Goal: Task Accomplishment & Management: Manage account settings

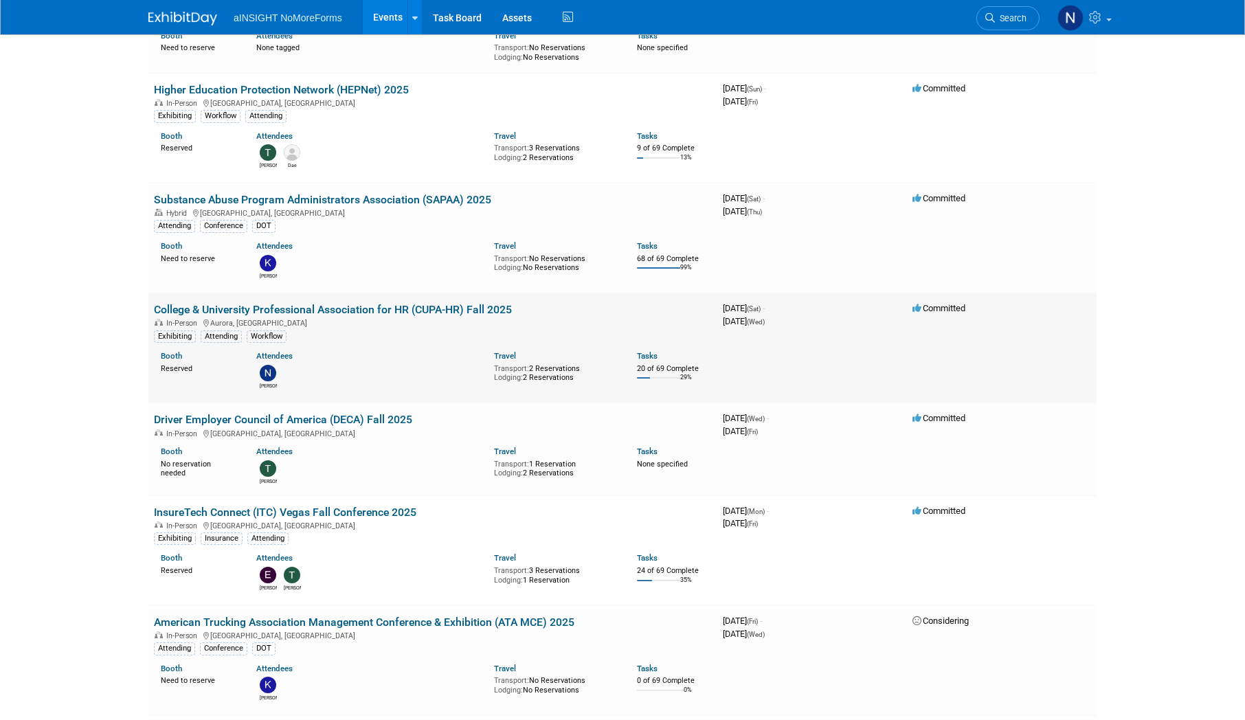
scroll to position [619, 0]
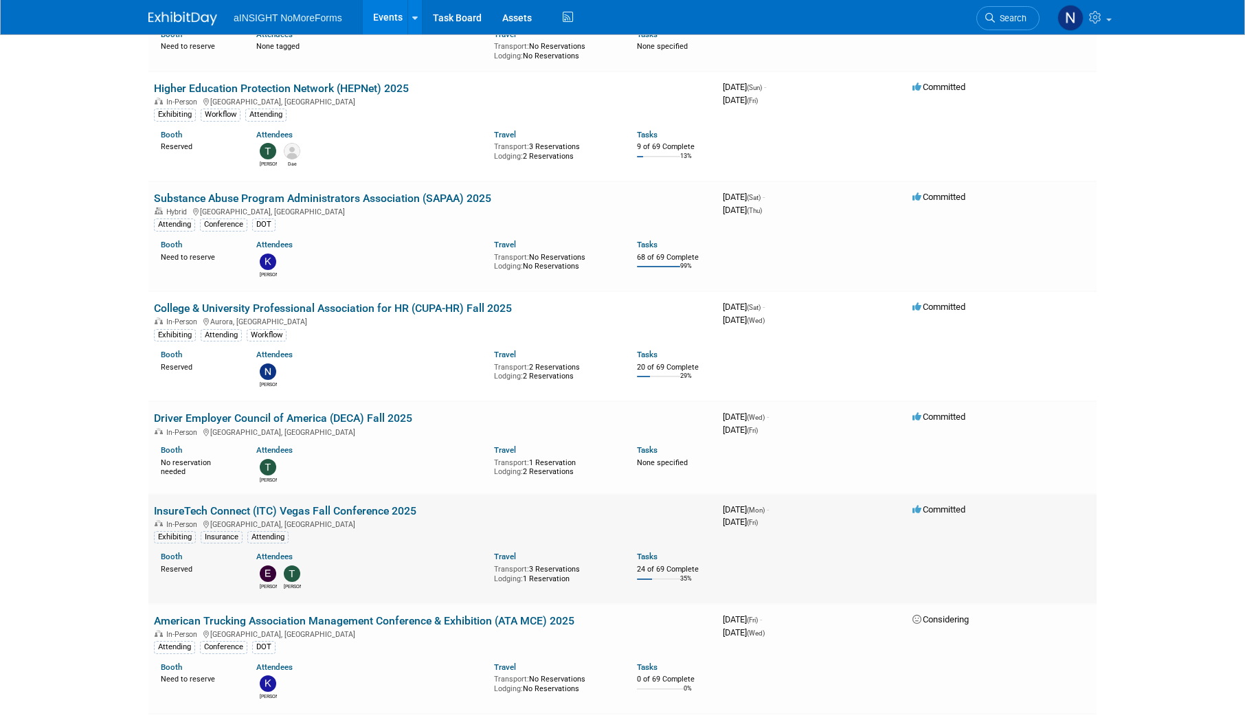
click at [356, 508] on link "InsureTech Connect (ITC) Vegas Fall Conference 2025" at bounding box center [285, 510] width 263 height 13
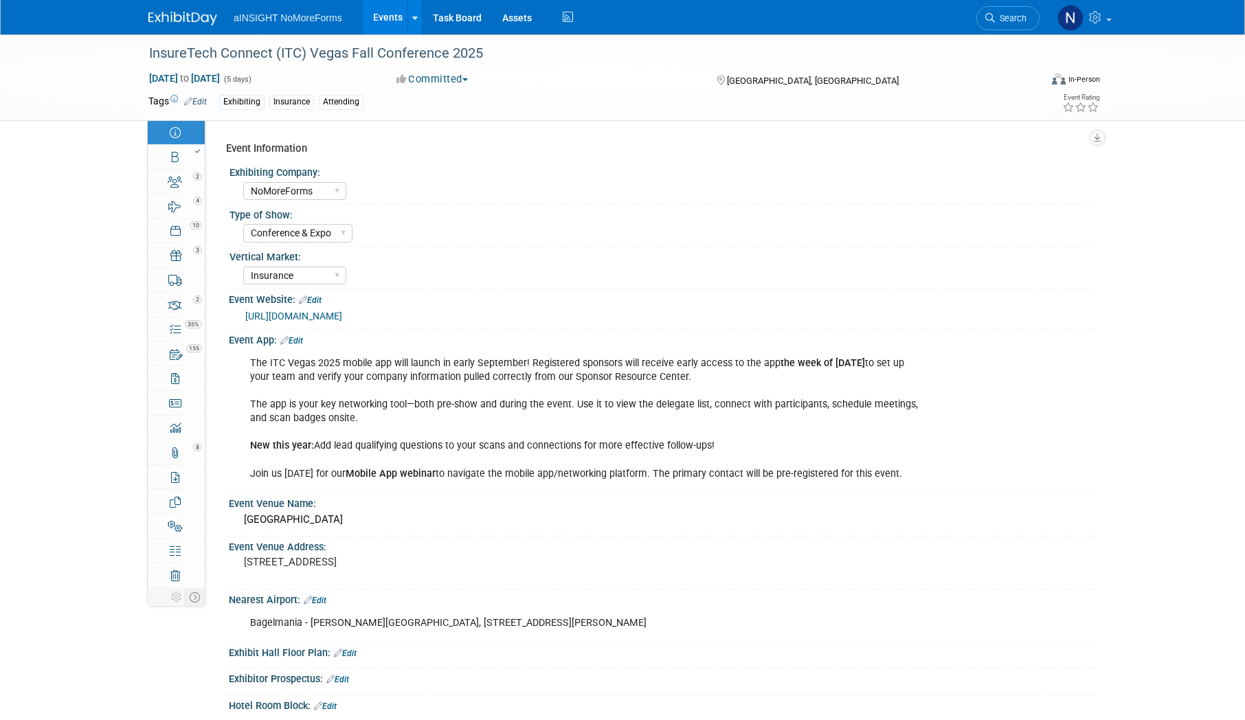
select select "NoMoreForms"
select select "Conference & Expo"
select select "Insurance"
select select "Full Access"
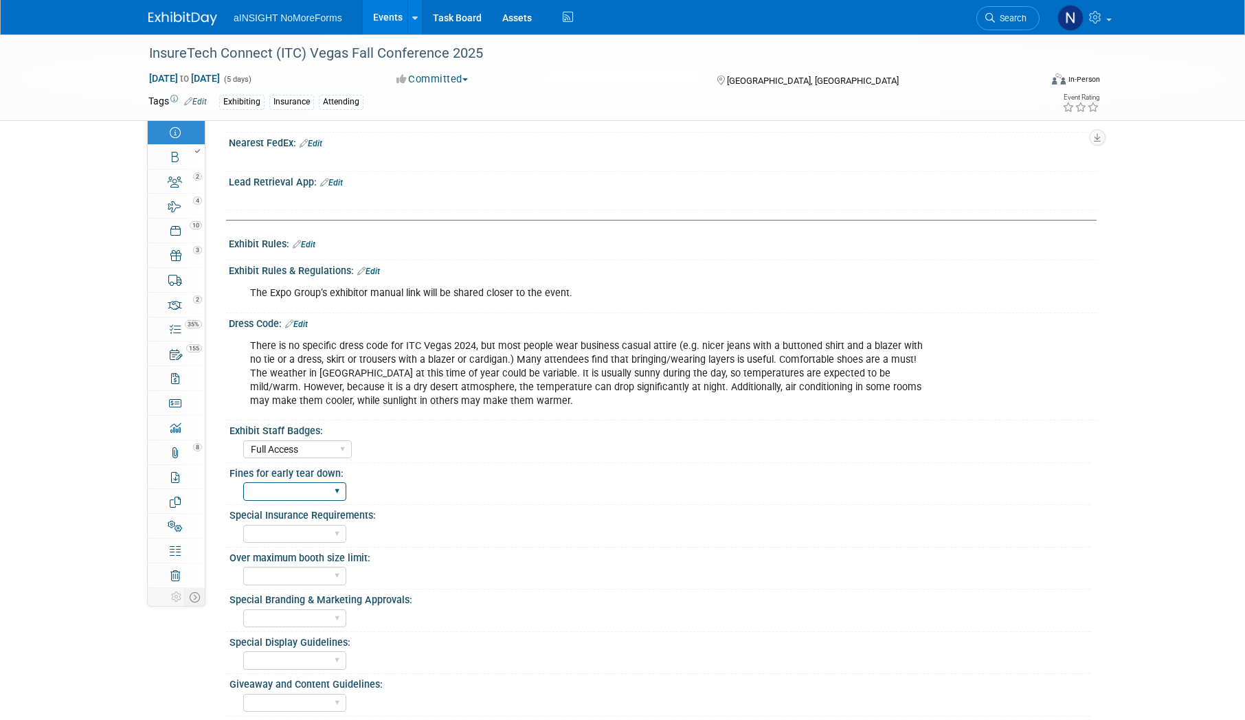
scroll to position [619, 0]
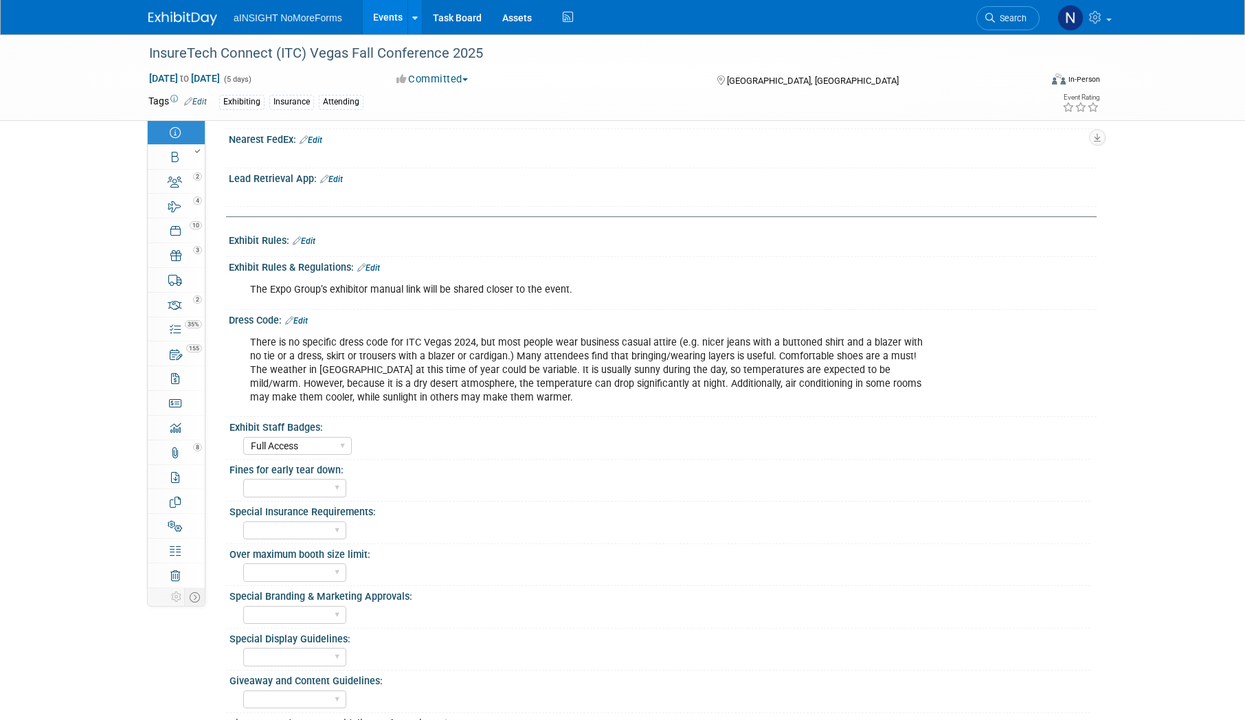
click at [703, 486] on div "Yes No" at bounding box center [666, 487] width 847 height 22
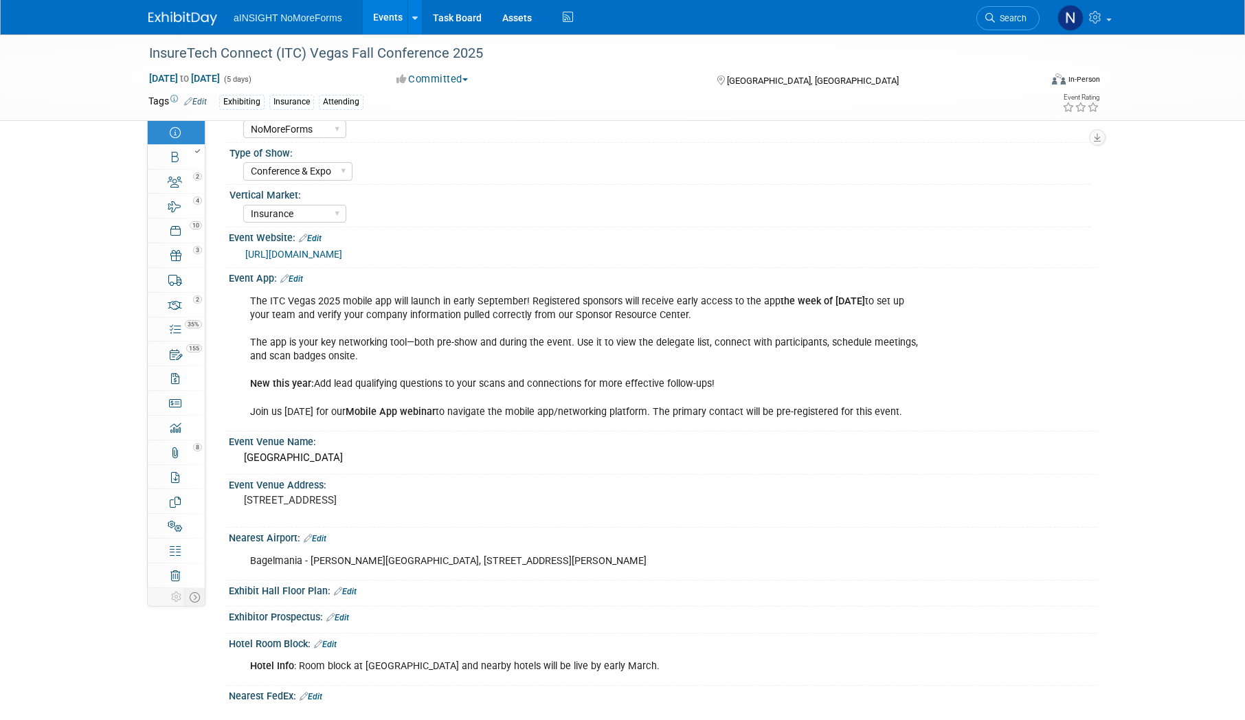
scroll to position [0, 0]
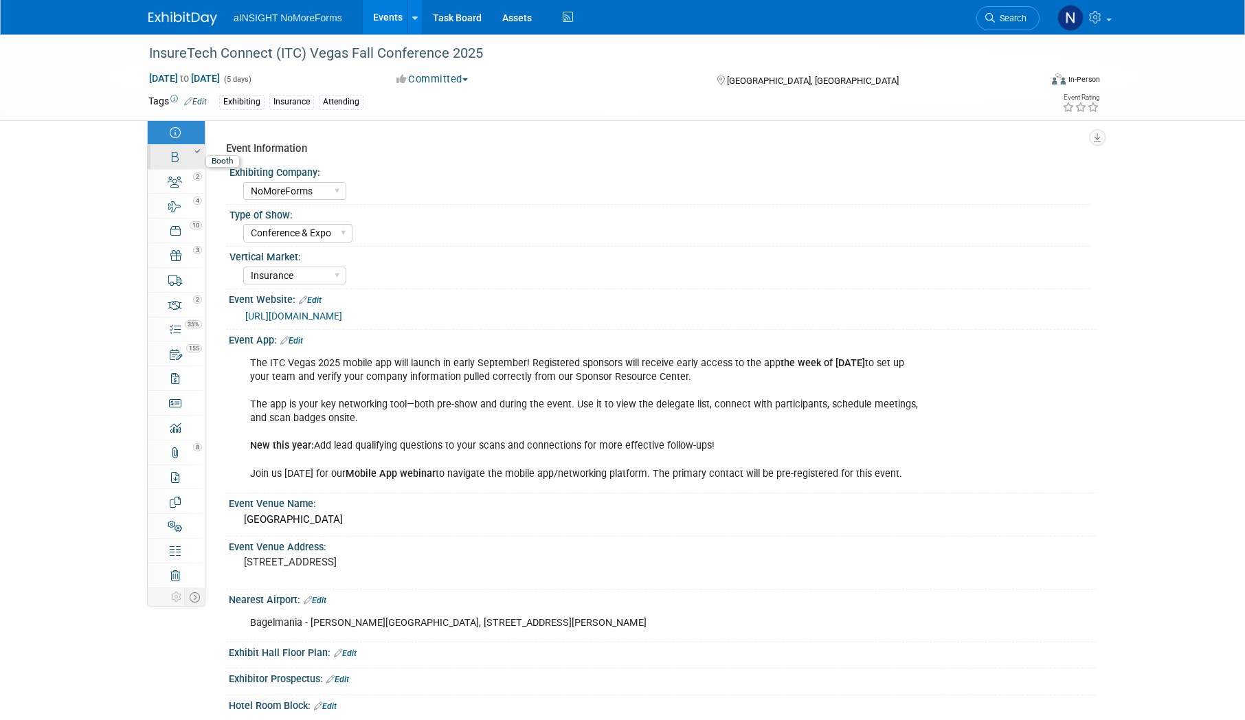
click at [164, 160] on link "Booth" at bounding box center [176, 157] width 57 height 24
select select "NoMoreForms"
select select "AE Enterprise Insurance"
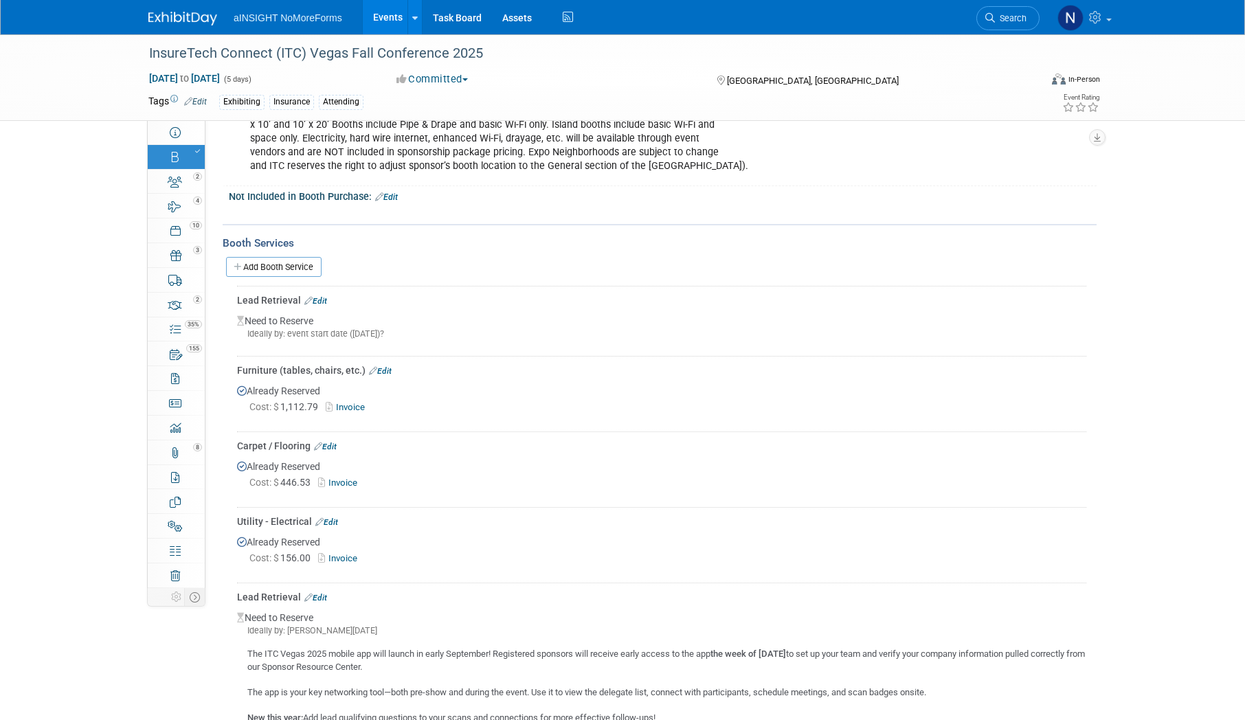
scroll to position [619, 0]
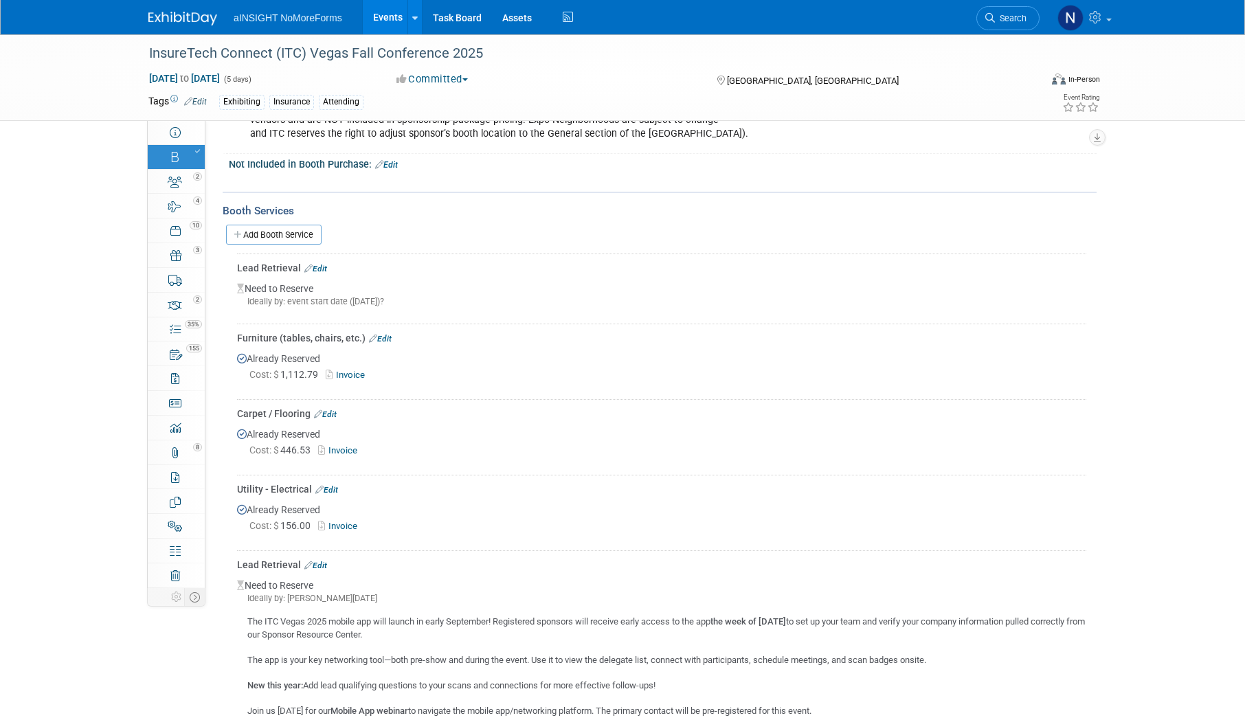
click at [328, 267] on div "Lead Retrieval Edit" at bounding box center [661, 268] width 849 height 14
click at [323, 267] on link "Edit" at bounding box center [315, 269] width 23 height 10
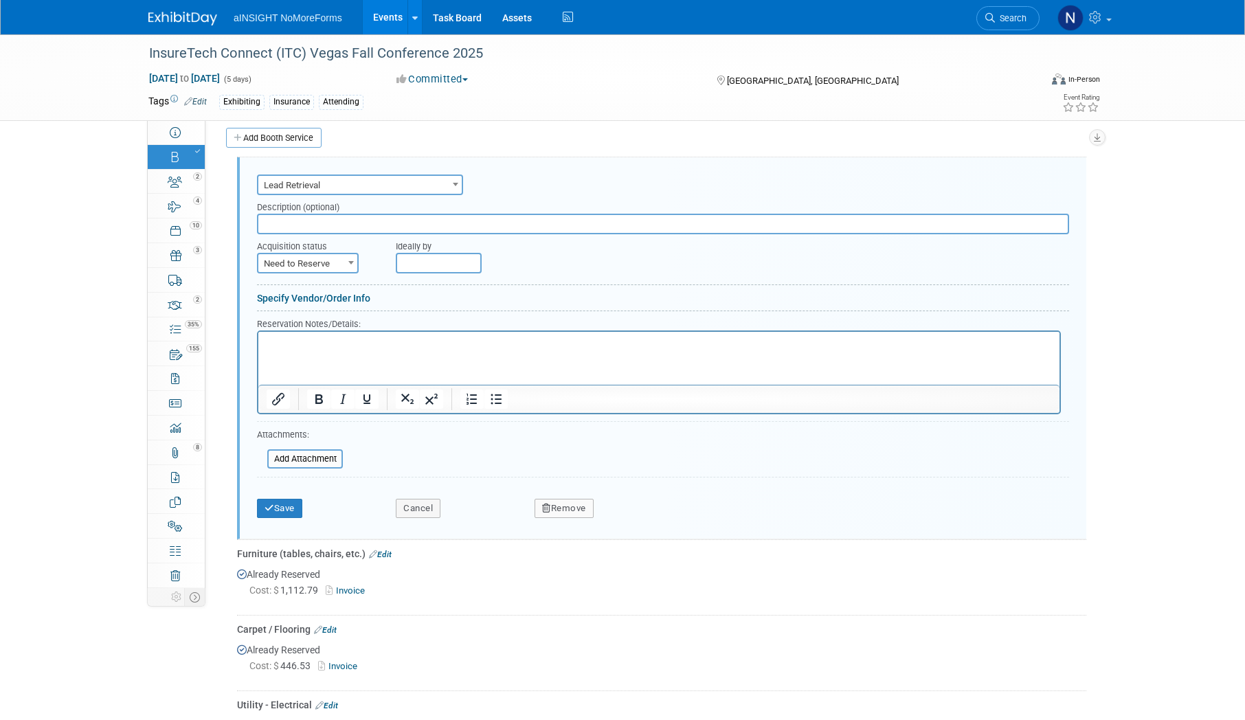
scroll to position [0, 0]
click at [570, 504] on button "Remove" at bounding box center [564, 508] width 59 height 19
click at [632, 518] on icon at bounding box center [631, 520] width 8 height 8
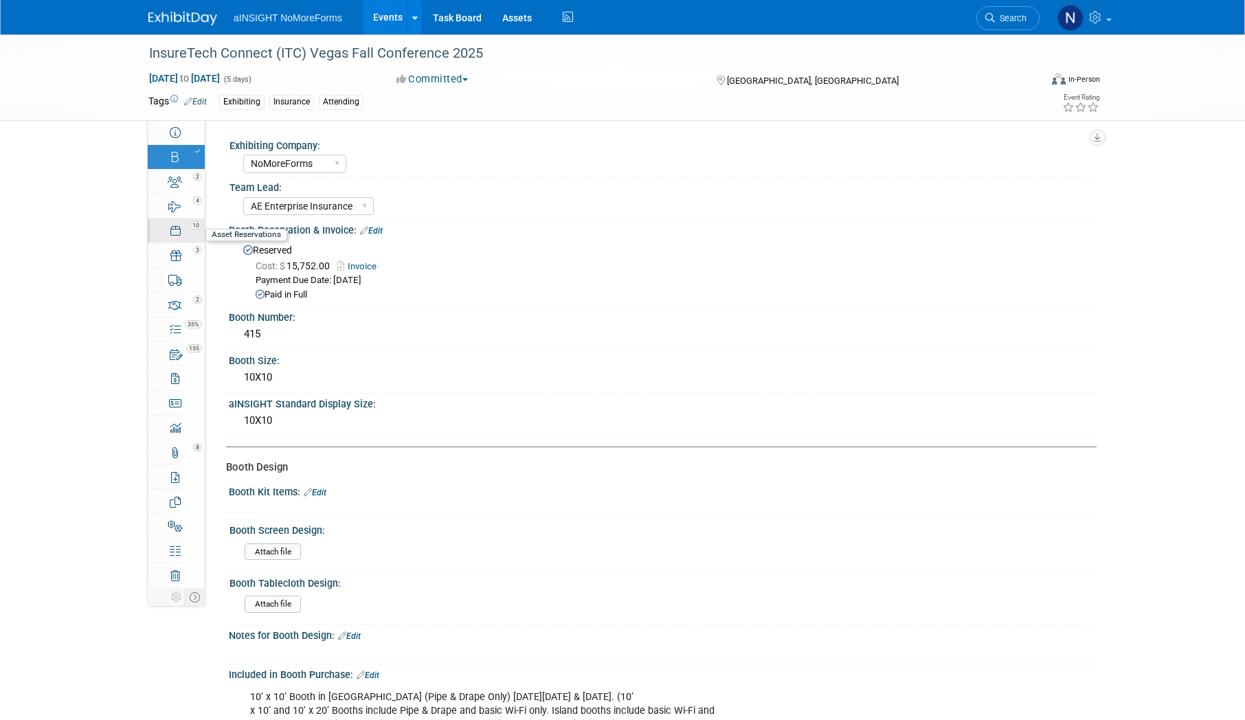
click at [175, 222] on div "10" at bounding box center [180, 225] width 47 height 10
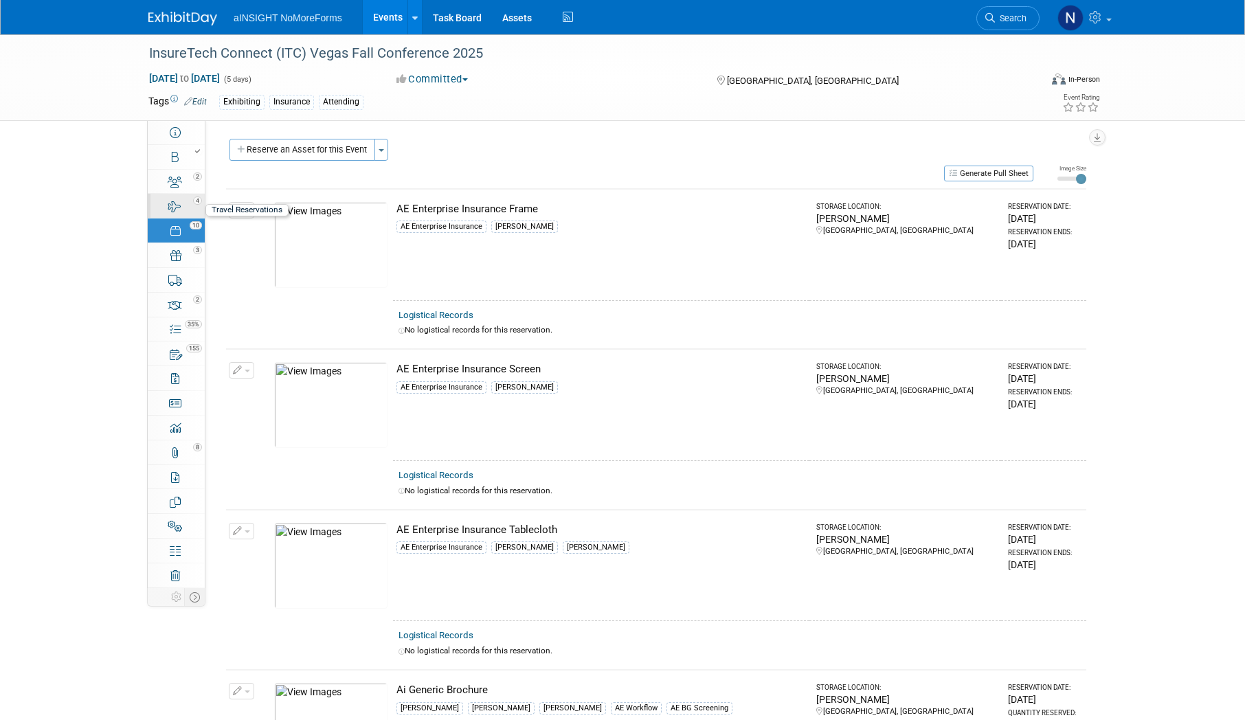
click at [177, 207] on icon at bounding box center [174, 206] width 13 height 11
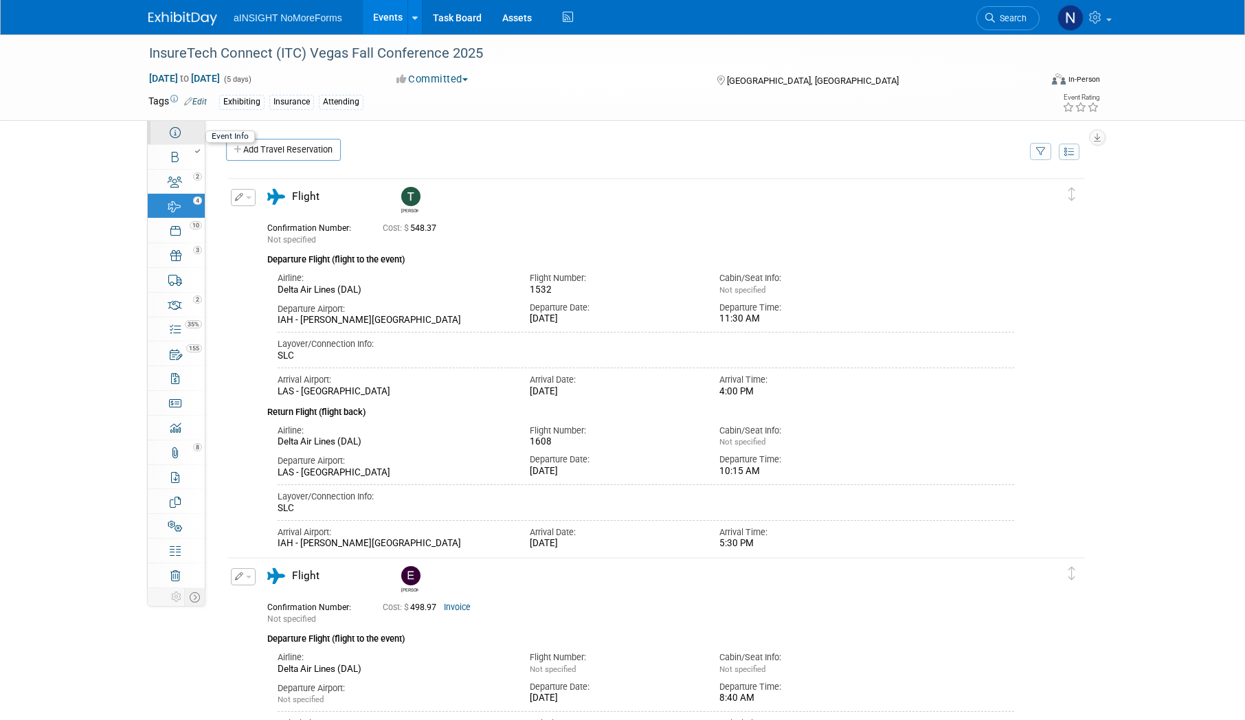
click at [186, 130] on link "Event Information" at bounding box center [176, 132] width 57 height 24
select select "NoMoreForms"
select select "Conference & Expo"
select select "Insurance"
select select "Full Access"
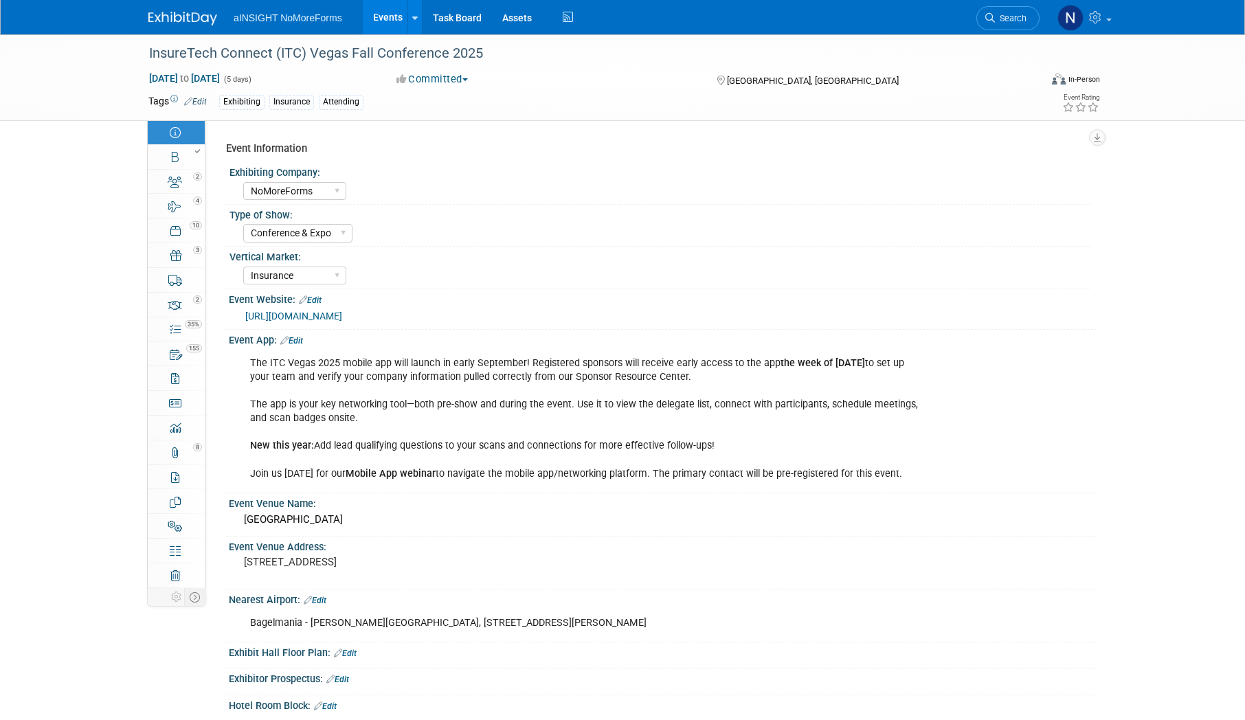
click at [382, 10] on link "Events" at bounding box center [388, 17] width 50 height 34
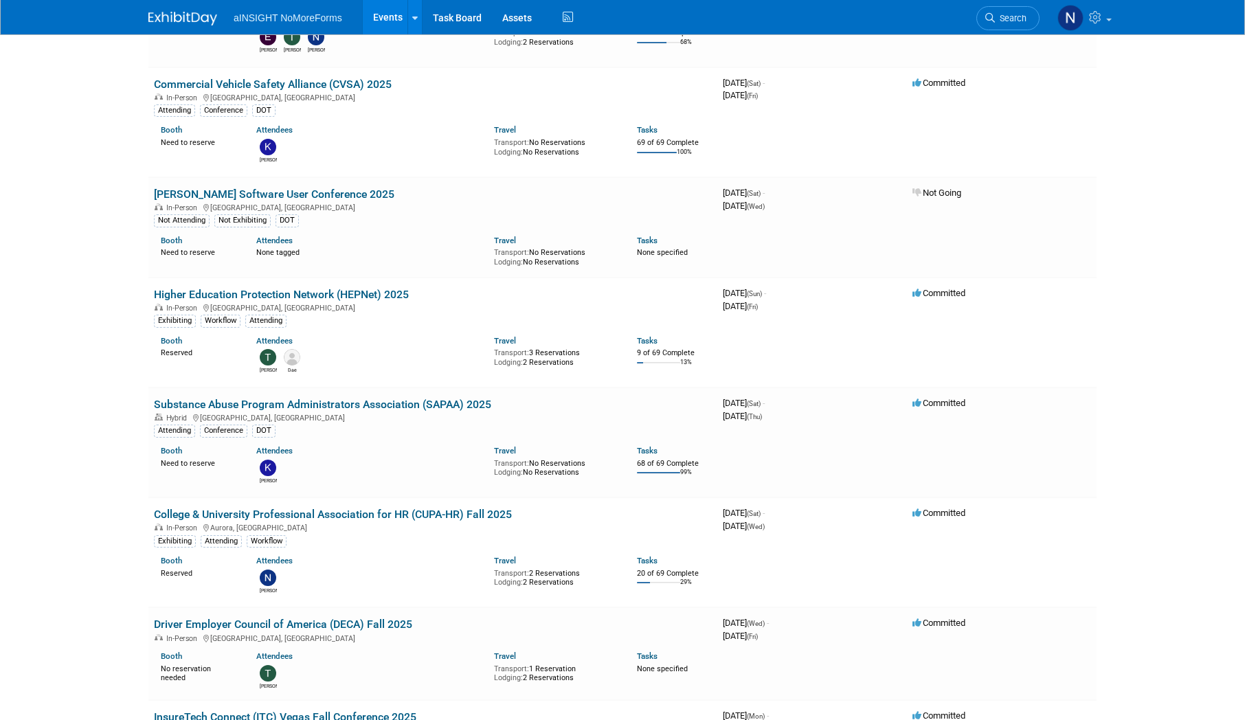
scroll to position [619, 0]
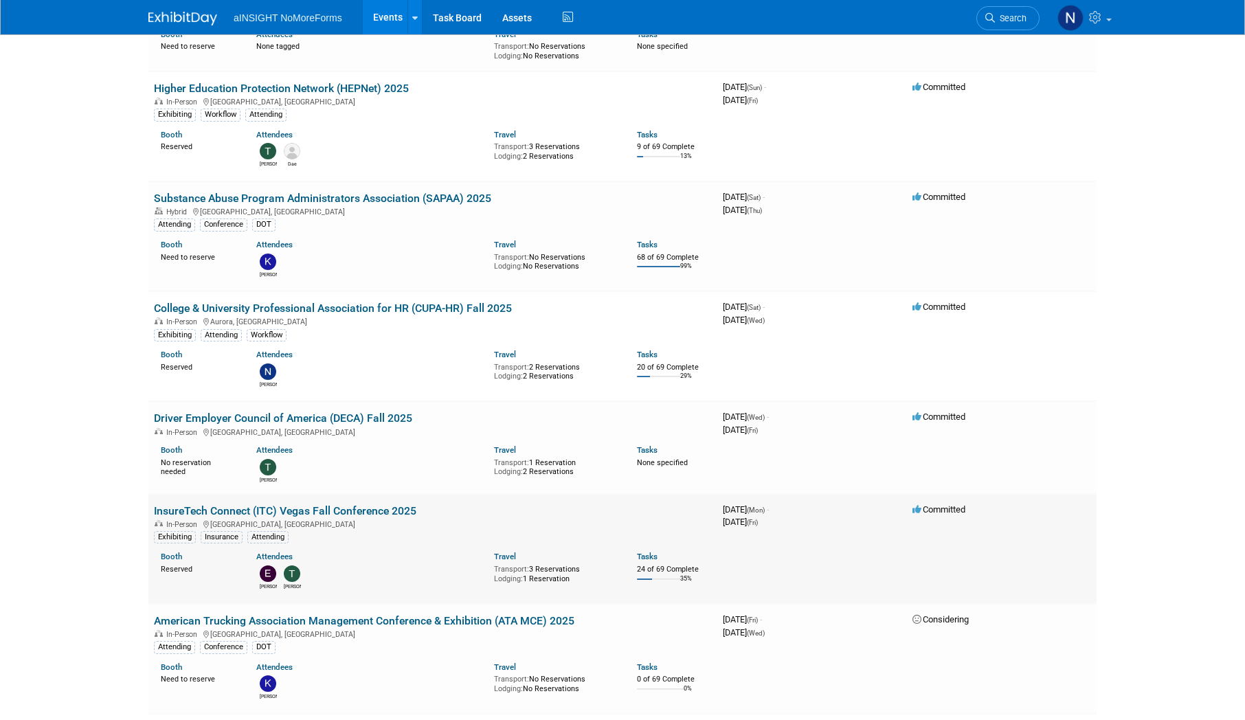
click at [359, 510] on link "InsureTech Connect (ITC) Vegas Fall Conference 2025" at bounding box center [285, 510] width 263 height 13
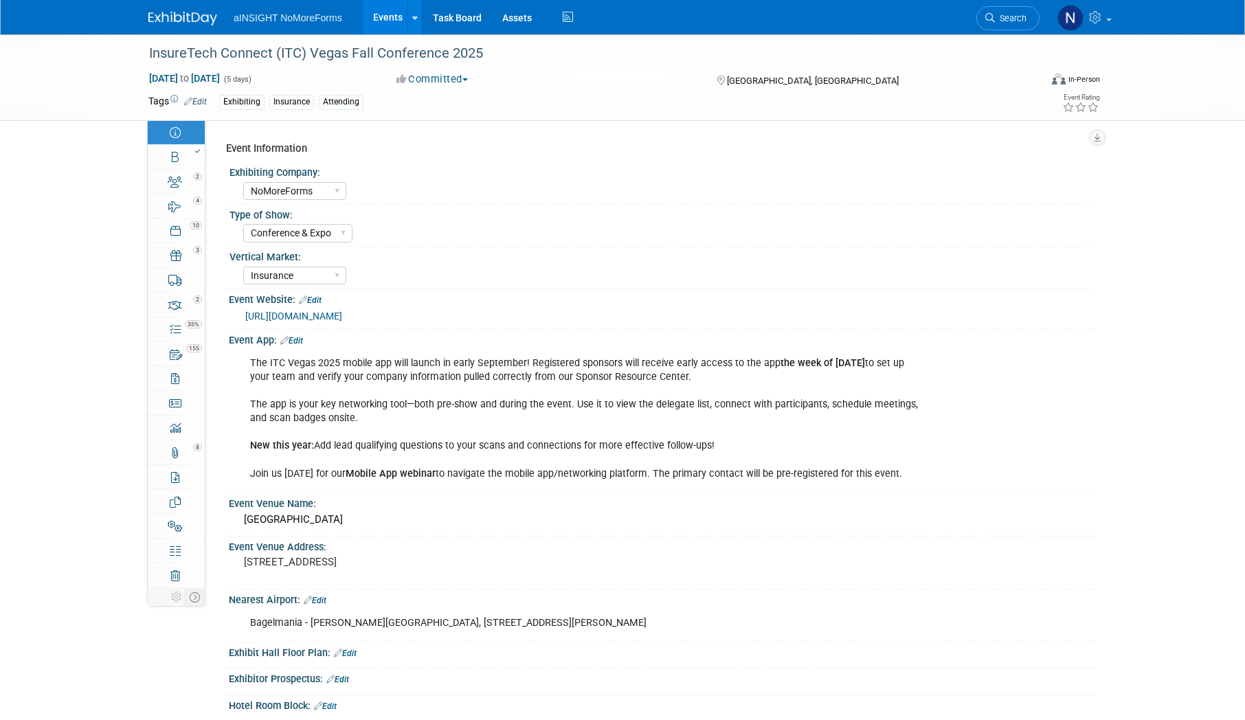
select select "NoMoreForms"
select select "Conference & Expo"
select select "Insurance"
select select "Full Access"
click at [174, 213] on link "4 Travel Reservations 4" at bounding box center [176, 206] width 57 height 24
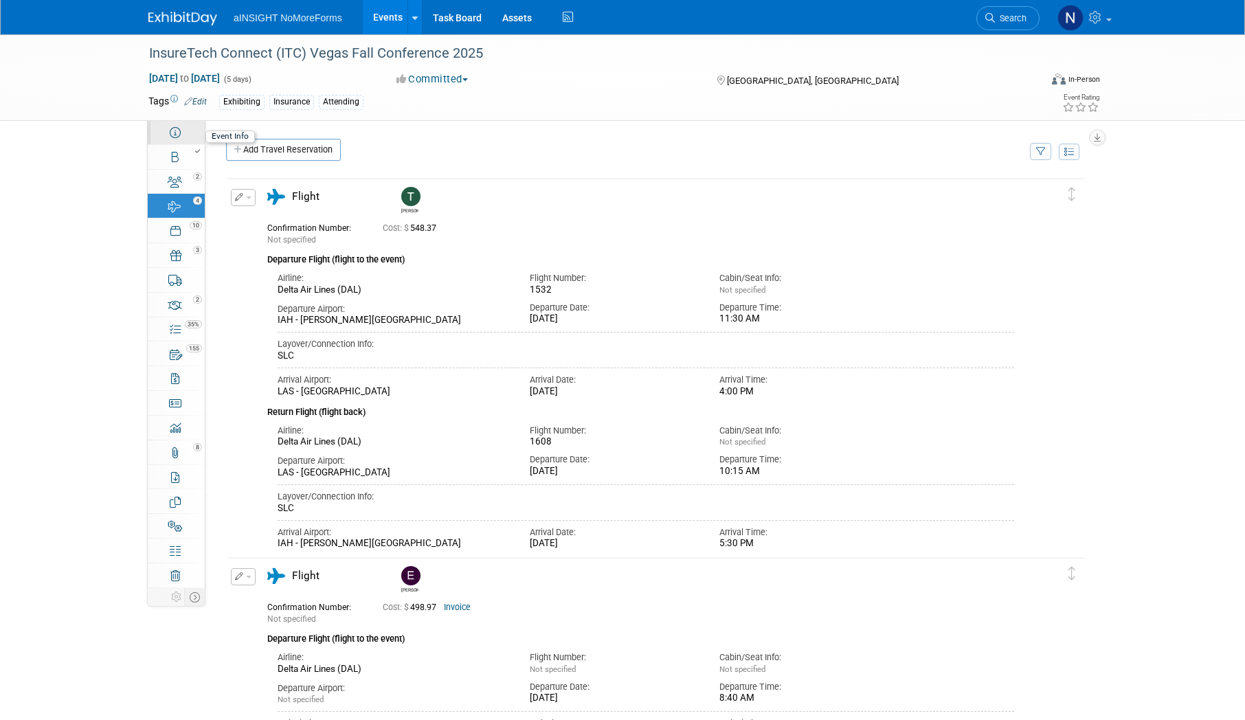
click at [181, 134] on link "Event Information" at bounding box center [176, 132] width 57 height 24
select select "NoMoreForms"
select select "Conference & Expo"
select select "Insurance"
select select "Full Access"
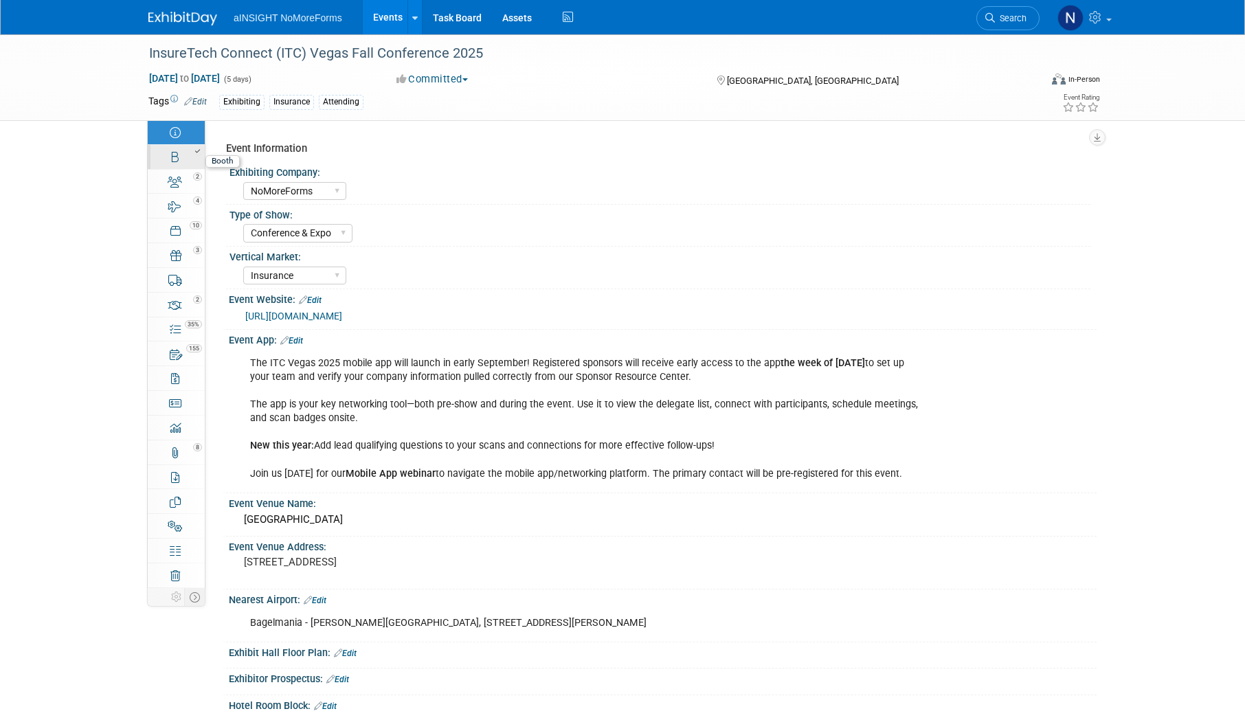
click at [184, 154] on div at bounding box center [180, 151] width 47 height 10
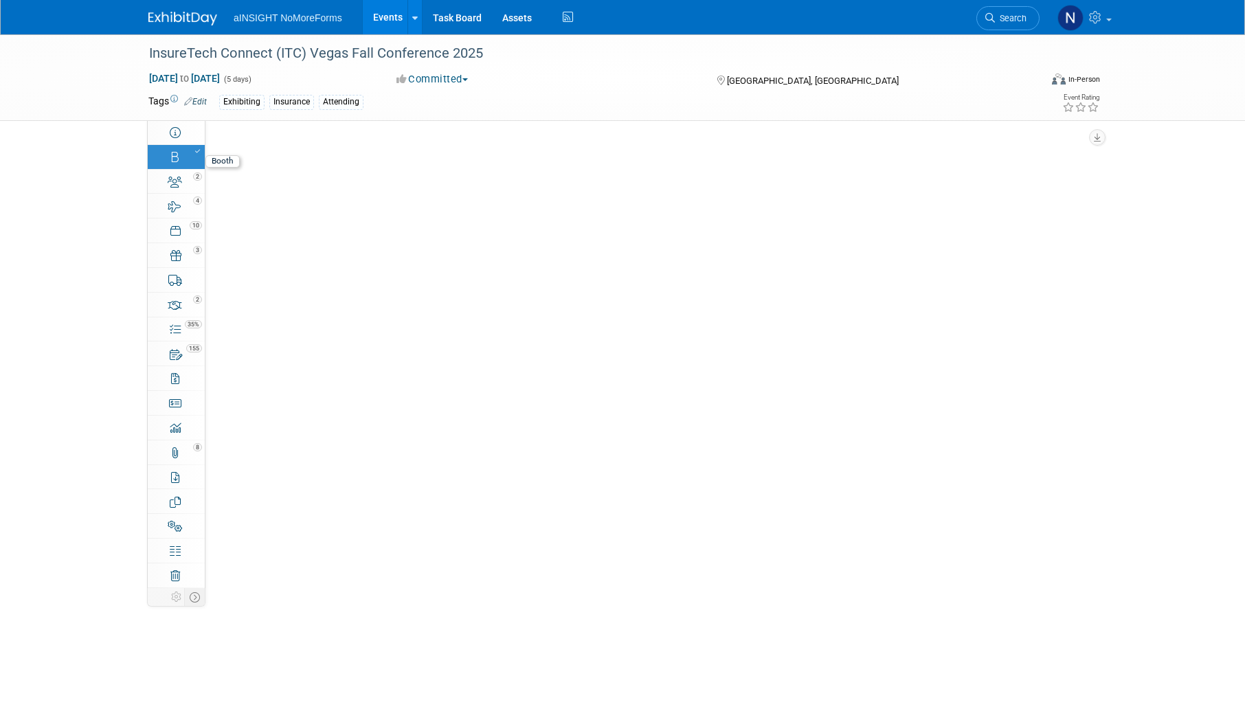
select select "NoMoreForms"
select select "AE Enterprise Insurance"
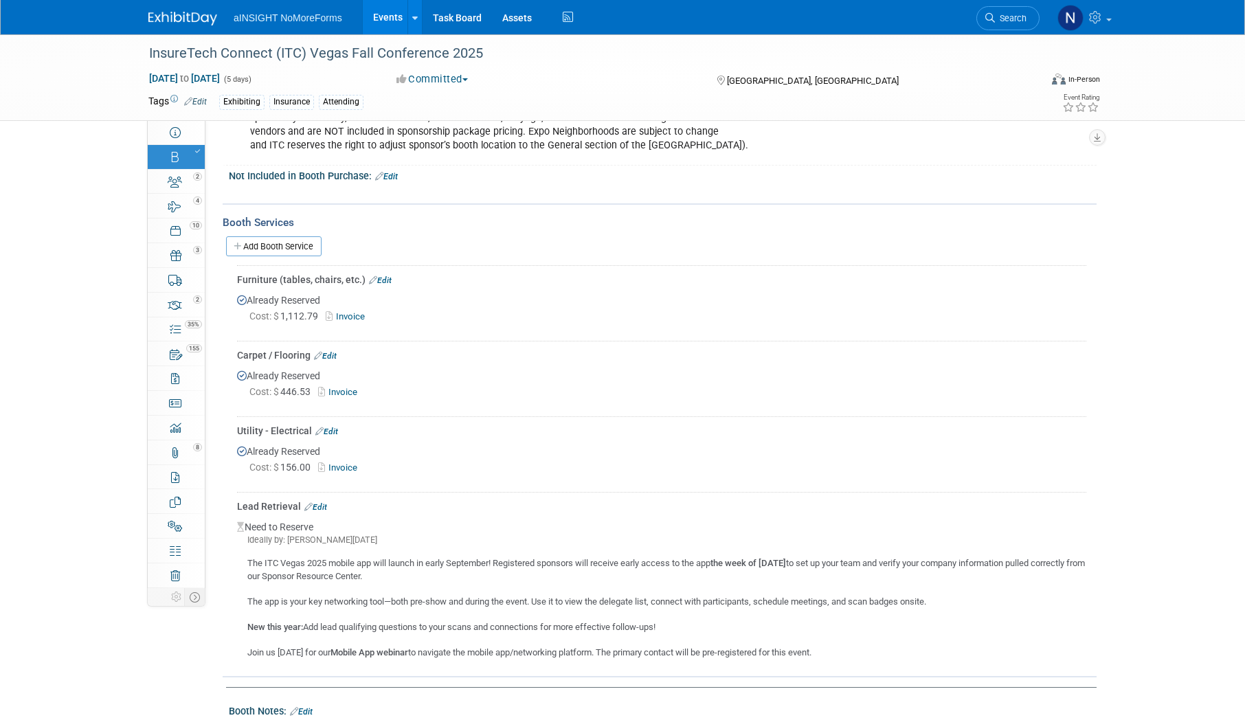
scroll to position [756, 0]
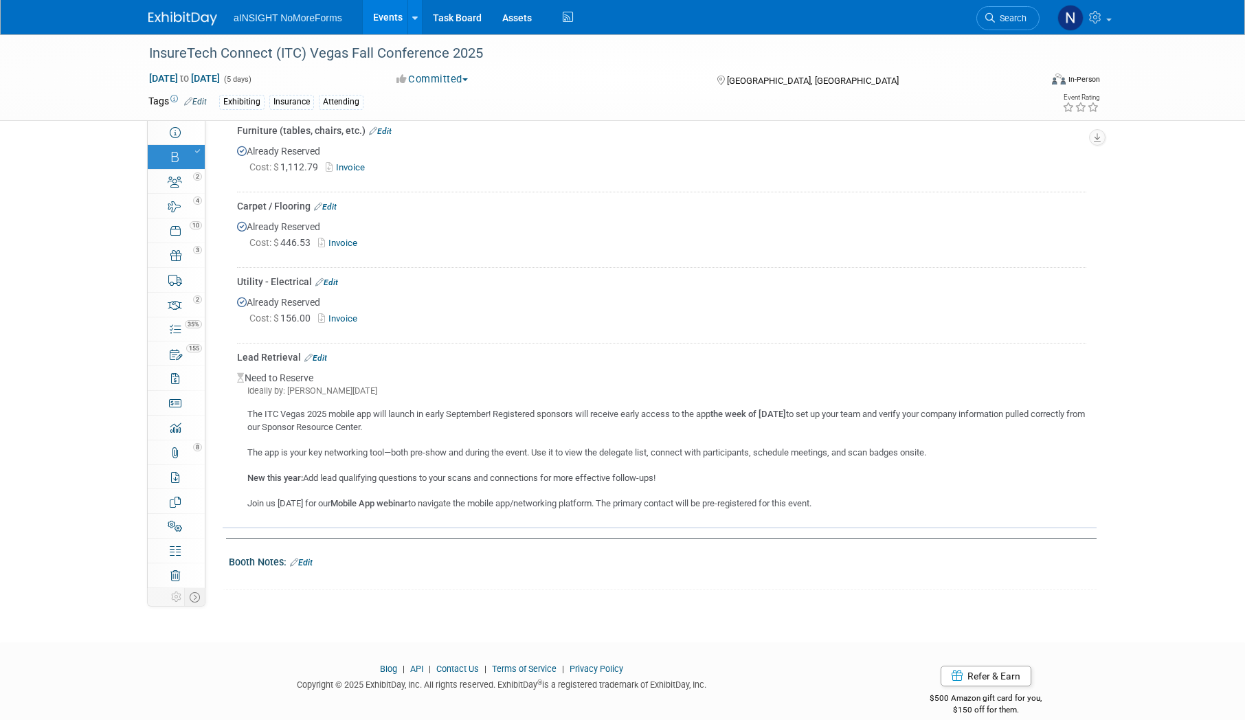
click at [663, 435] on div "The ITC Vegas 2025 mobile app will launch in early September! Registered sponso…" at bounding box center [661, 453] width 849 height 113
click at [408, 502] on b "Mobile App webinar" at bounding box center [370, 503] width 78 height 10
click at [387, 502] on b "Mobile App webinar" at bounding box center [370, 503] width 78 height 10
click at [586, 449] on div "The ITC Vegas 2025 mobile app will launch in early September! Registered sponso…" at bounding box center [661, 453] width 849 height 113
click at [646, 479] on div "The ITC Vegas 2025 mobile app will launch in early September! Registered sponso…" at bounding box center [661, 453] width 849 height 113
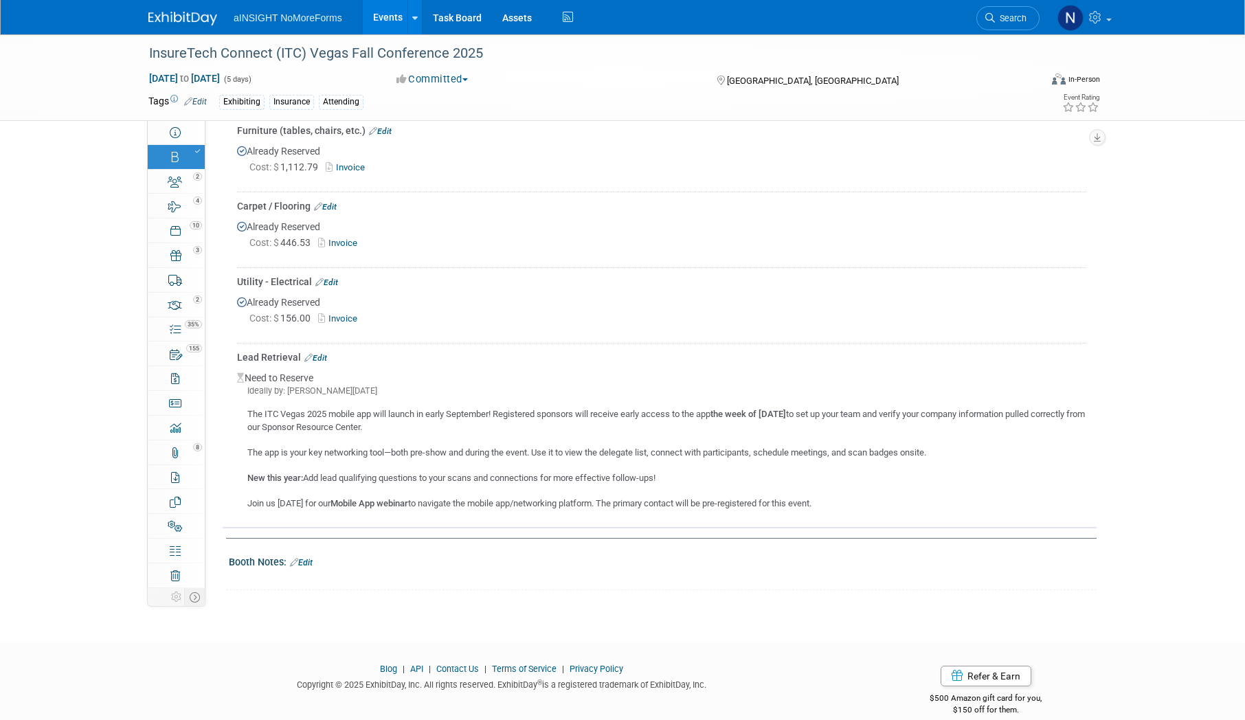
click at [658, 478] on div "The ITC Vegas 2025 mobile app will launch in early September! Registered sponso…" at bounding box center [661, 453] width 849 height 113
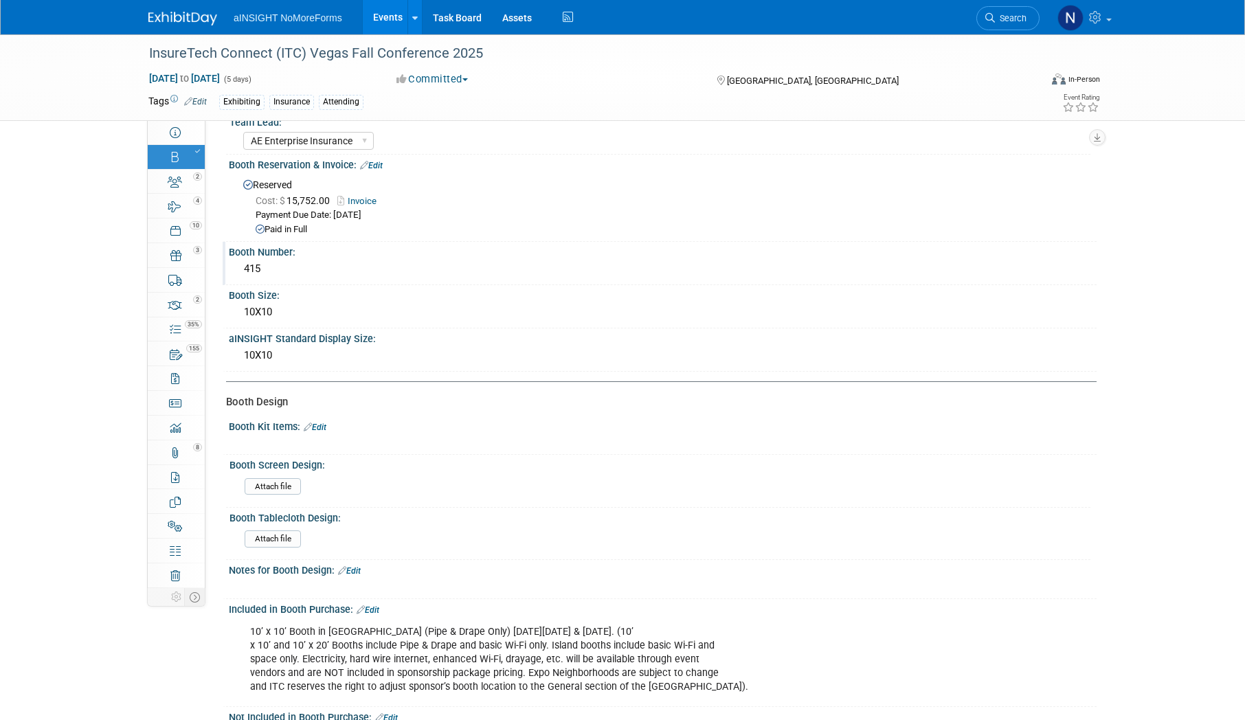
scroll to position [0, 0]
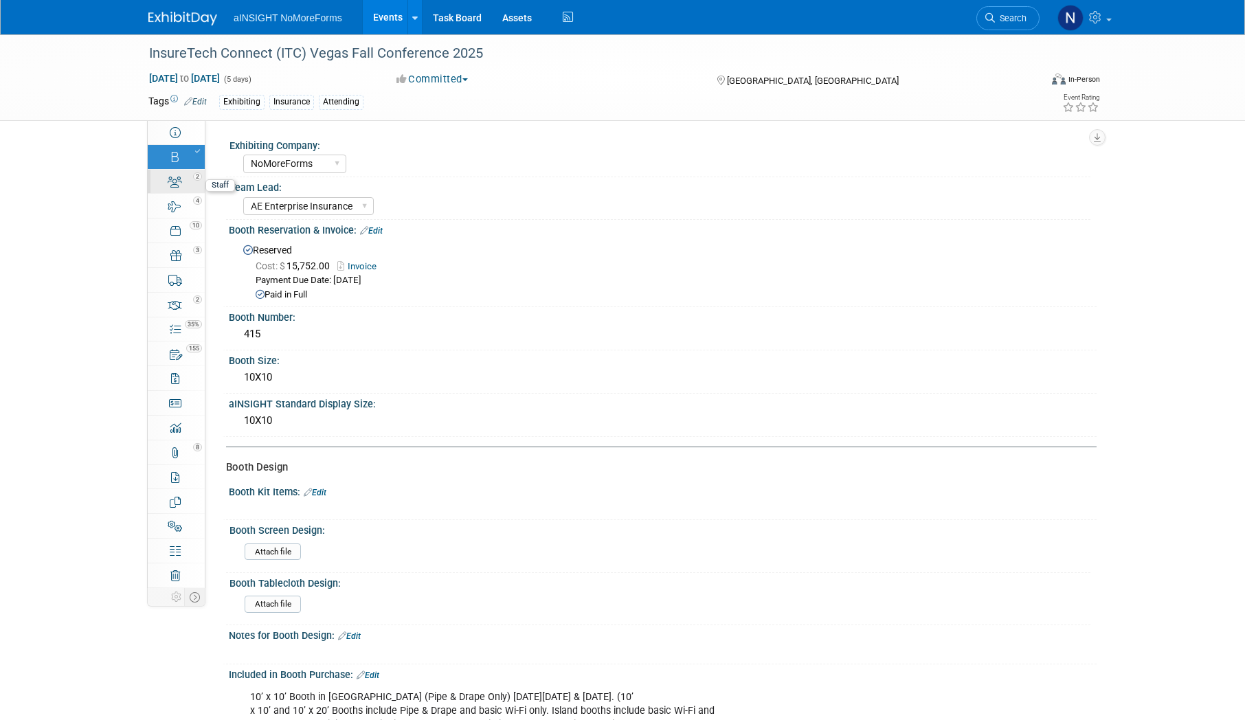
click at [172, 188] on link "2 Staff 2" at bounding box center [176, 182] width 57 height 24
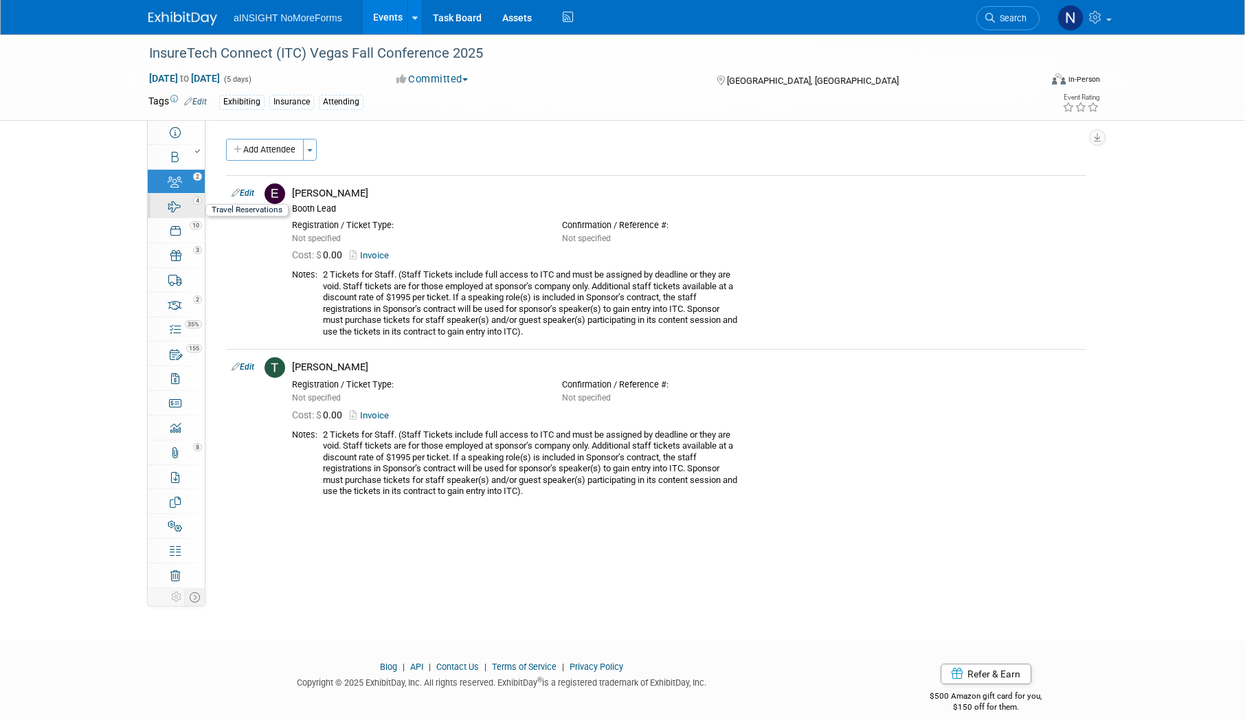
click at [181, 201] on div "4" at bounding box center [180, 200] width 47 height 10
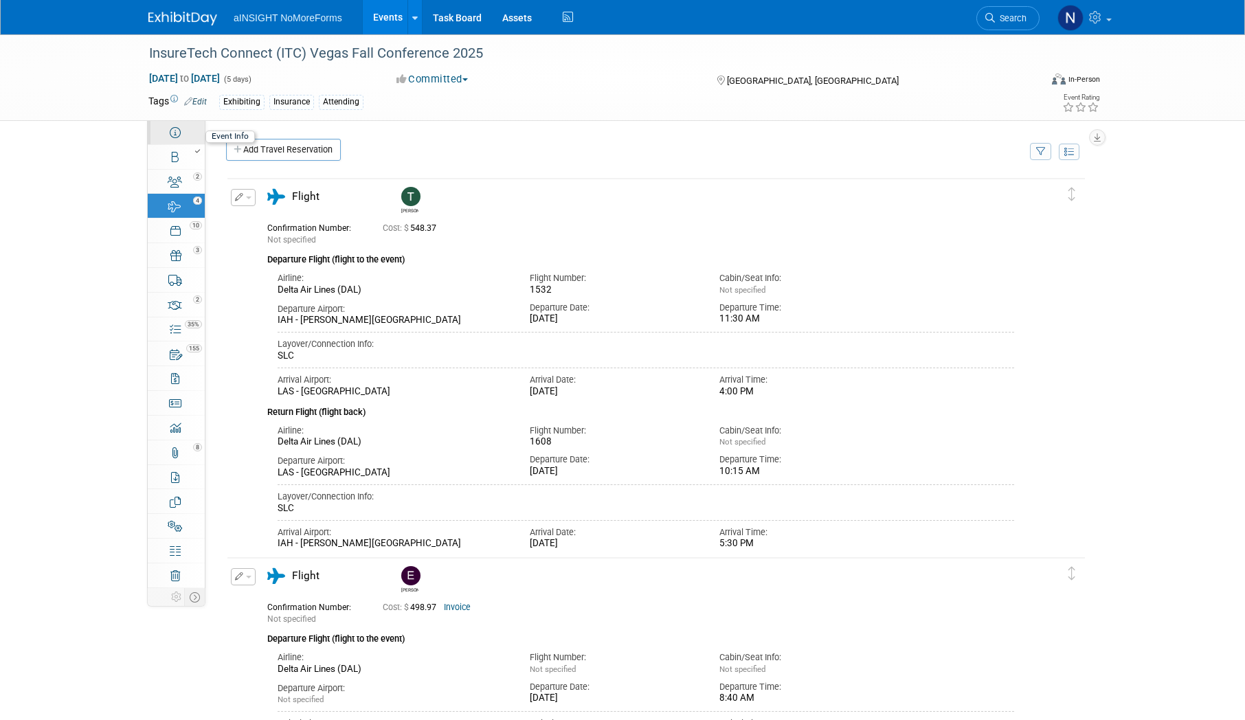
click at [186, 137] on link "Event Information" at bounding box center [176, 132] width 57 height 24
select select "NoMoreForms"
select select "Conference & Expo"
select select "Insurance"
select select "Full Access"
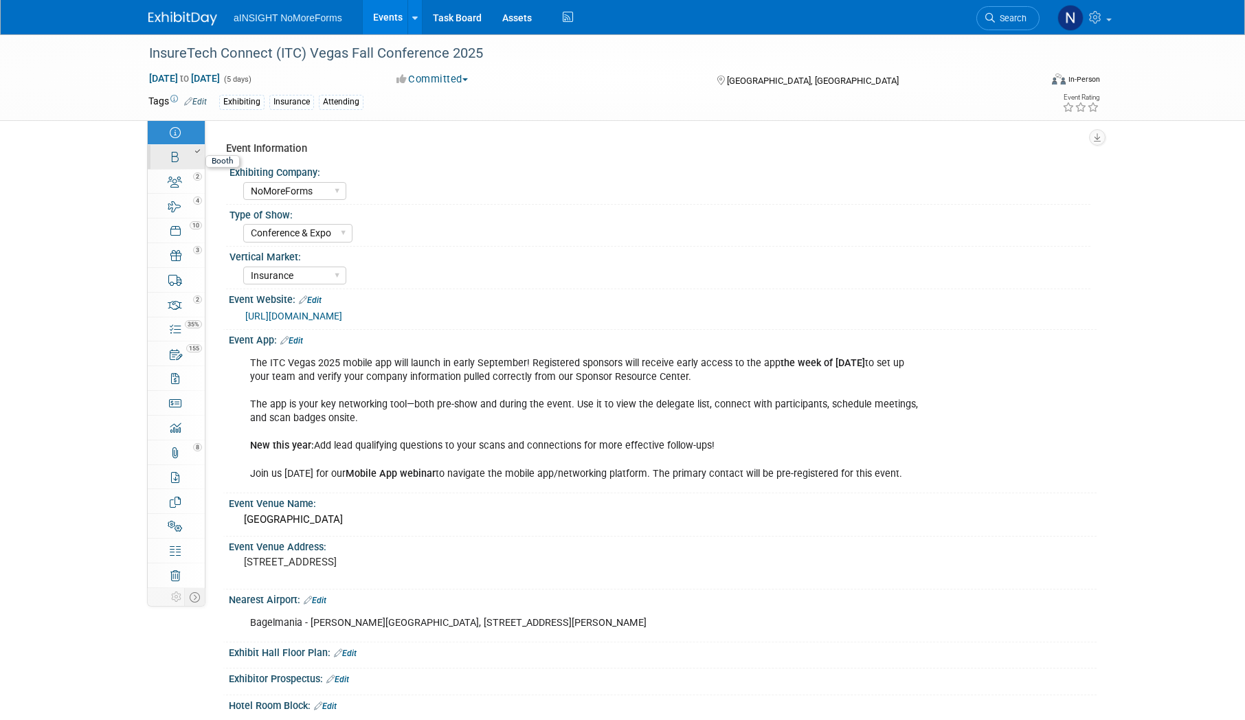
click at [182, 159] on link "Booth" at bounding box center [176, 157] width 57 height 24
select select "NoMoreForms"
select select "AE Enterprise Insurance"
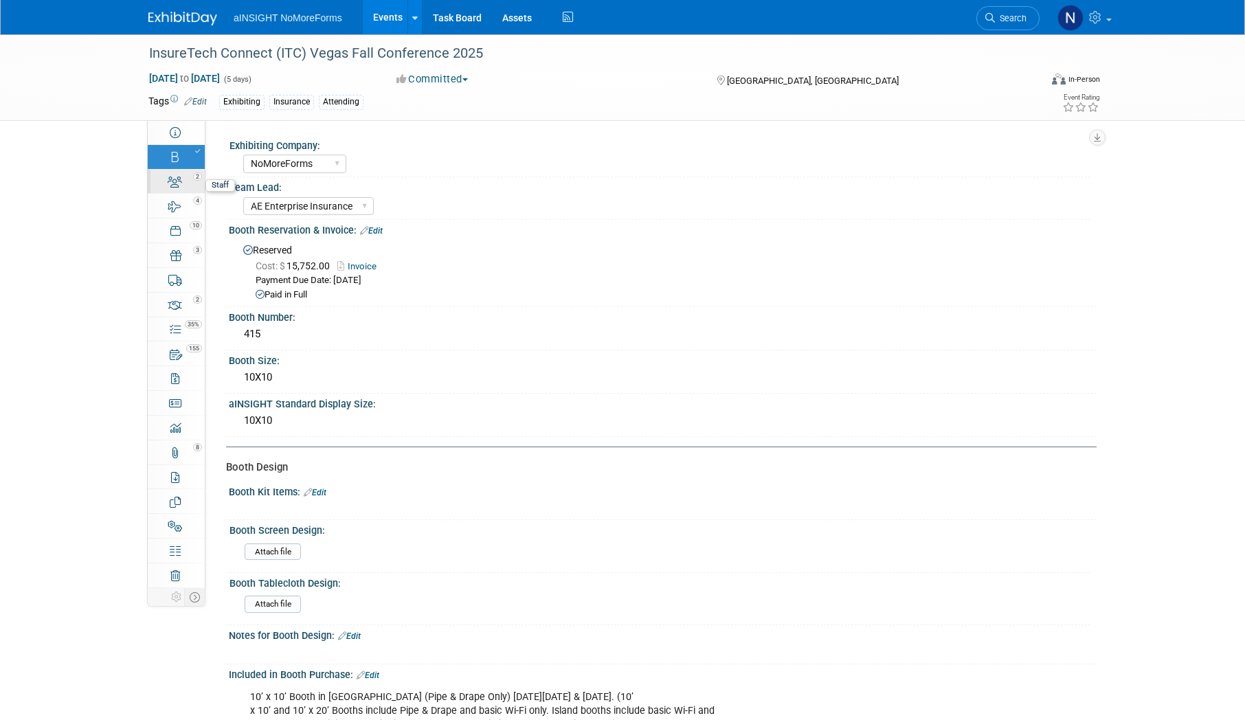
click at [181, 187] on icon at bounding box center [175, 182] width 14 height 11
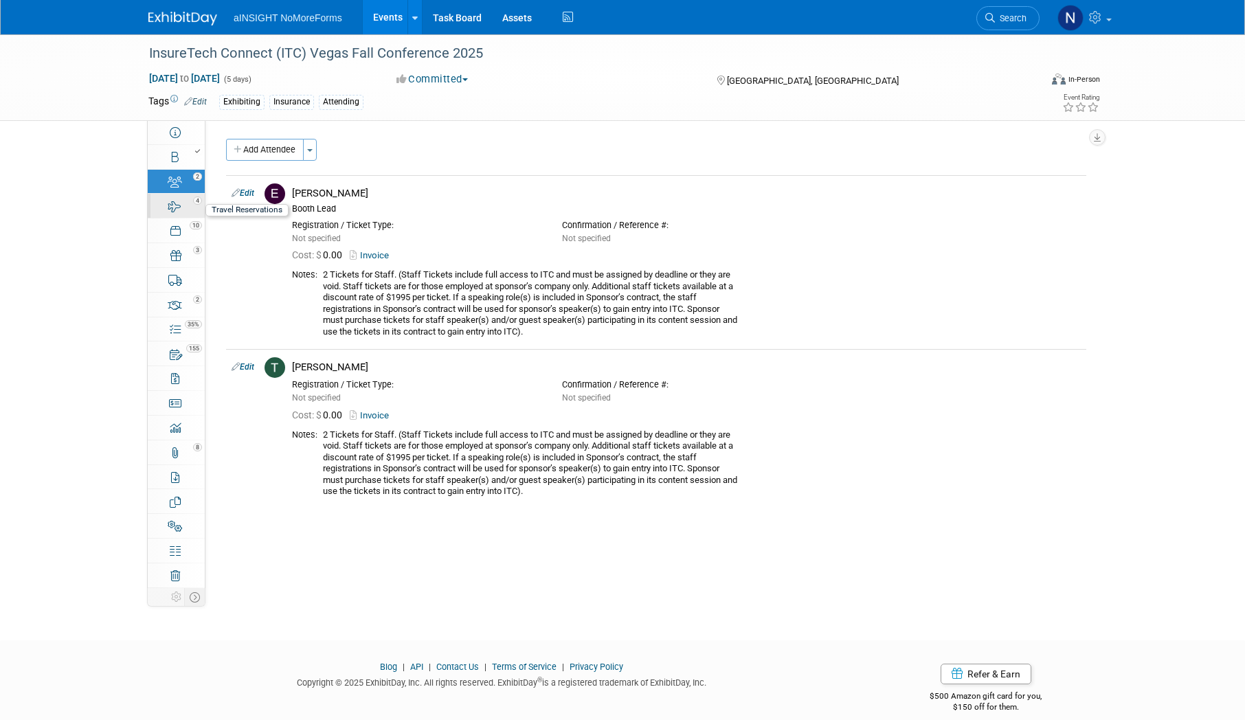
click at [185, 216] on link "4 Travel Reservations 4" at bounding box center [176, 206] width 57 height 24
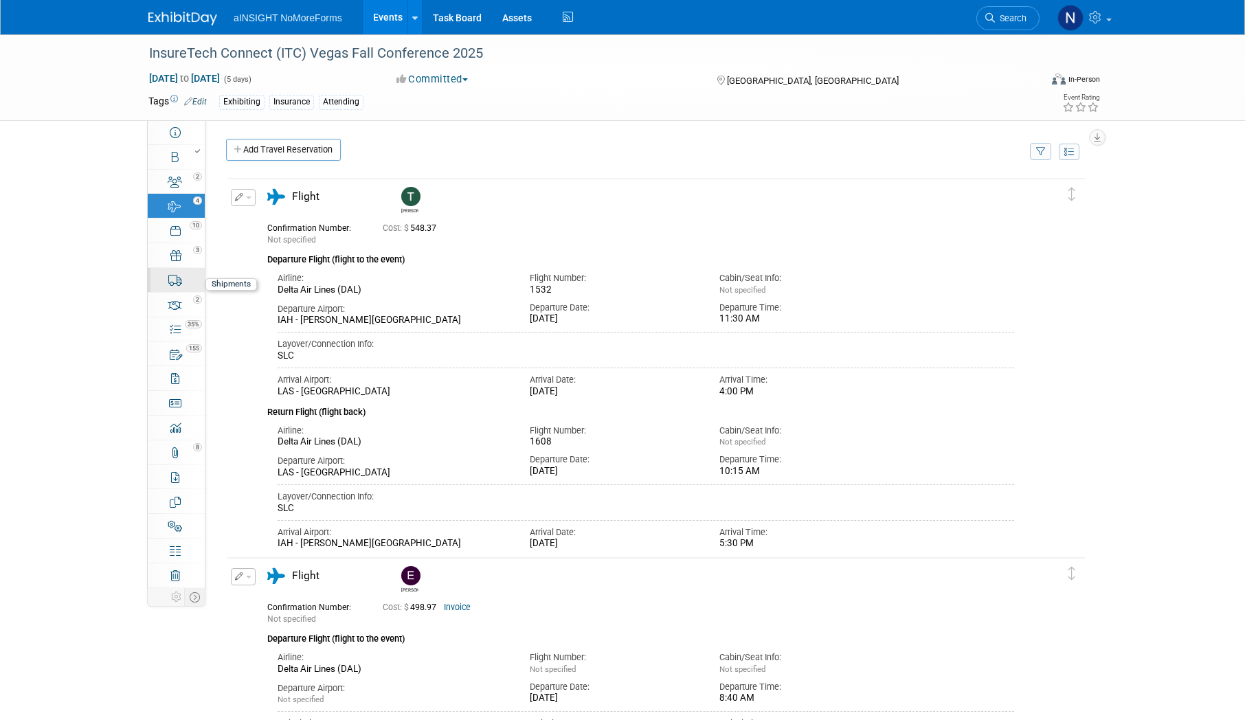
click at [192, 271] on div "0" at bounding box center [180, 274] width 47 height 10
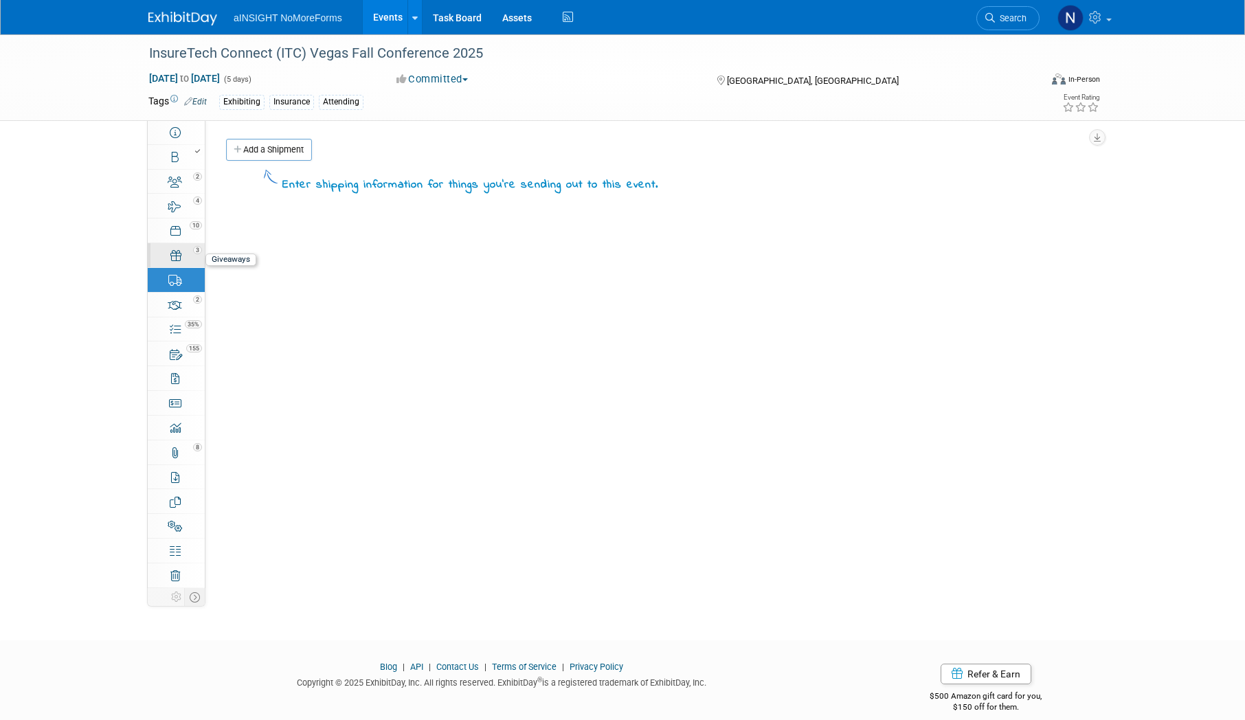
click at [192, 252] on div "3" at bounding box center [180, 250] width 47 height 10
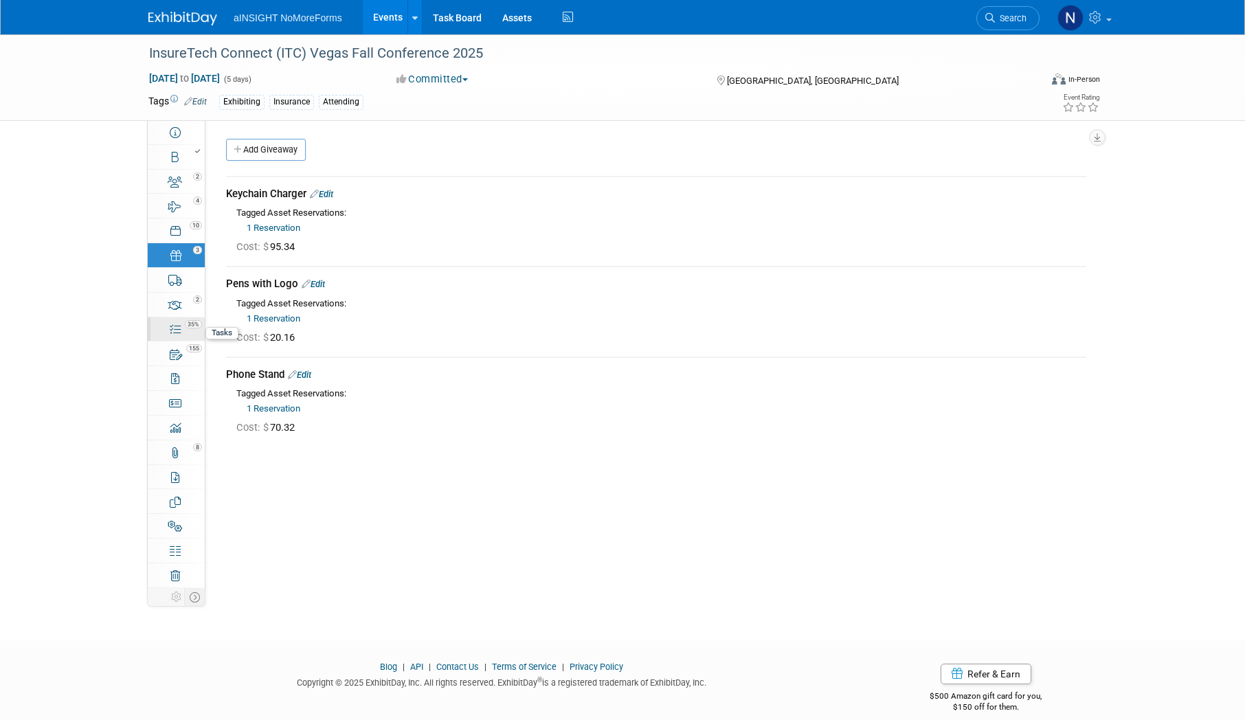
click at [198, 332] on link "35% Tasks 35%" at bounding box center [176, 330] width 57 height 24
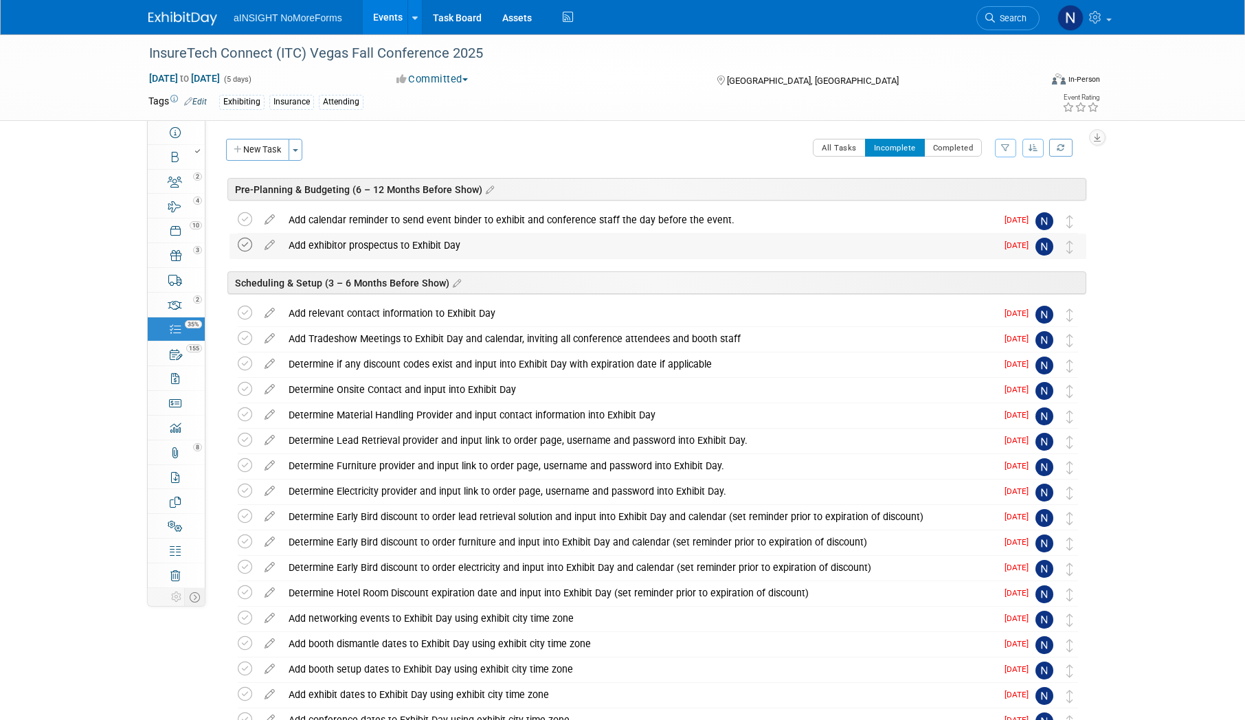
click at [245, 246] on icon at bounding box center [245, 245] width 14 height 14
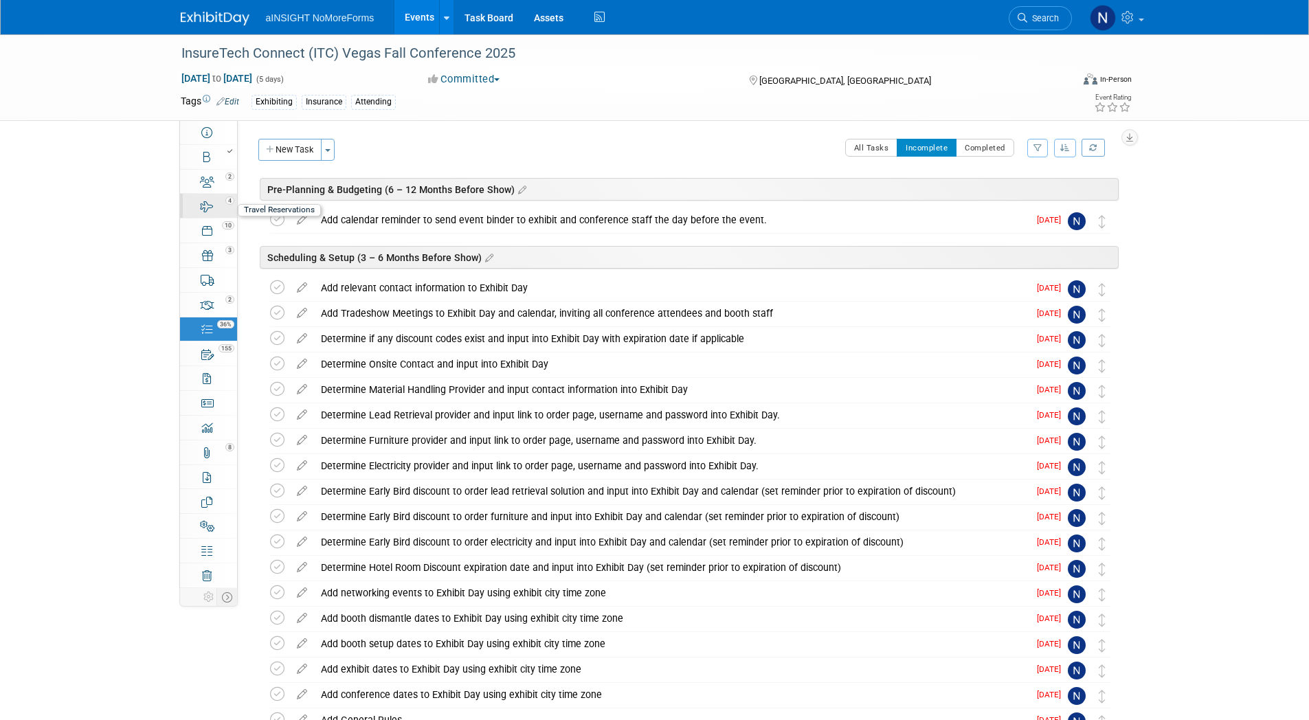
click at [205, 196] on div "4" at bounding box center [213, 200] width 47 height 10
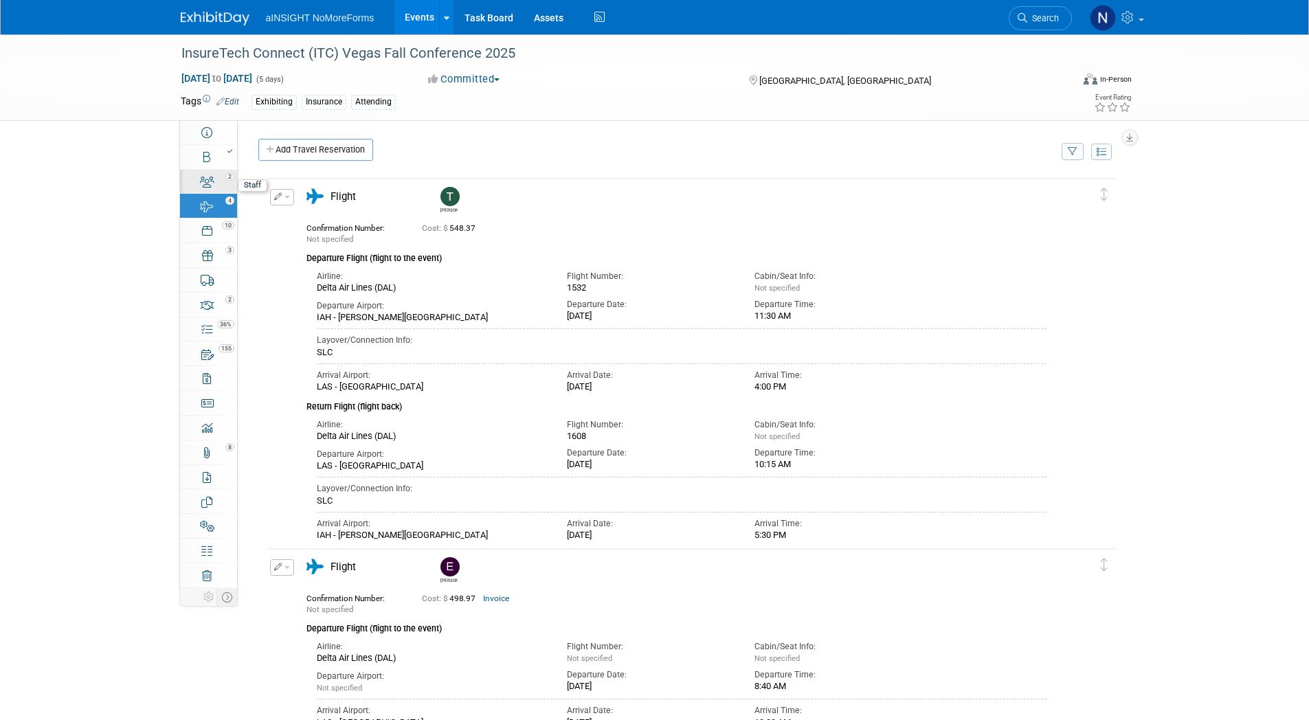
click at [219, 175] on div "2" at bounding box center [213, 176] width 47 height 10
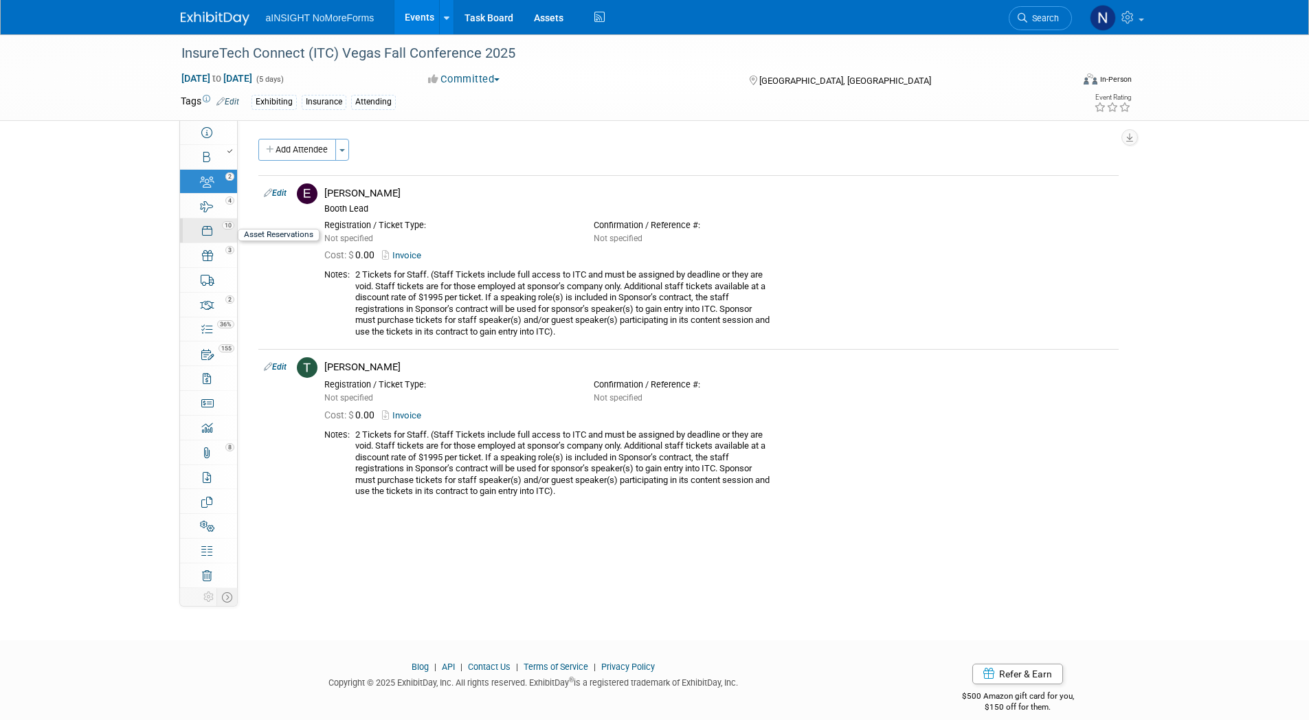
click at [225, 236] on link "10 Asset Reservations 10" at bounding box center [208, 231] width 57 height 24
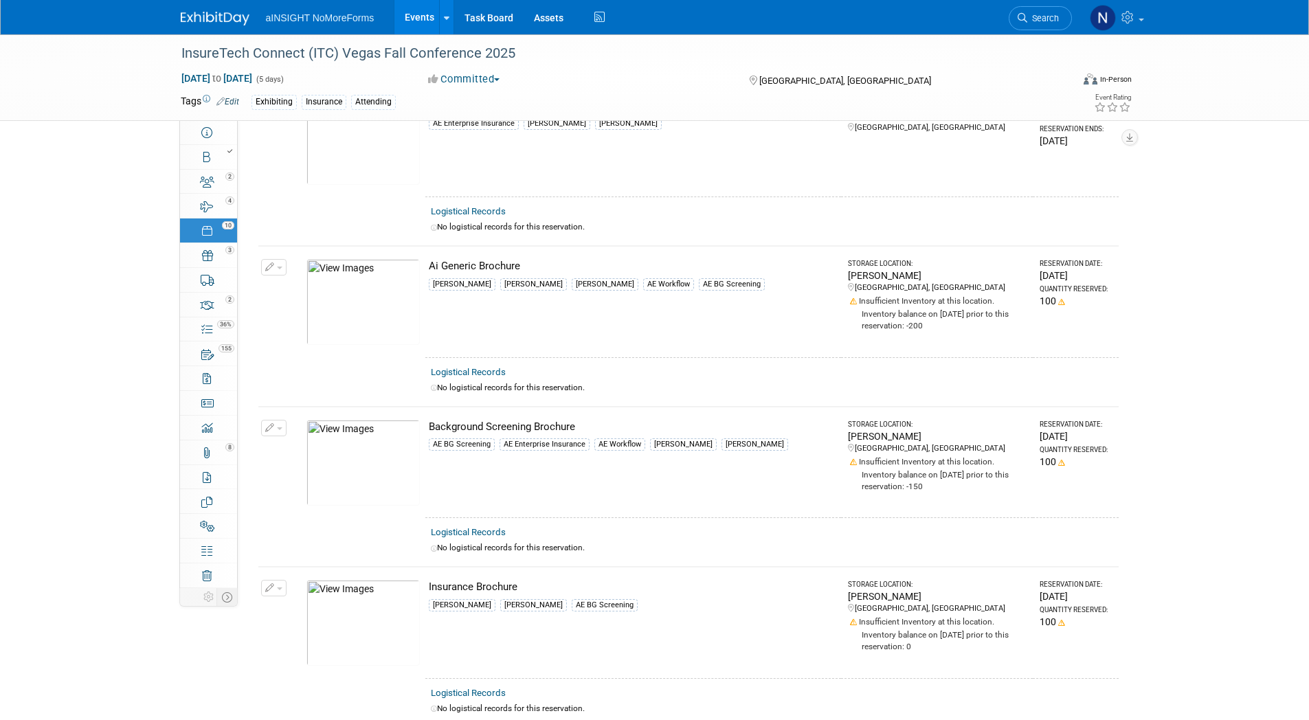
scroll to position [390, 0]
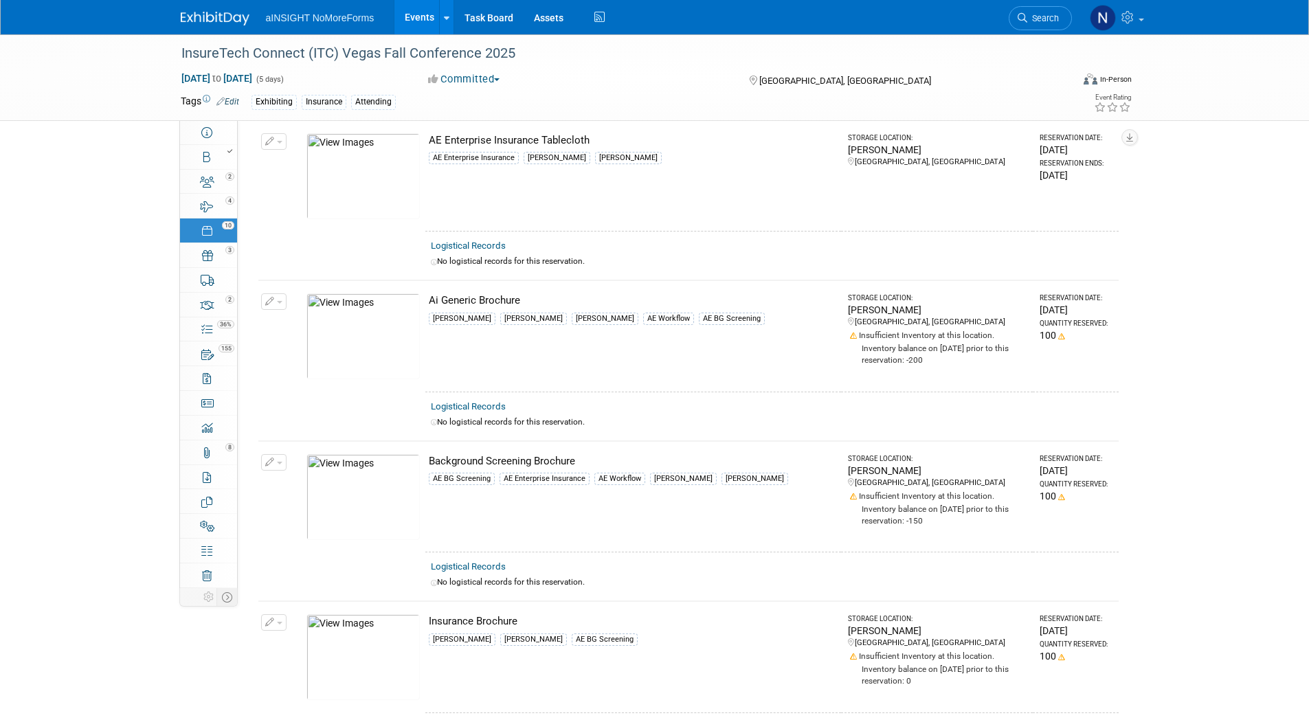
click at [421, 9] on link "Events" at bounding box center [419, 17] width 50 height 34
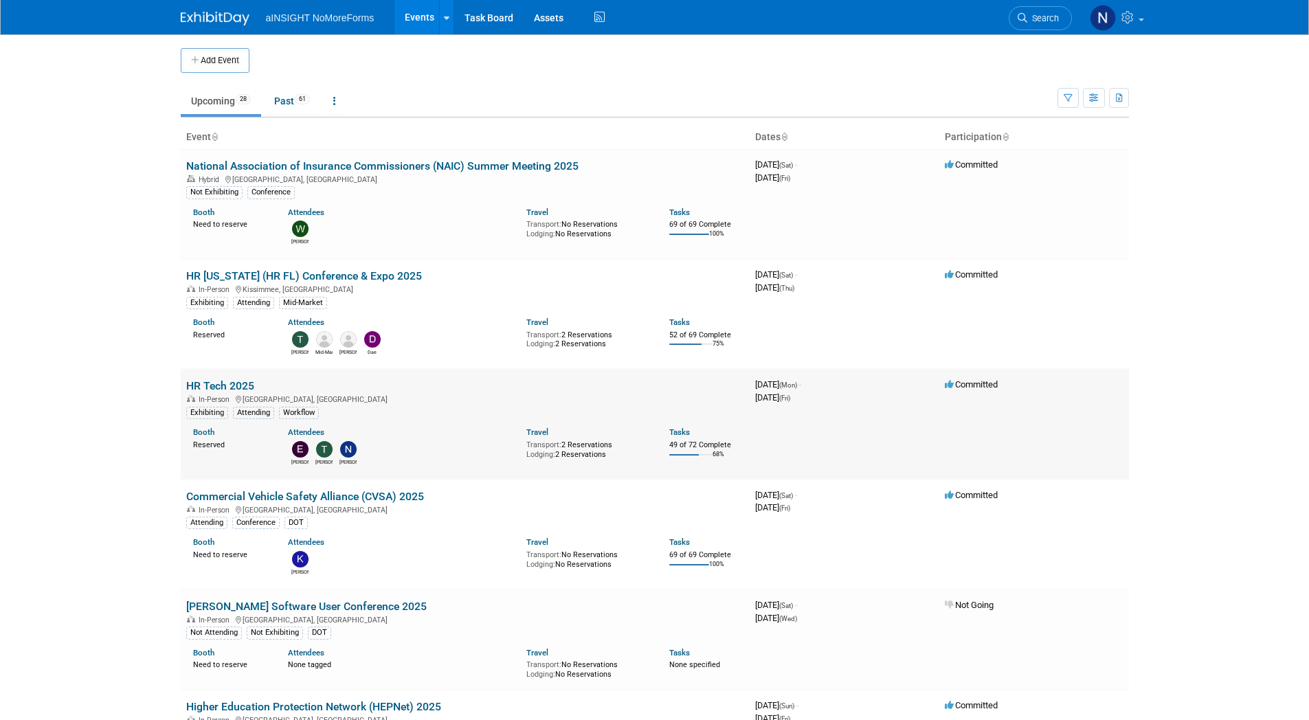
drag, startPoint x: 213, startPoint y: 380, endPoint x: 228, endPoint y: 383, distance: 15.4
click at [212, 380] on link "HR Tech 2025" at bounding box center [220, 385] width 68 height 13
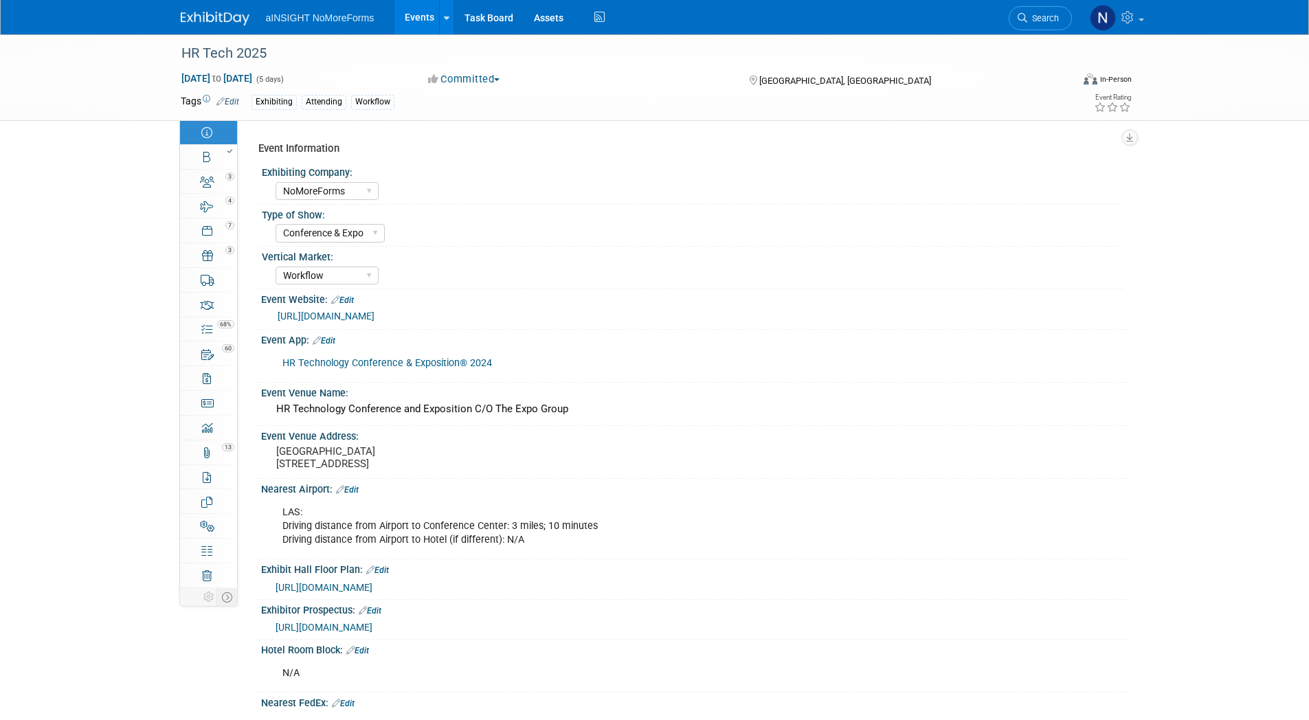
select select "NoMoreForms"
select select "Conference & Expo"
select select "Workflow"
click at [224, 180] on div "3" at bounding box center [213, 176] width 47 height 10
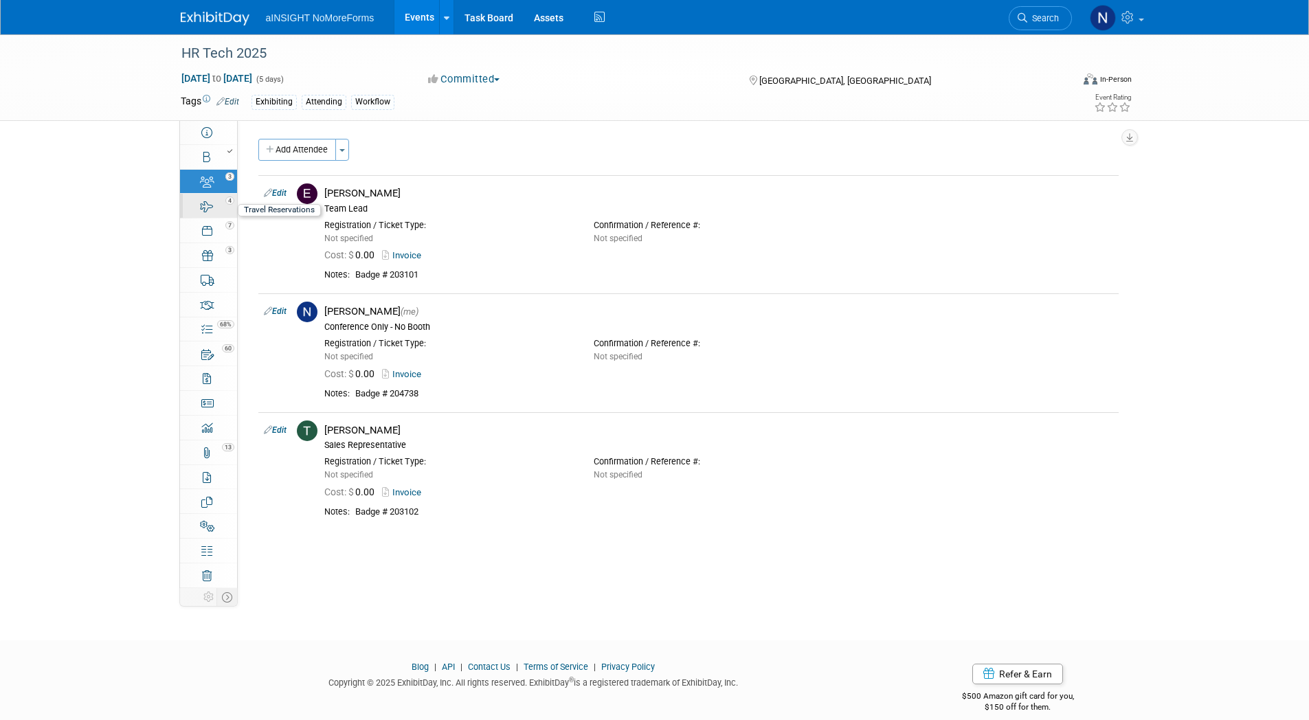
click at [212, 210] on icon at bounding box center [207, 206] width 13 height 11
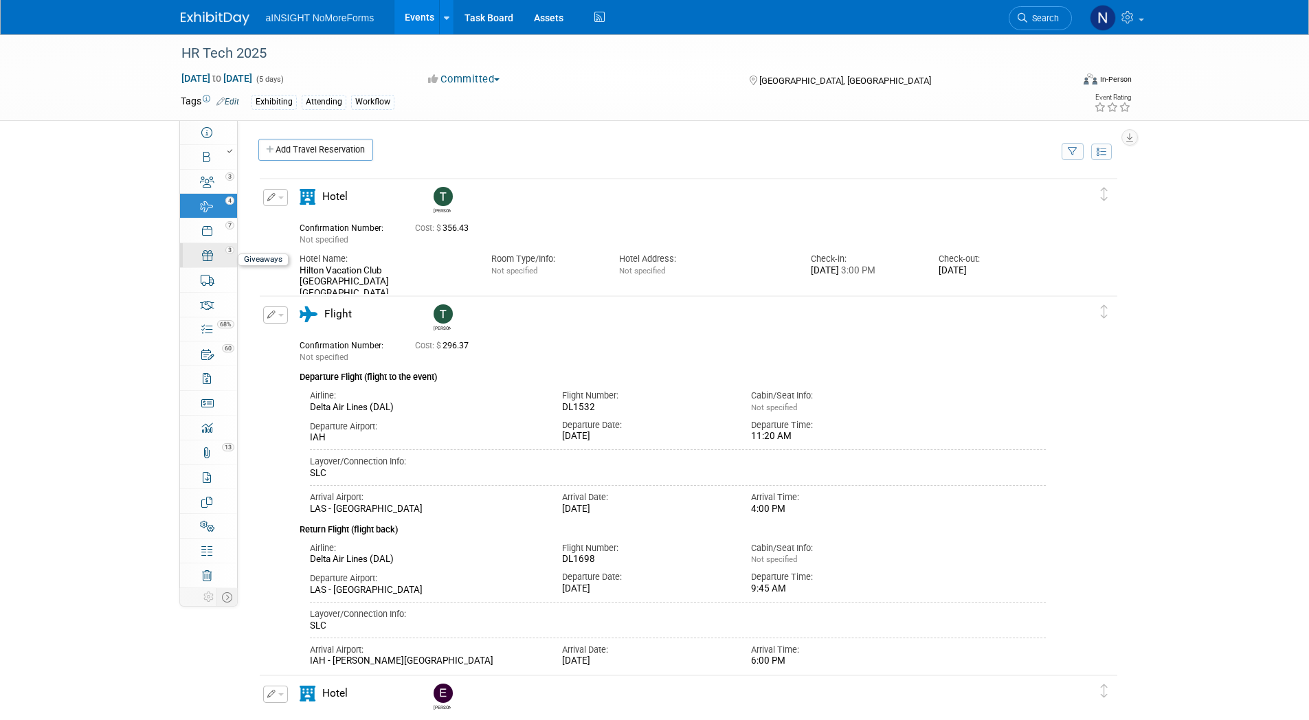
click at [216, 254] on div "3" at bounding box center [213, 250] width 47 height 10
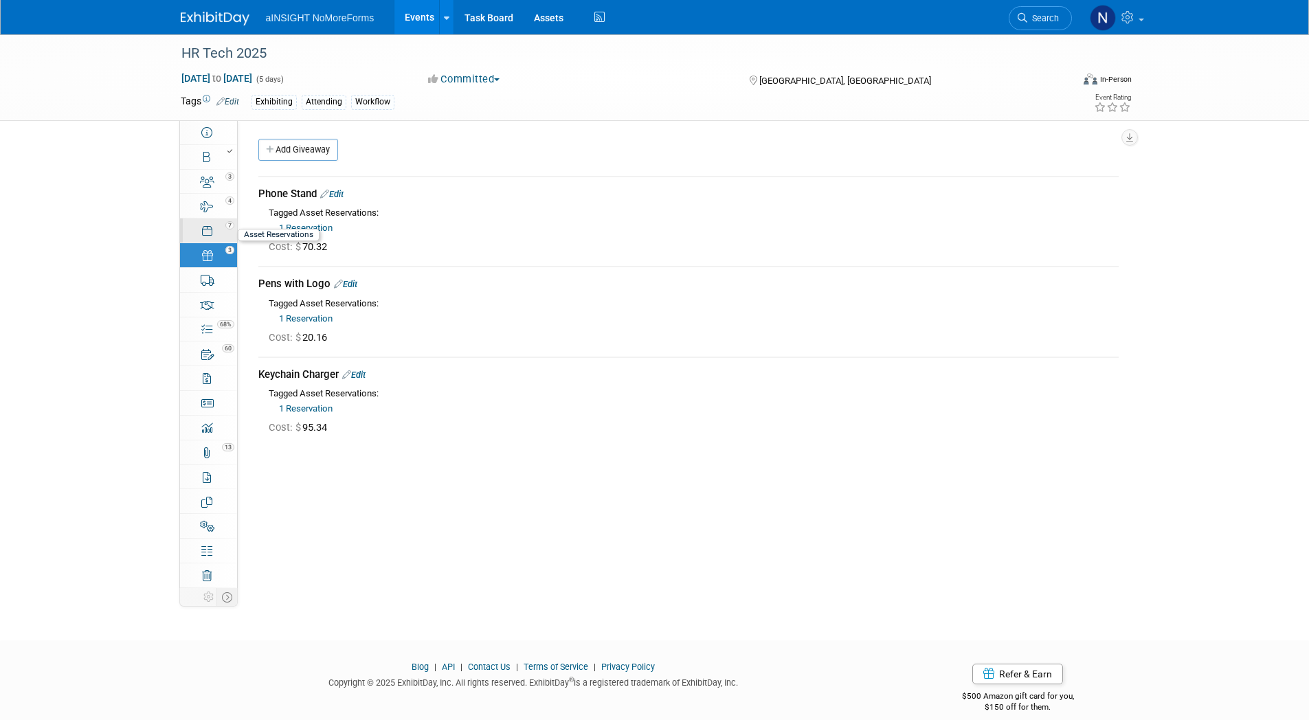
click at [219, 221] on div "7" at bounding box center [213, 225] width 47 height 10
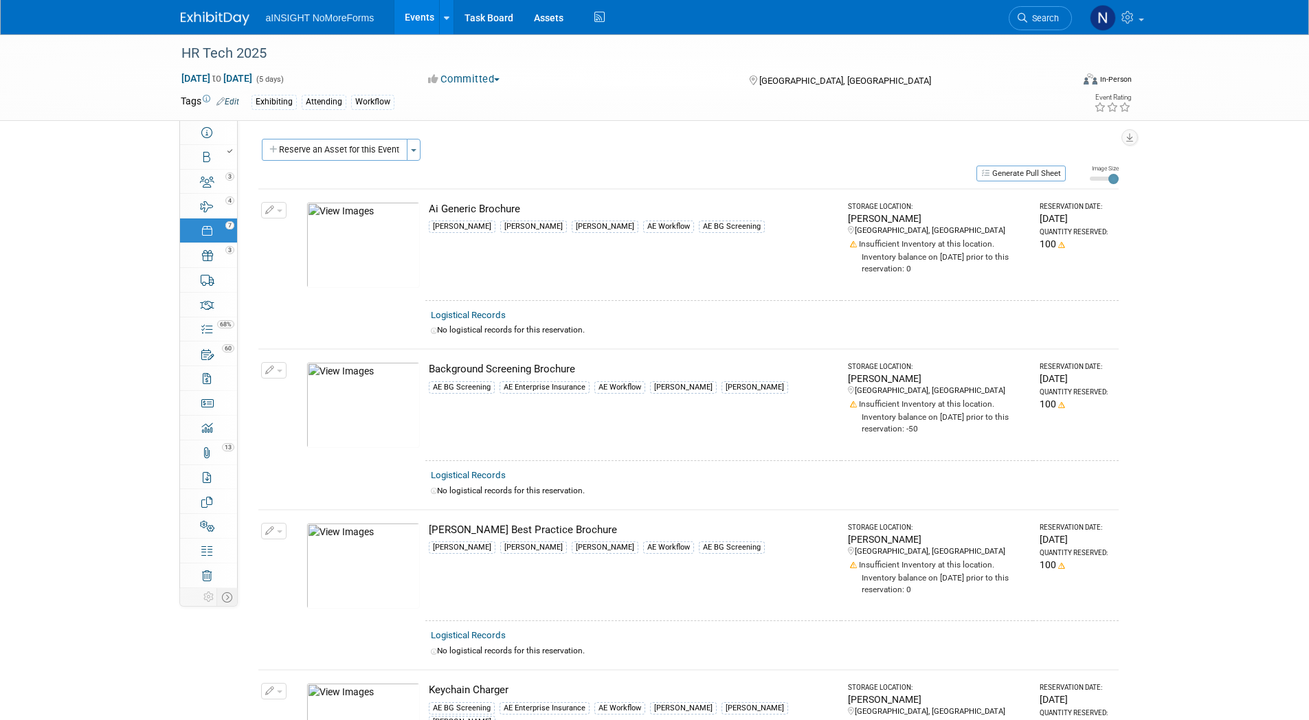
click at [280, 205] on button "button" at bounding box center [273, 210] width 25 height 16
click at [350, 232] on button "Change Reservation" at bounding box center [327, 232] width 116 height 19
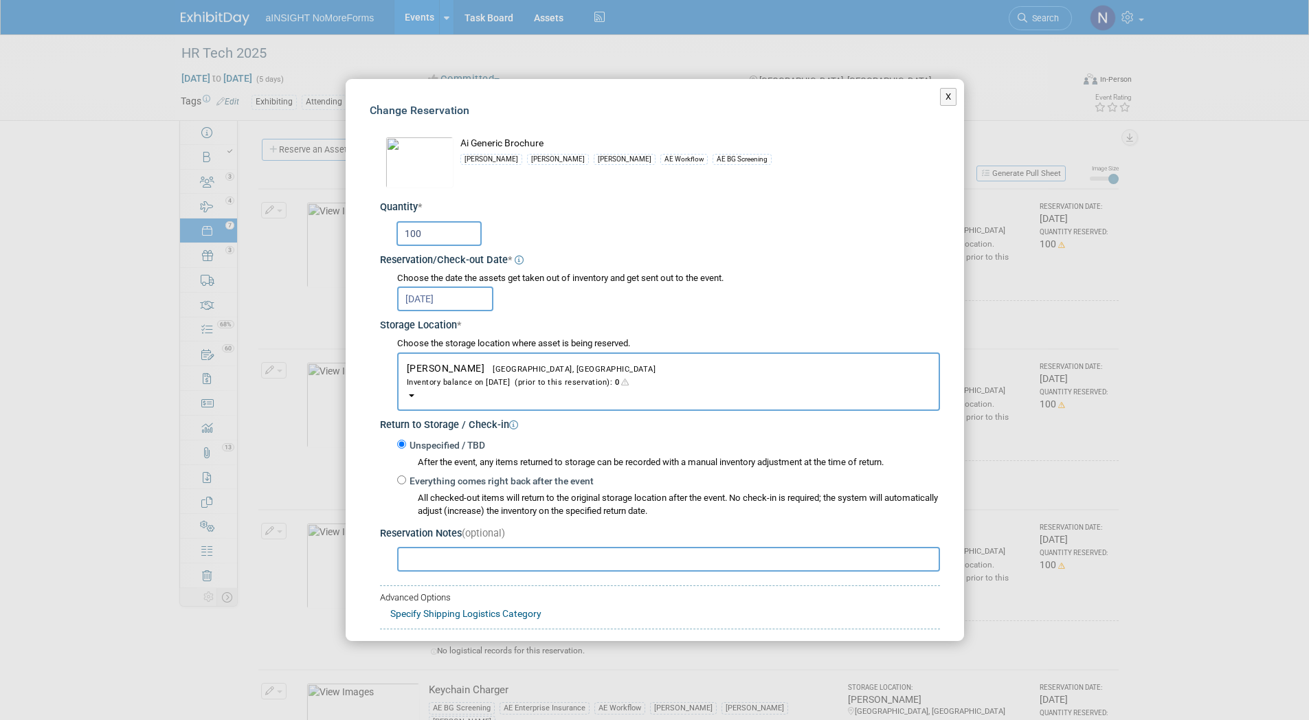
click at [516, 376] on div "Inventory balance on [DATE] (prior to this reservation): 0" at bounding box center [669, 381] width 524 height 13
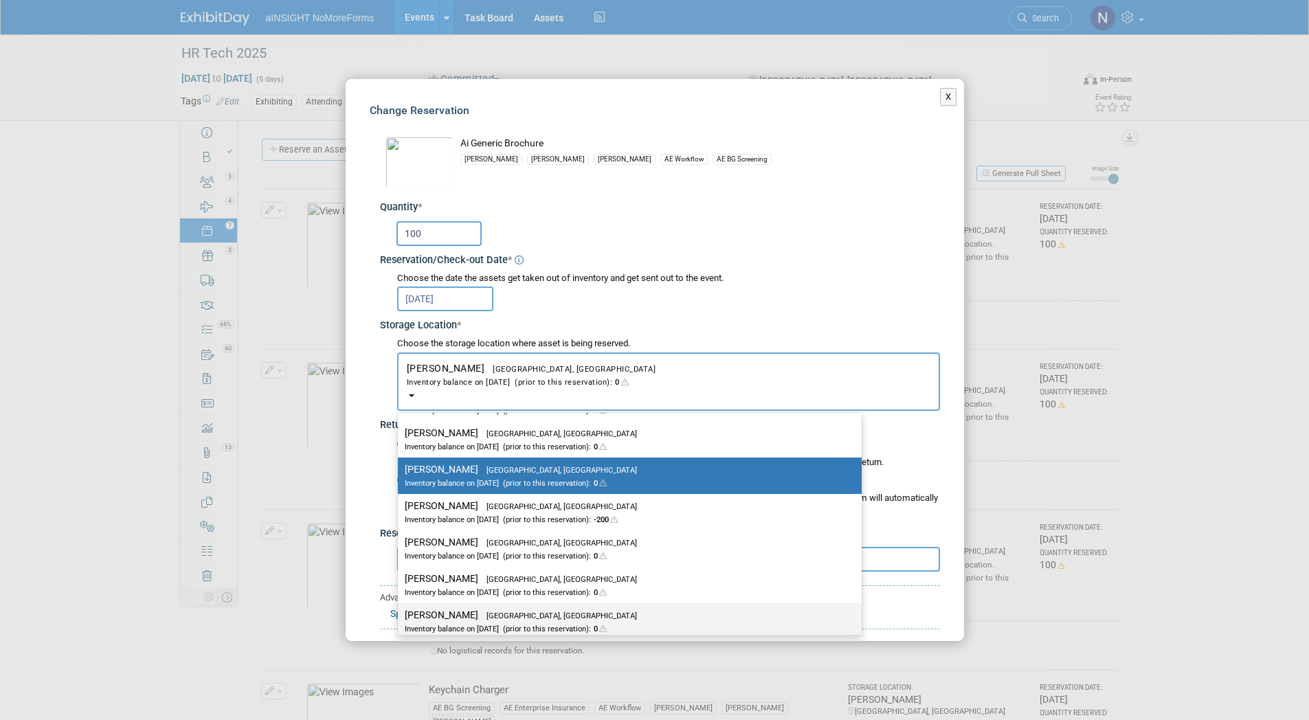
scroll to position [76, 0]
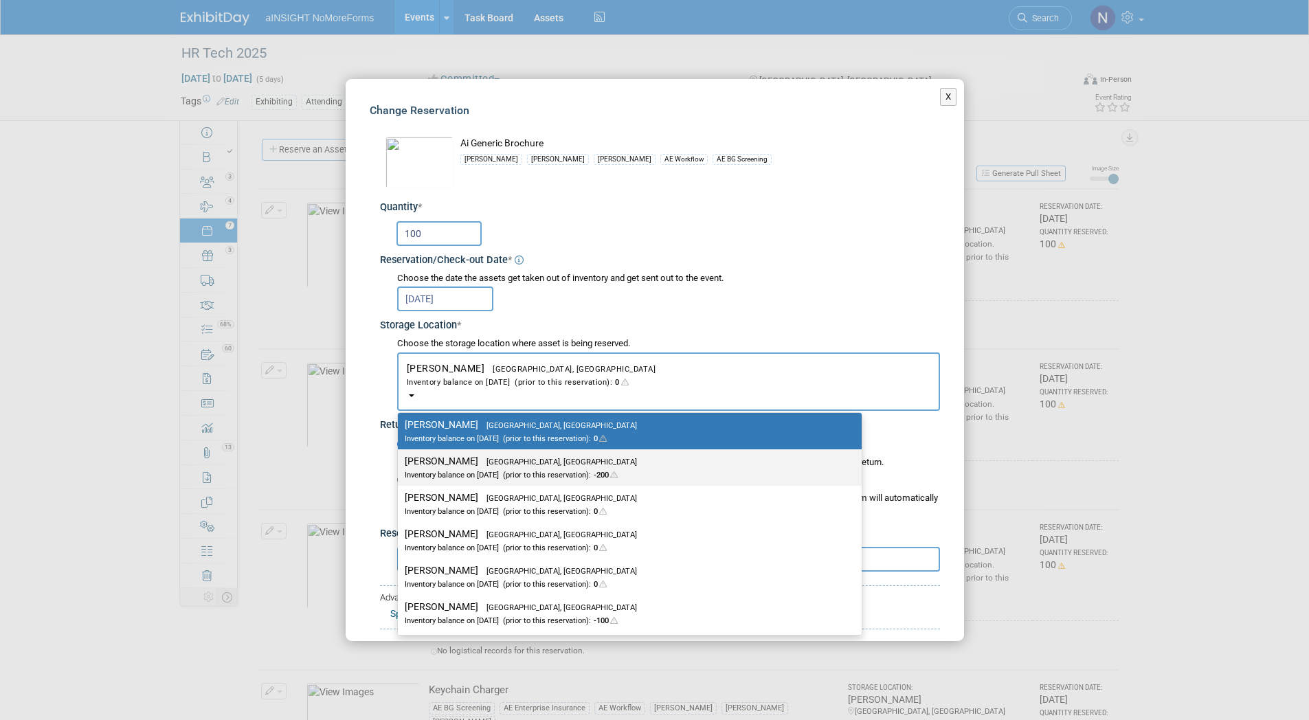
click at [478, 458] on span "[GEOGRAPHIC_DATA], [GEOGRAPHIC_DATA]" at bounding box center [557, 462] width 159 height 9
click at [400, 457] on input "[PERSON_NAME] [GEOGRAPHIC_DATA], [GEOGRAPHIC_DATA] Inventory balance on [DATE] …" at bounding box center [395, 461] width 9 height 9
select select "11223589"
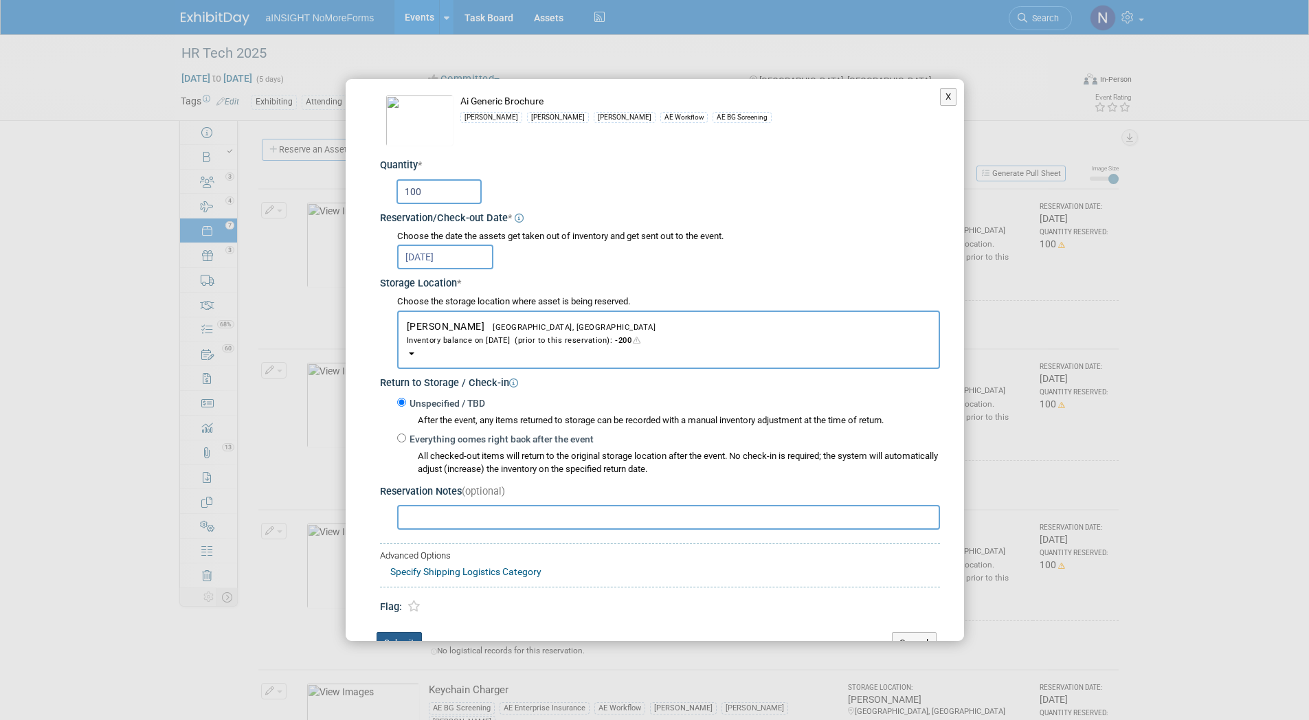
scroll to position [79, 0]
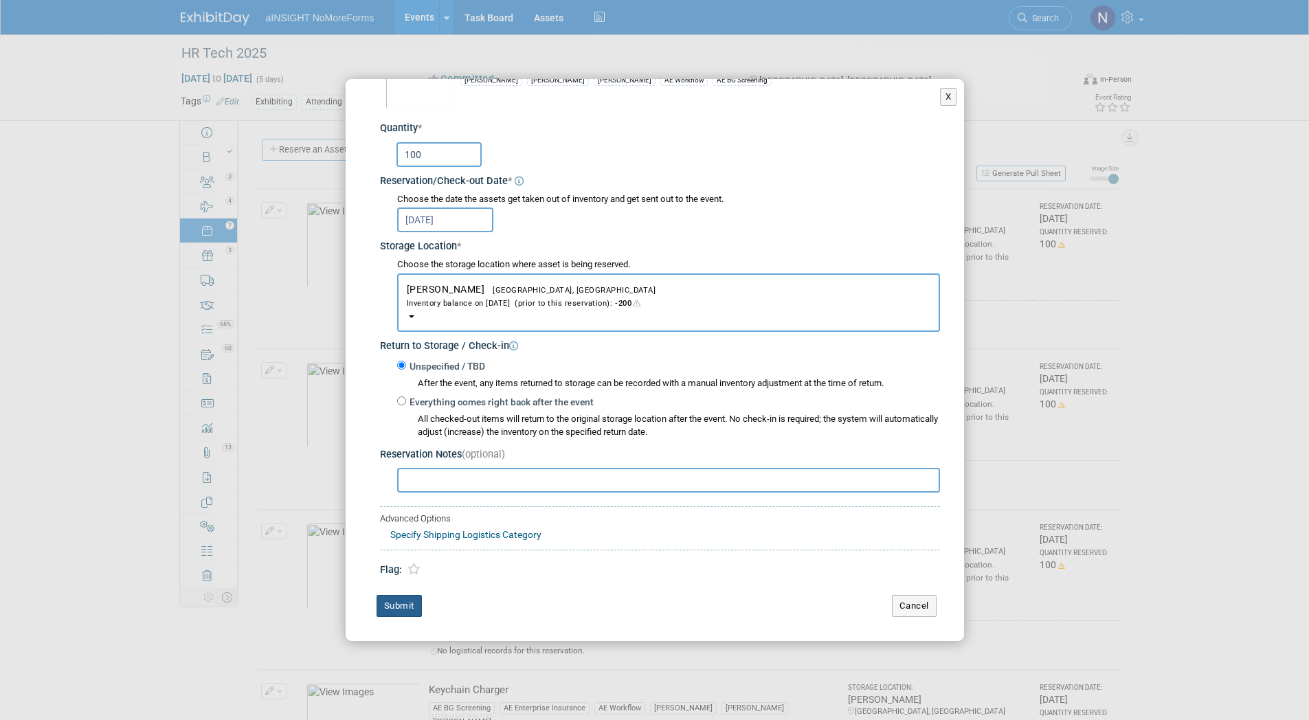
click at [411, 601] on button "Submit" at bounding box center [399, 606] width 45 height 22
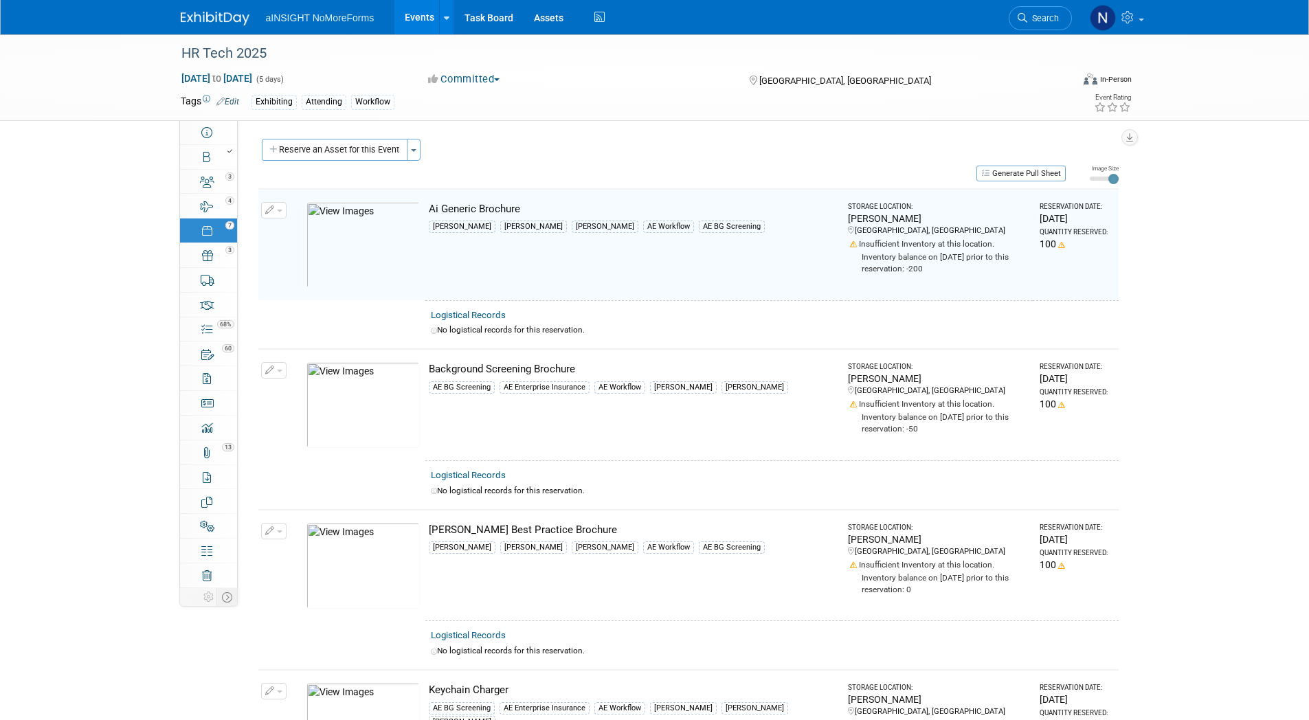
click at [285, 529] on button "button" at bounding box center [273, 531] width 25 height 16
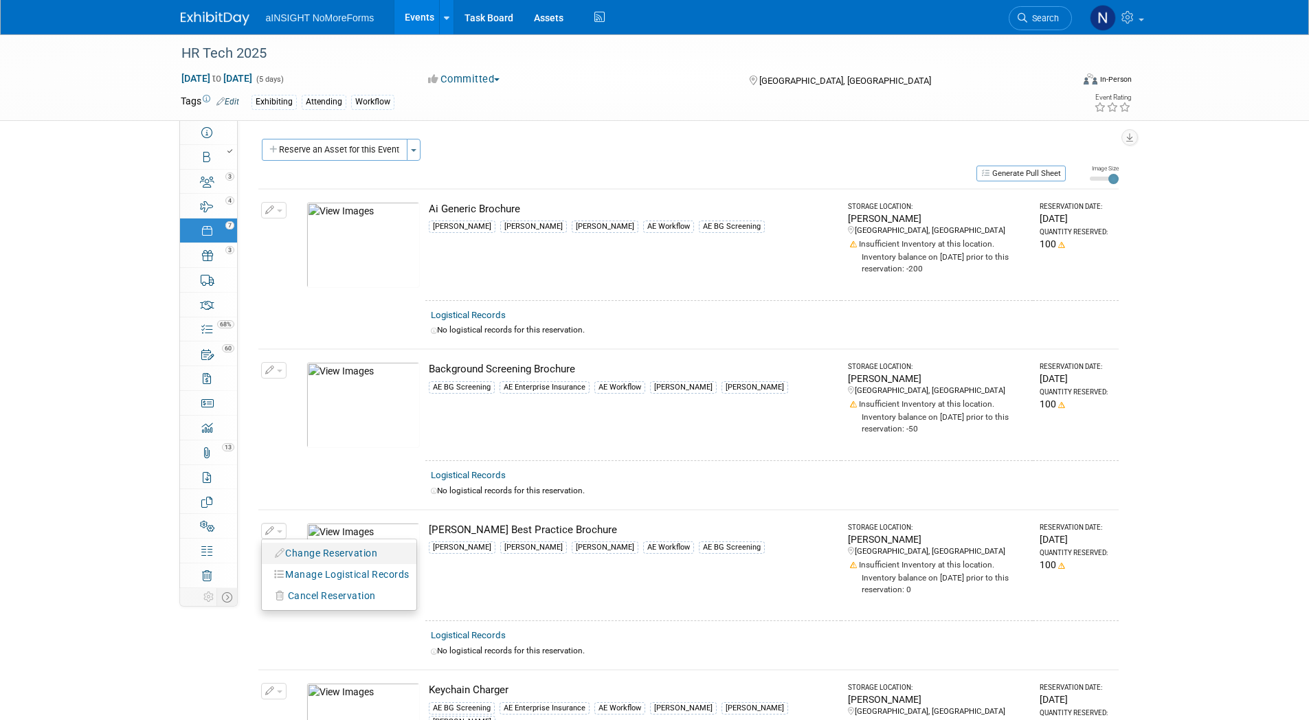
click at [347, 552] on button "Change Reservation" at bounding box center [327, 553] width 116 height 19
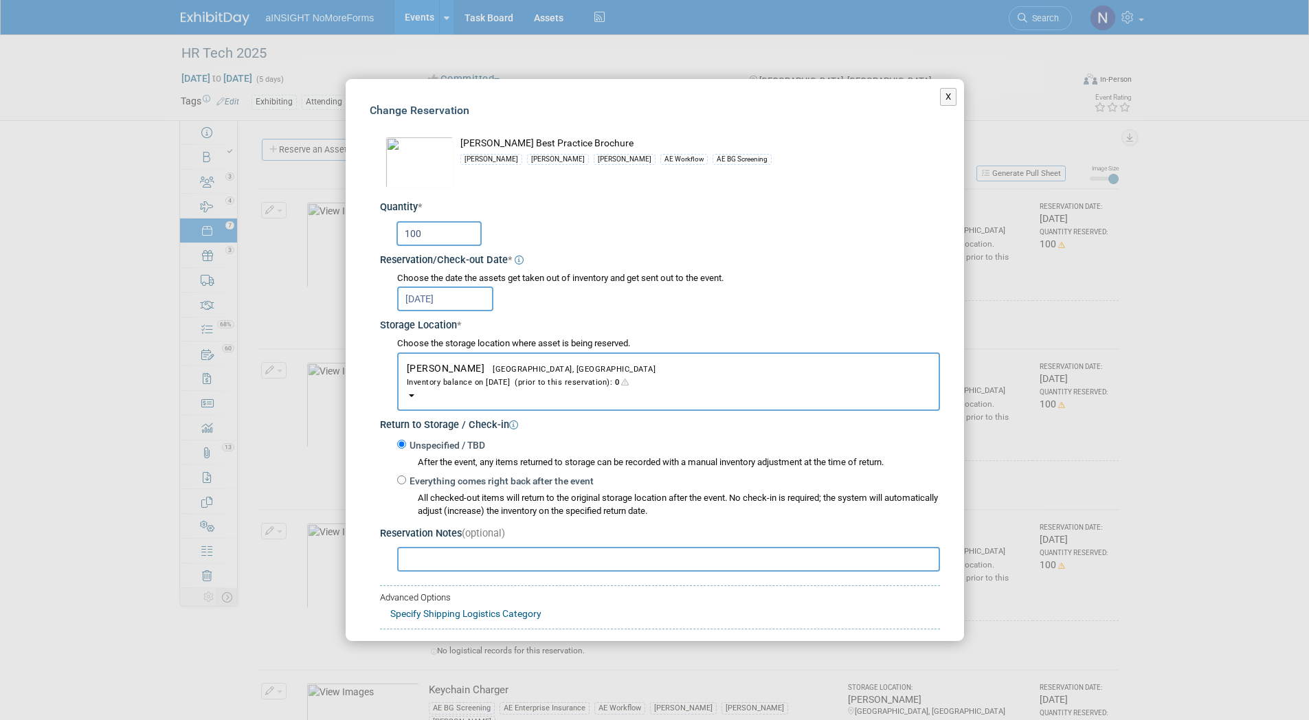
click at [484, 372] on span "[GEOGRAPHIC_DATA], [GEOGRAPHIC_DATA]" at bounding box center [569, 369] width 171 height 9
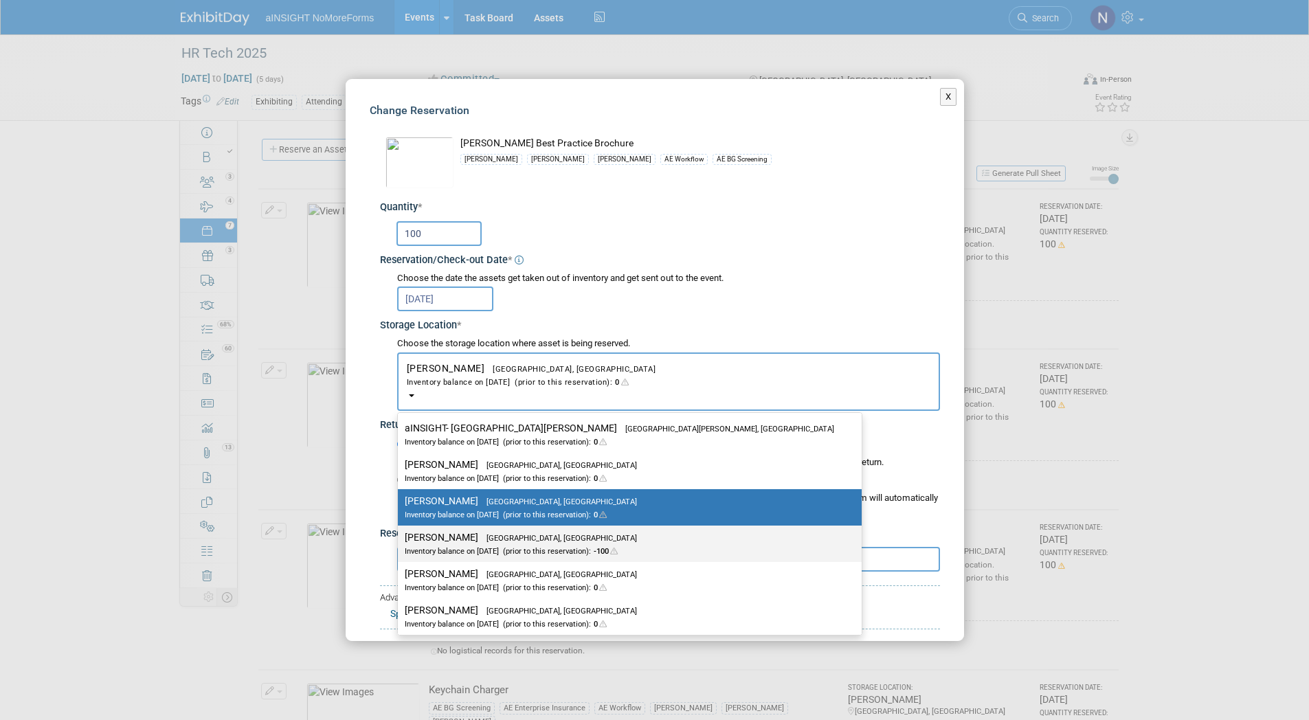
click at [517, 542] on span "[GEOGRAPHIC_DATA], [GEOGRAPHIC_DATA]" at bounding box center [557, 538] width 159 height 9
click at [400, 542] on input "[PERSON_NAME] [GEOGRAPHIC_DATA], [GEOGRAPHIC_DATA] Inventory balance on [DATE] …" at bounding box center [395, 537] width 9 height 9
select select "11223589"
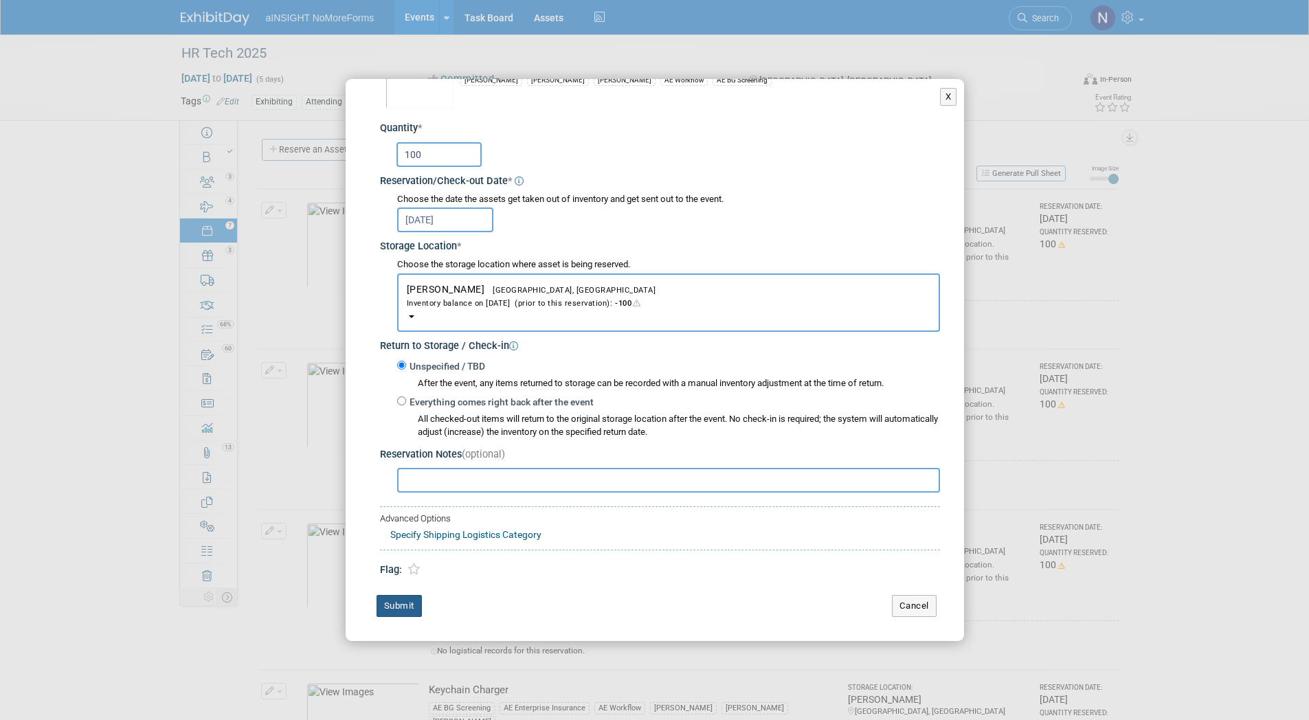
click at [404, 597] on button "Submit" at bounding box center [399, 606] width 45 height 22
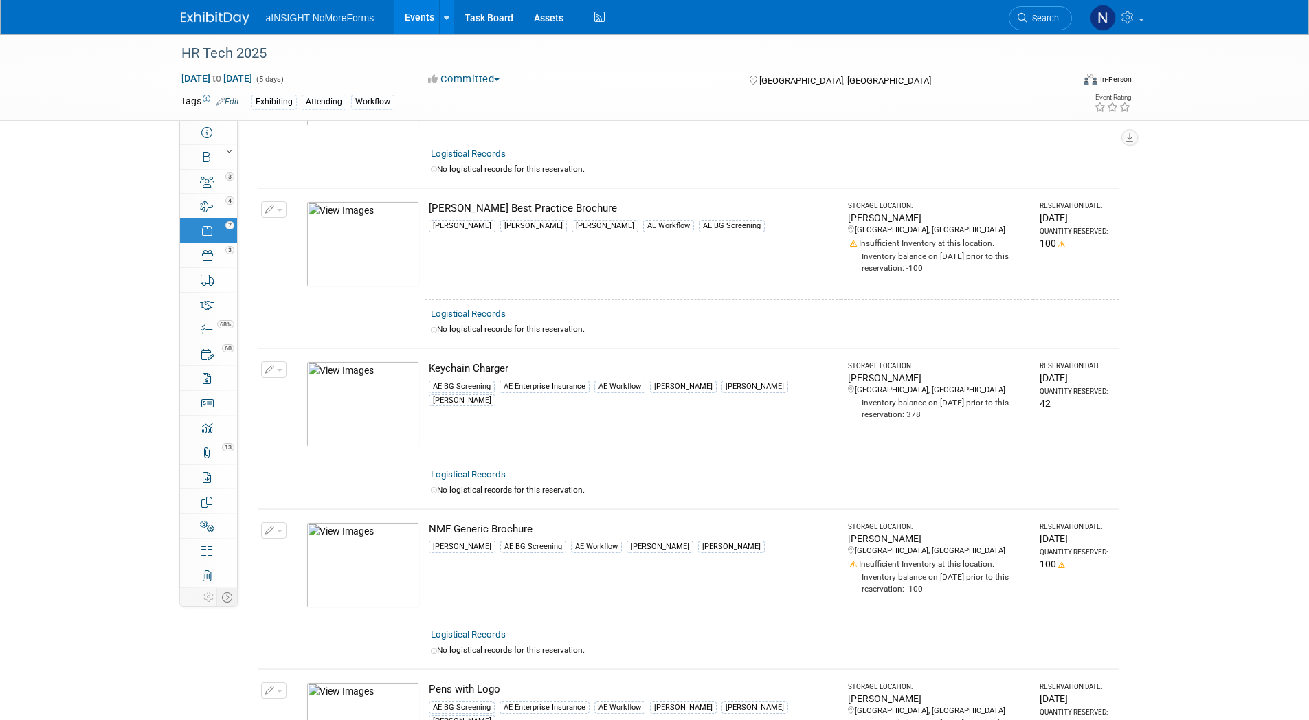
scroll to position [412, 0]
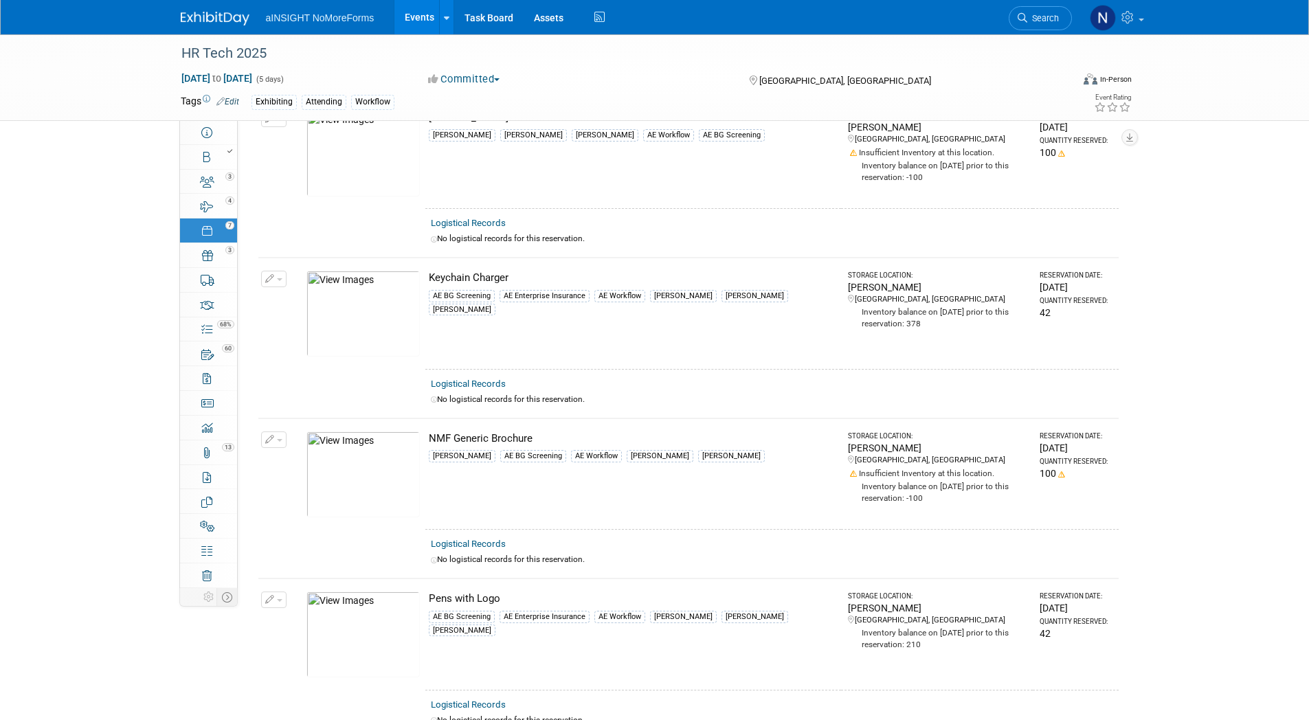
click at [278, 441] on button "button" at bounding box center [273, 440] width 25 height 16
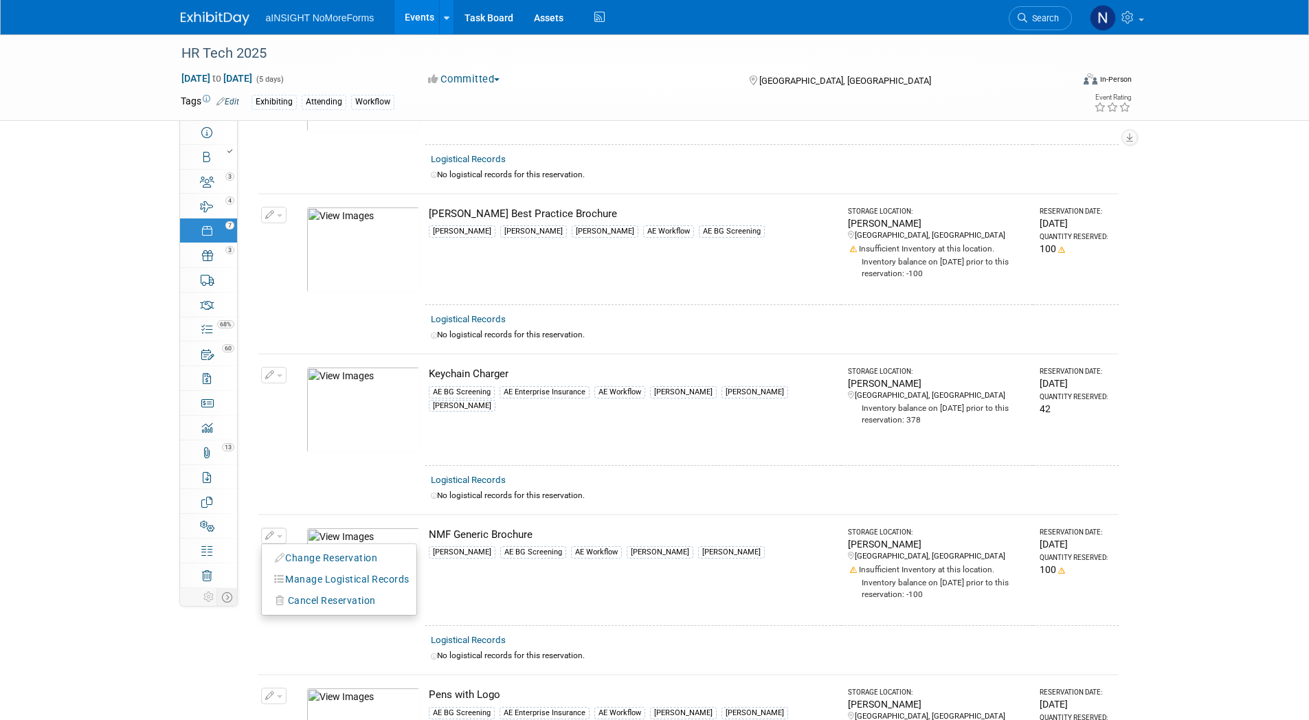
scroll to position [344, 0]
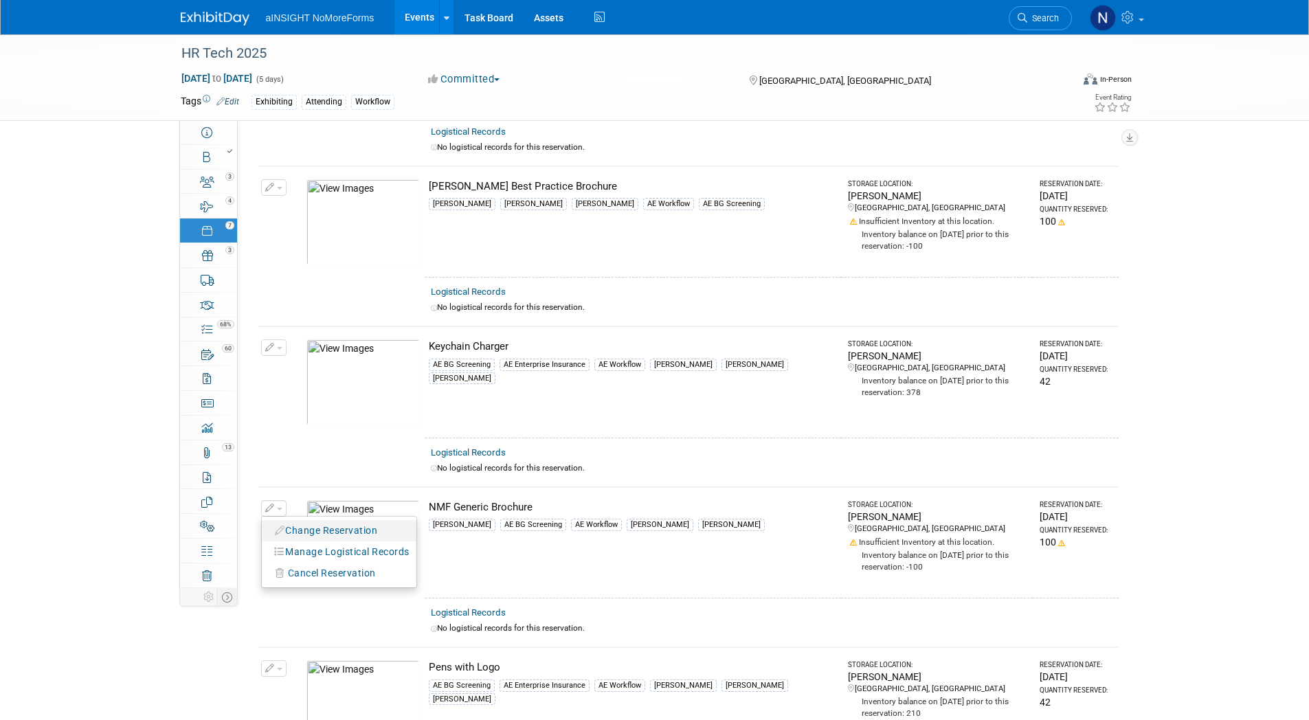
click at [342, 530] on button "Change Reservation" at bounding box center [327, 531] width 116 height 19
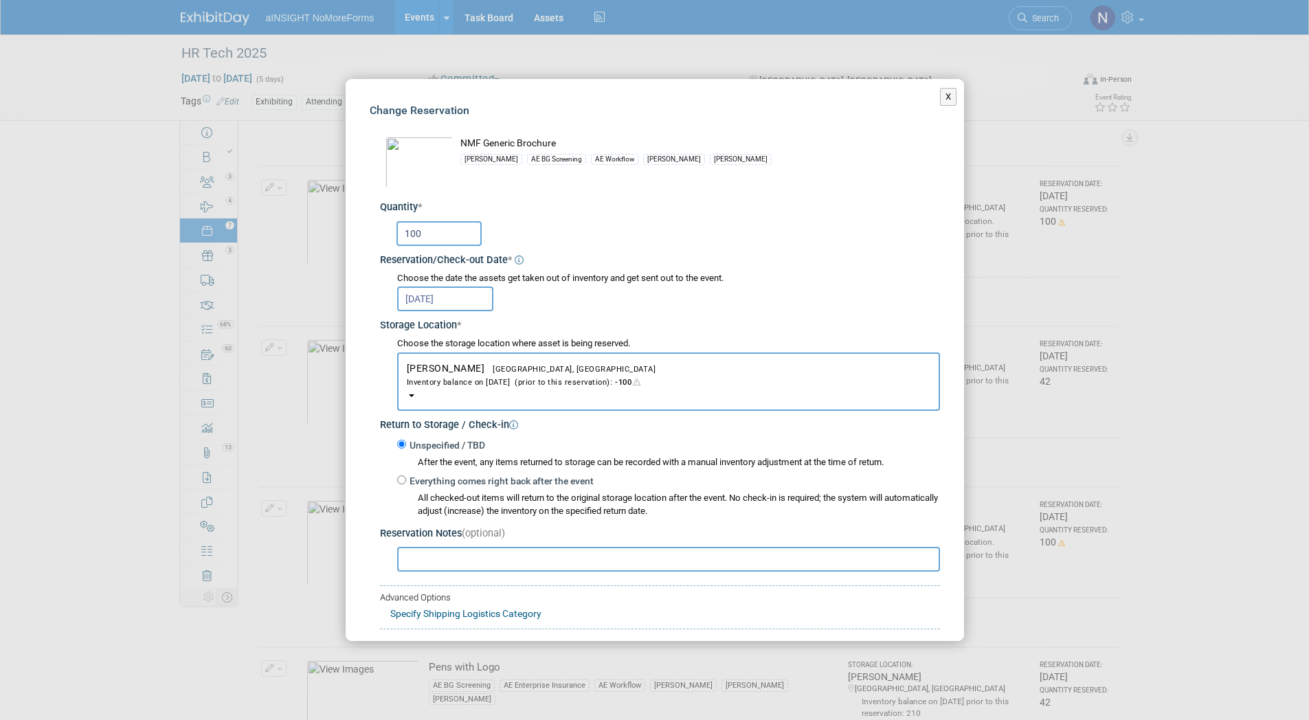
click at [445, 348] on div "Choose the storage location where asset is being reserved." at bounding box center [668, 343] width 543 height 13
click at [445, 363] on span "[PERSON_NAME] Spokane, [GEOGRAPHIC_DATA] Inventory balance on [DATE] (prior to …" at bounding box center [669, 375] width 524 height 25
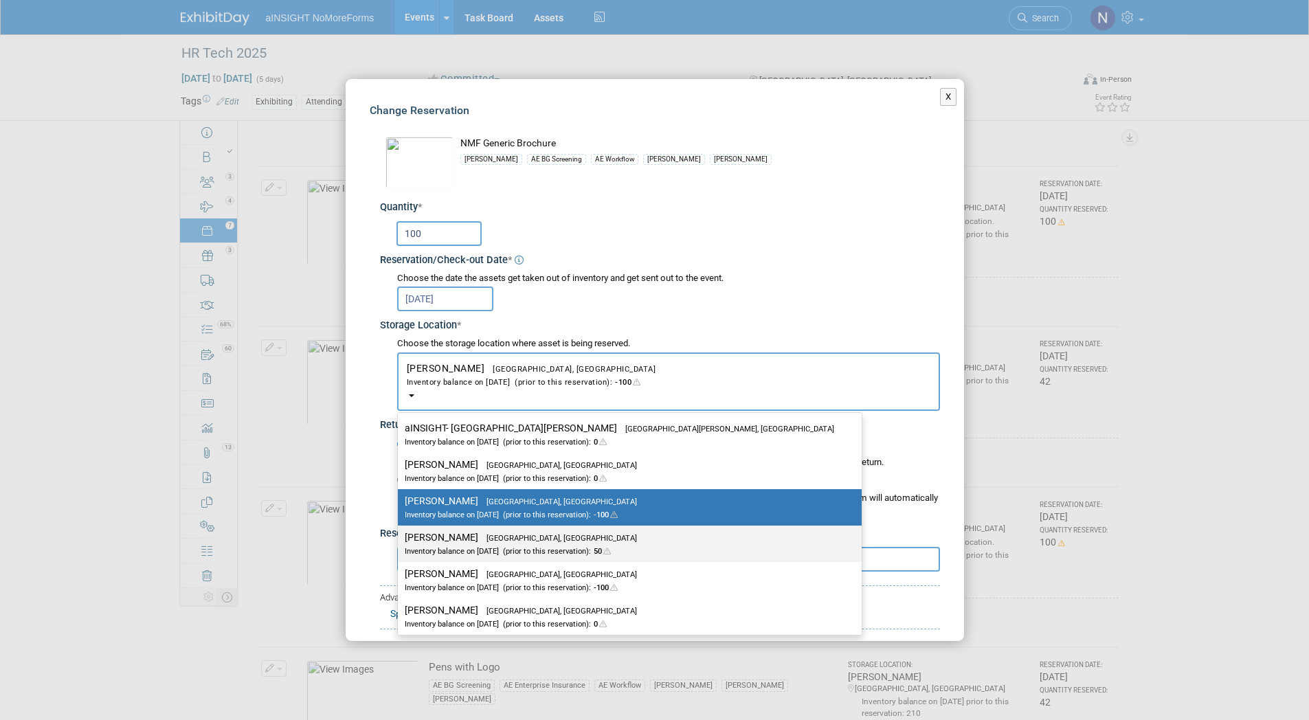
click at [450, 553] on div "Inventory balance on [DATE] (prior to this reservation): 50" at bounding box center [620, 550] width 430 height 13
click at [400, 542] on input "[PERSON_NAME] [GEOGRAPHIC_DATA], [GEOGRAPHIC_DATA] Inventory balance on [DATE] …" at bounding box center [395, 537] width 9 height 9
select select "11223589"
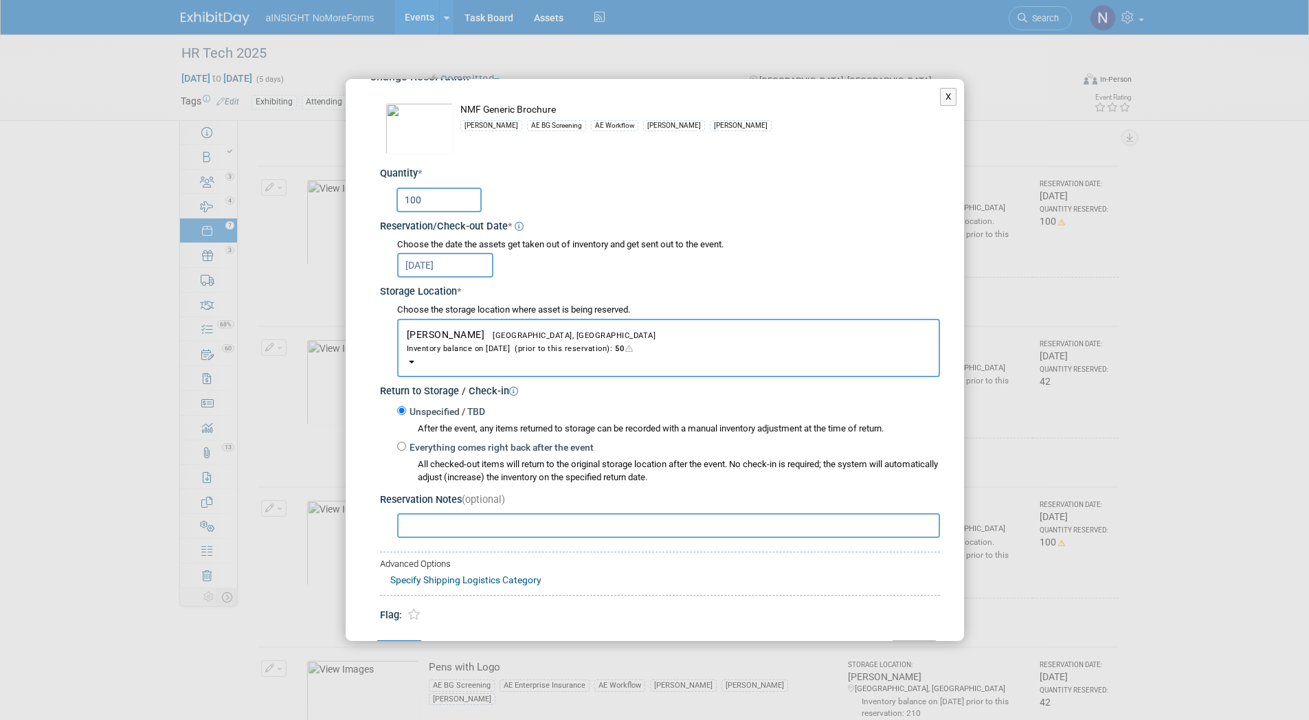
scroll to position [79, 0]
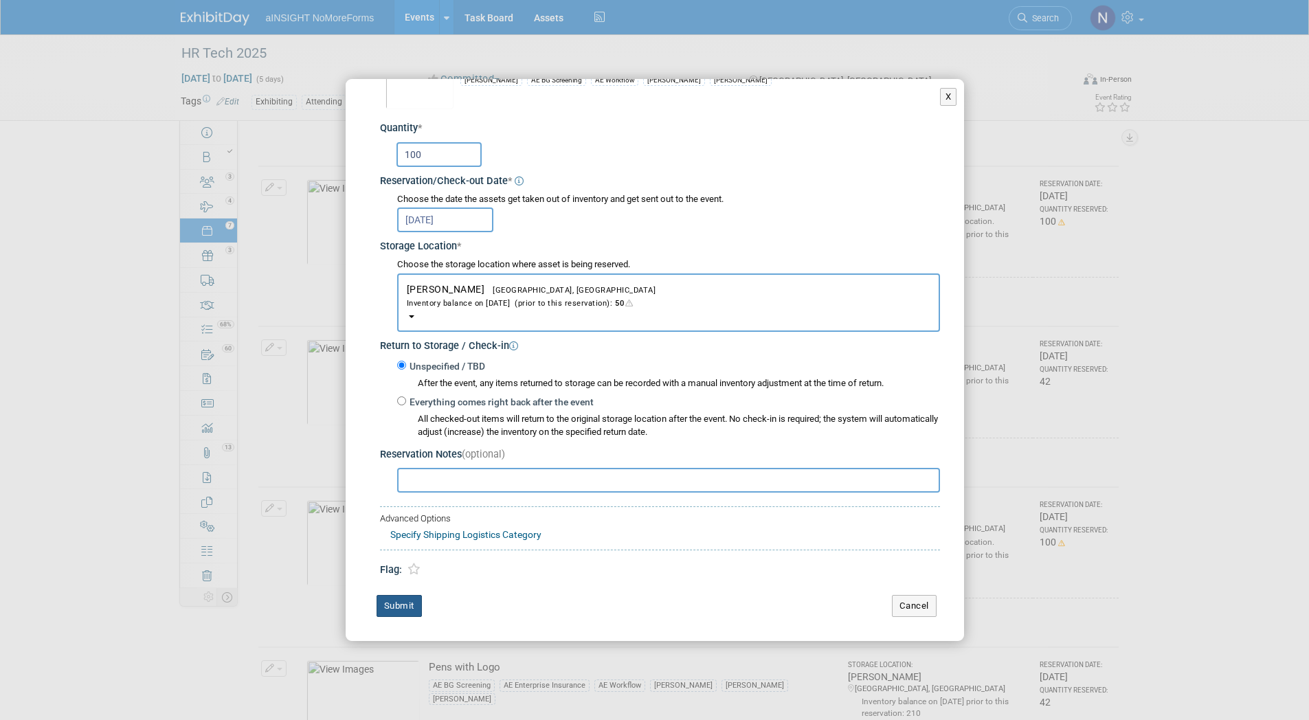
click at [398, 610] on button "Submit" at bounding box center [399, 606] width 45 height 22
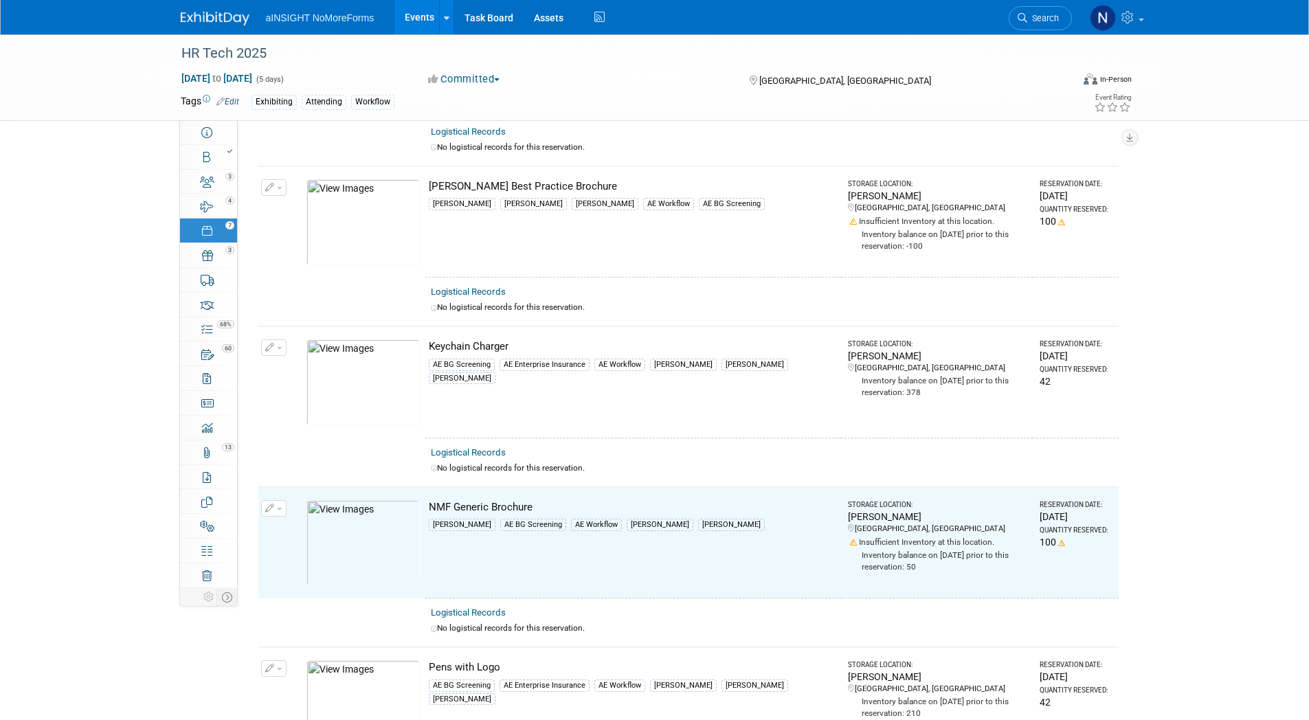
click at [263, 339] on button "button" at bounding box center [273, 347] width 25 height 16
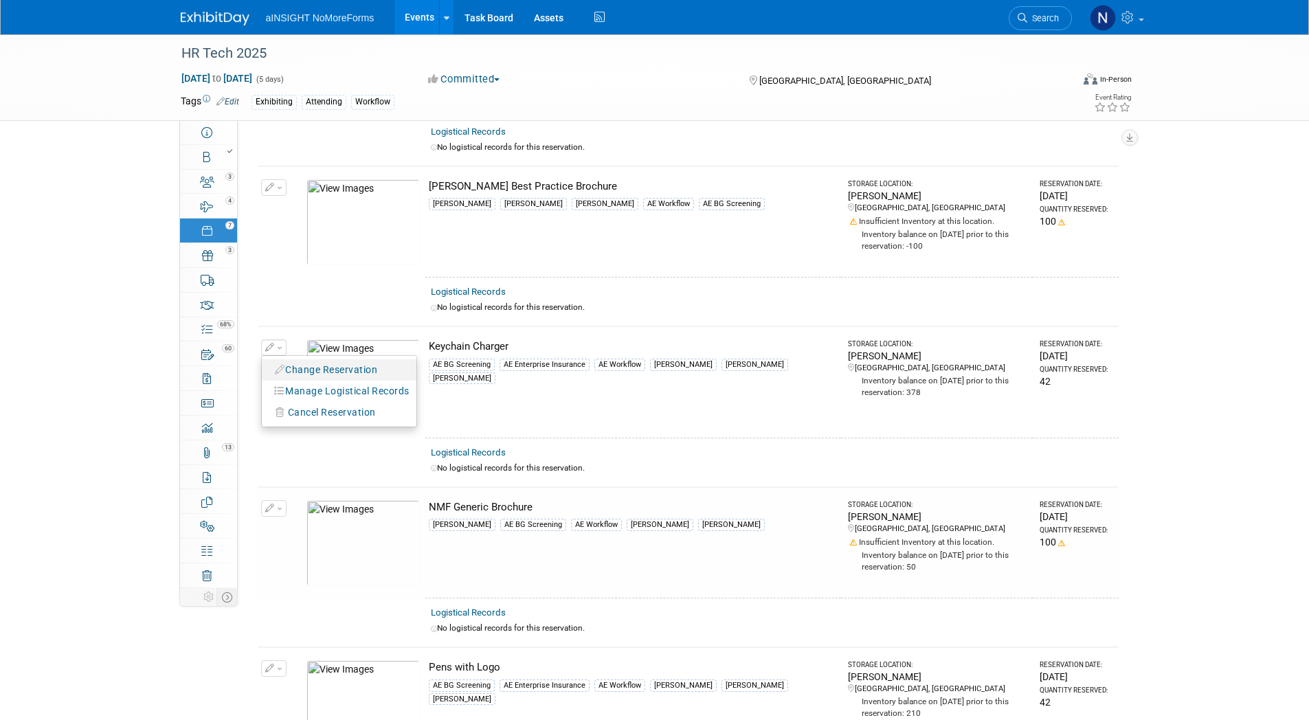
click at [303, 365] on button "Change Reservation" at bounding box center [327, 370] width 116 height 19
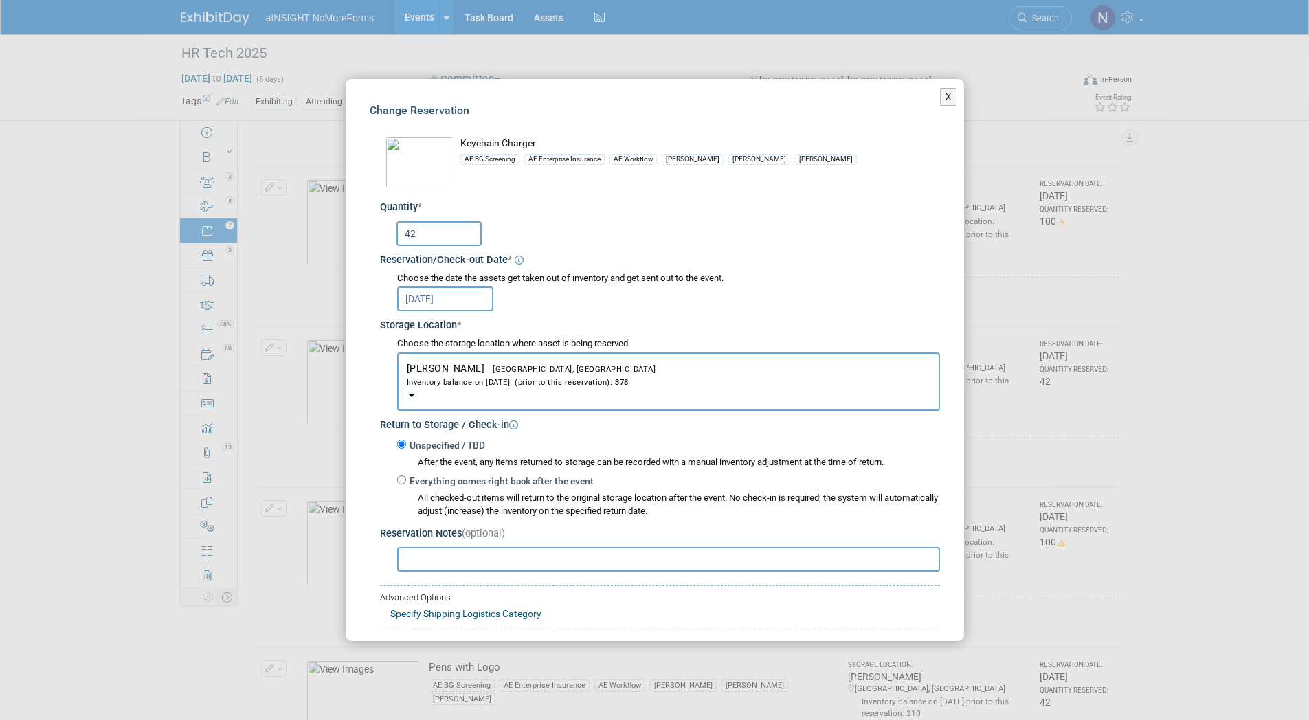
click at [454, 383] on div "Inventory balance on [DATE] (prior to this reservation): 378" at bounding box center [669, 381] width 524 height 13
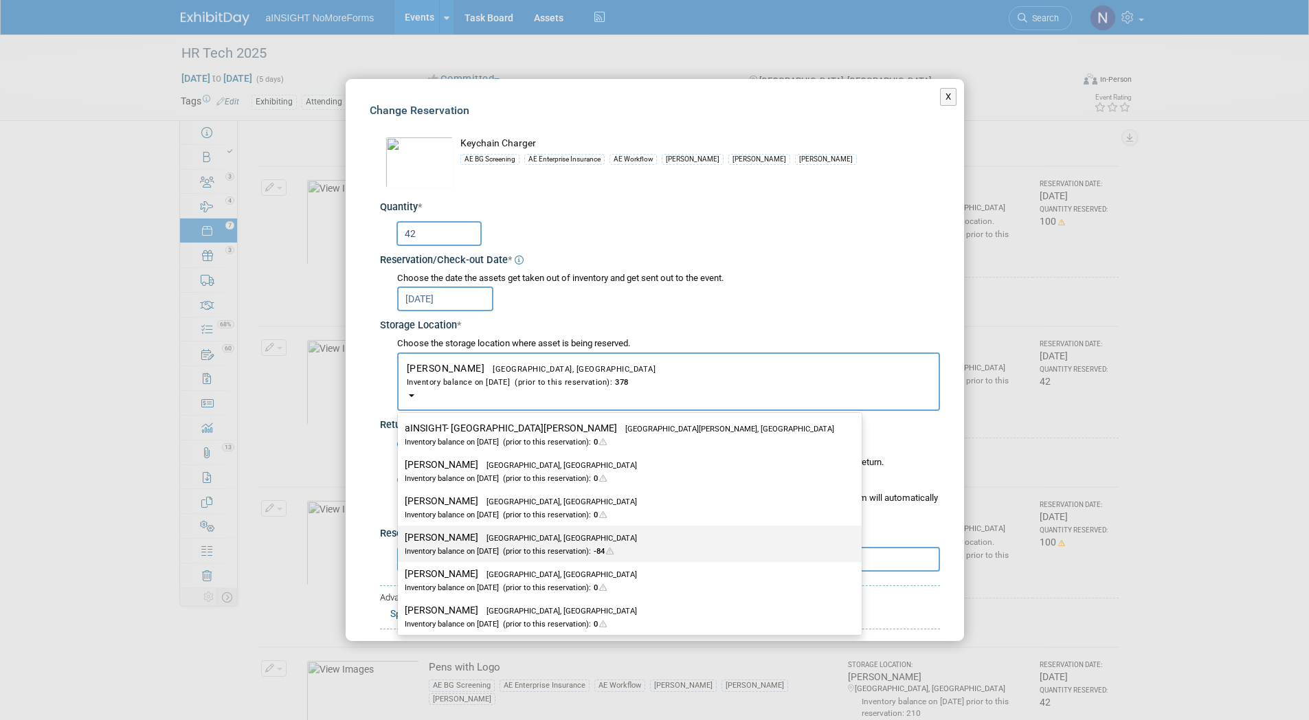
click at [507, 545] on div "Inventory balance on [DATE] (prior to this reservation): -84" at bounding box center [620, 550] width 430 height 13
click at [400, 542] on input "[PERSON_NAME] [GEOGRAPHIC_DATA], [GEOGRAPHIC_DATA] Inventory balance on [DATE] …" at bounding box center [395, 537] width 9 height 9
select select "11223589"
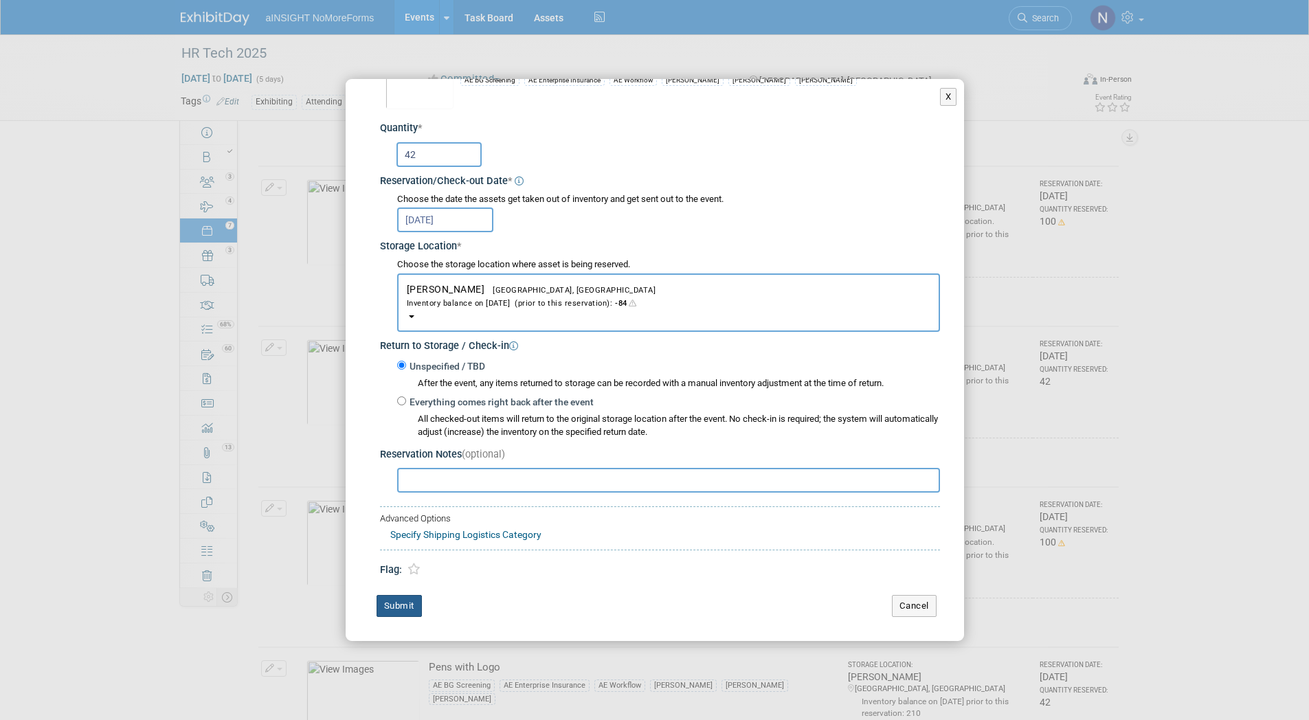
click at [403, 601] on button "Submit" at bounding box center [399, 606] width 45 height 22
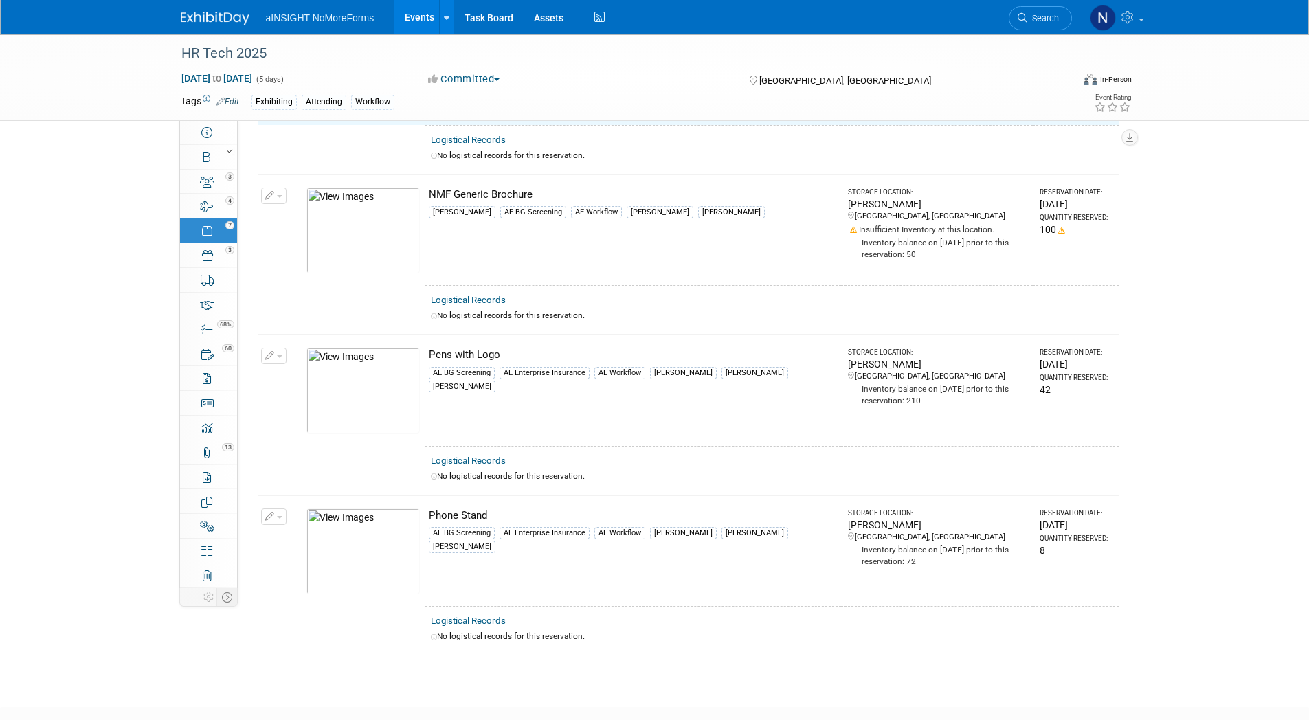
scroll to position [687, 0]
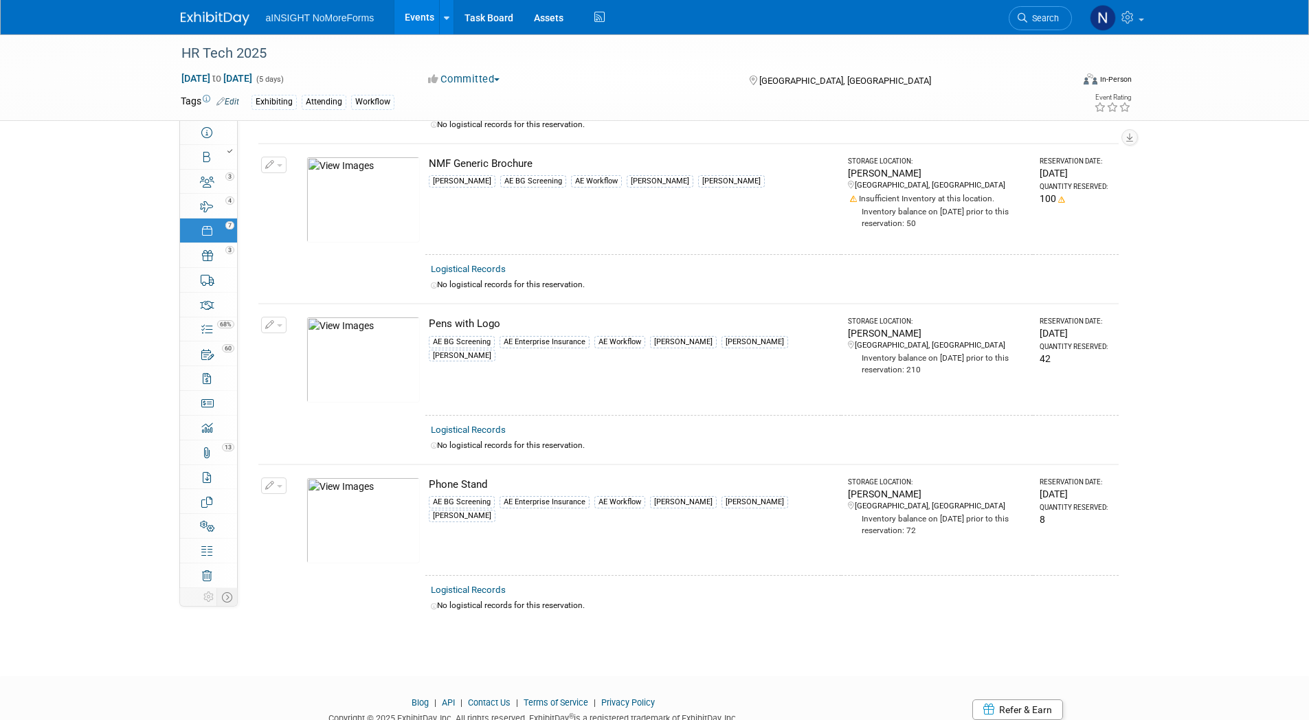
click at [270, 325] on icon "button" at bounding box center [270, 325] width 10 height 9
click at [337, 348] on button "Change Reservation" at bounding box center [327, 347] width 116 height 19
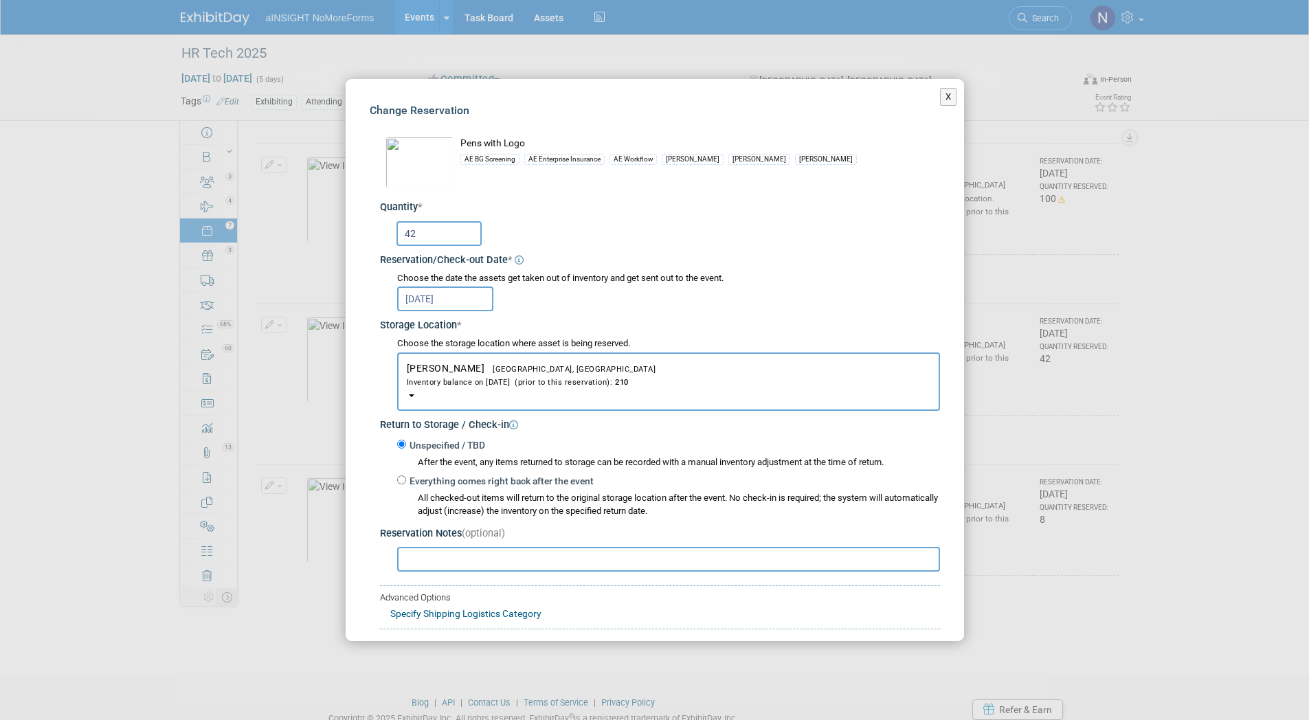
click at [499, 379] on div "Inventory balance on [DATE] (prior to this reservation): 210" at bounding box center [669, 381] width 524 height 13
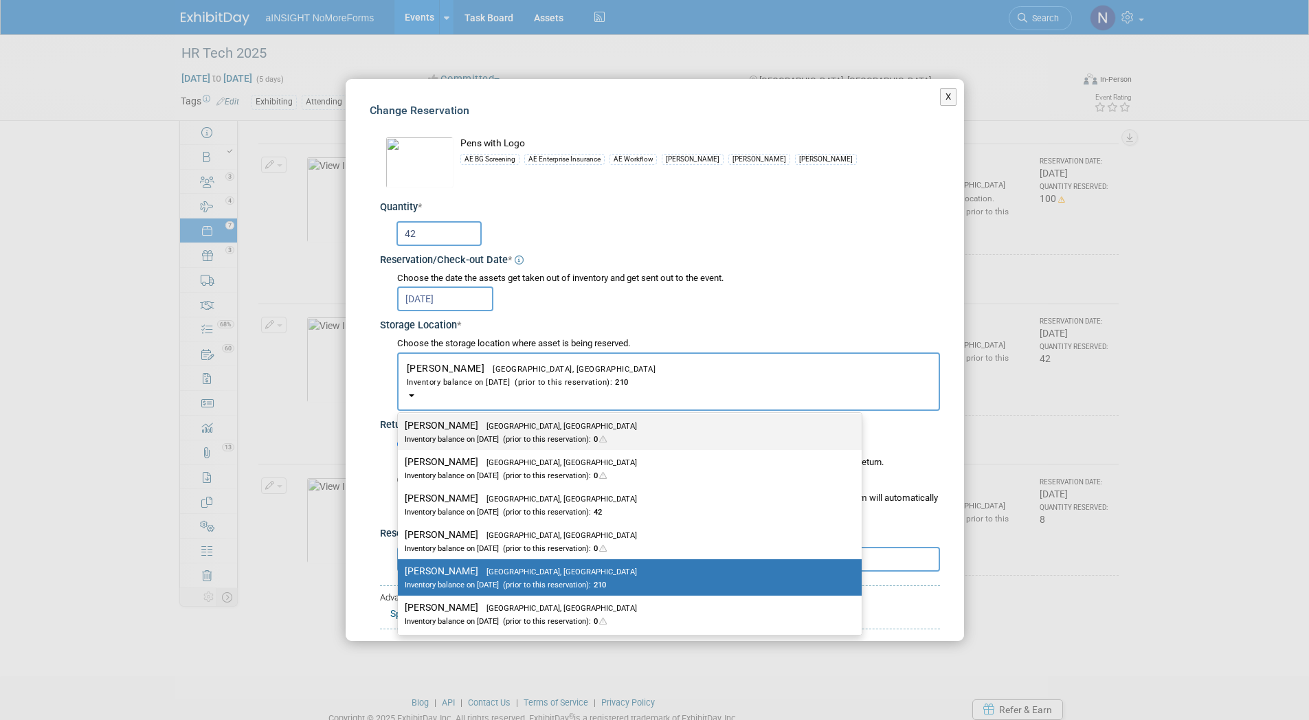
scroll to position [76, 0]
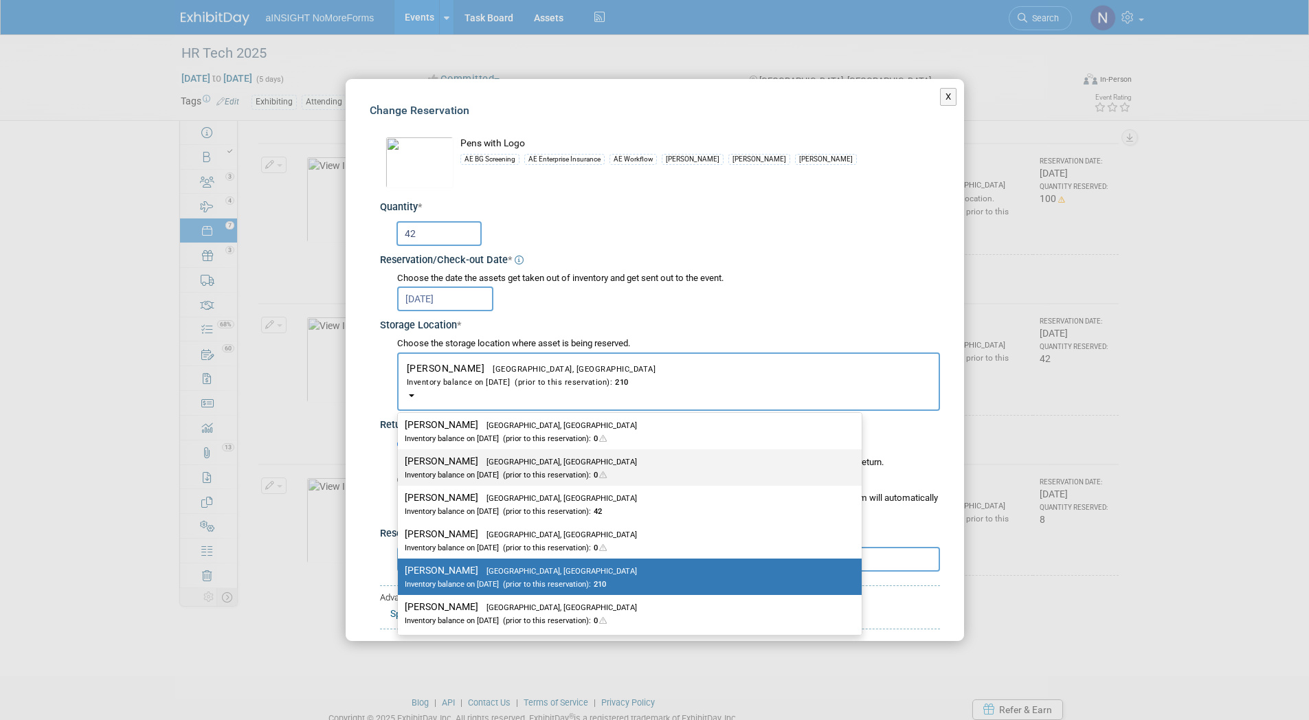
click at [525, 476] on div "Inventory balance on [DATE] (prior to this reservation): 0" at bounding box center [620, 474] width 430 height 13
click at [400, 466] on input "[PERSON_NAME] [GEOGRAPHIC_DATA], [GEOGRAPHIC_DATA] Inventory balance on [DATE] …" at bounding box center [395, 461] width 9 height 9
select select "11223589"
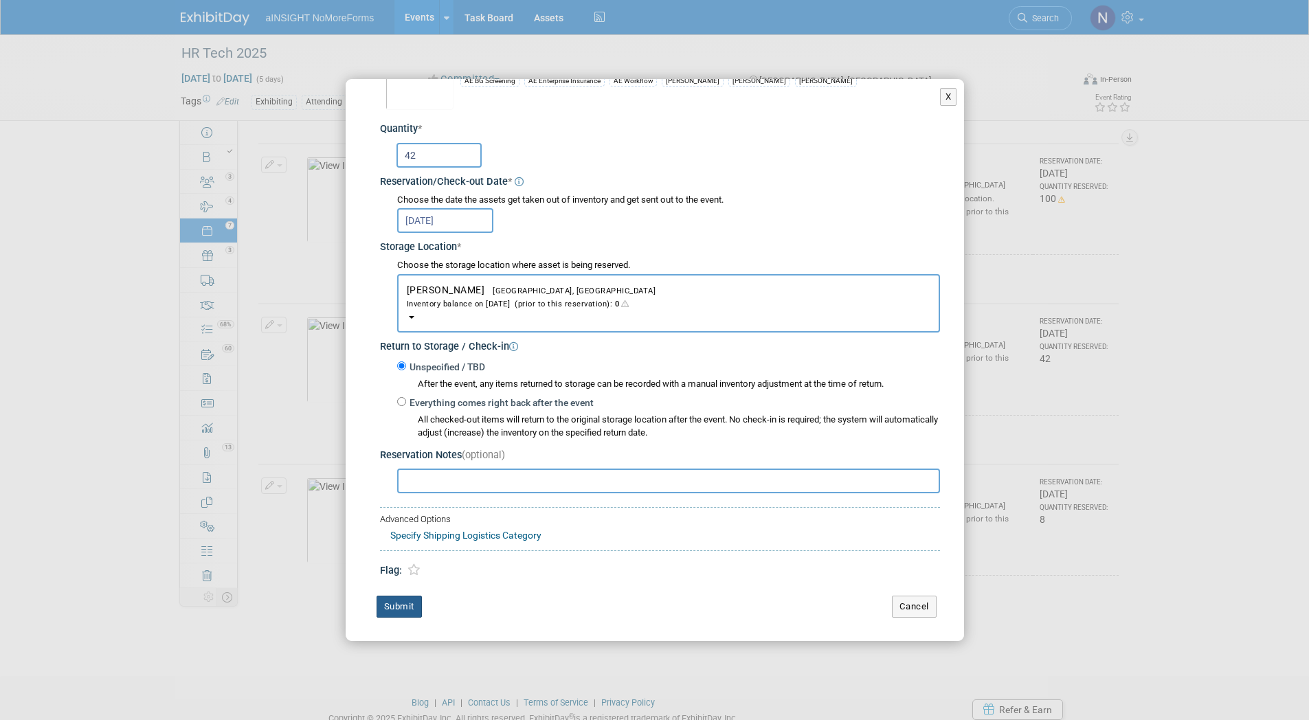
scroll to position [79, 0]
click at [415, 607] on button "Submit" at bounding box center [399, 606] width 45 height 22
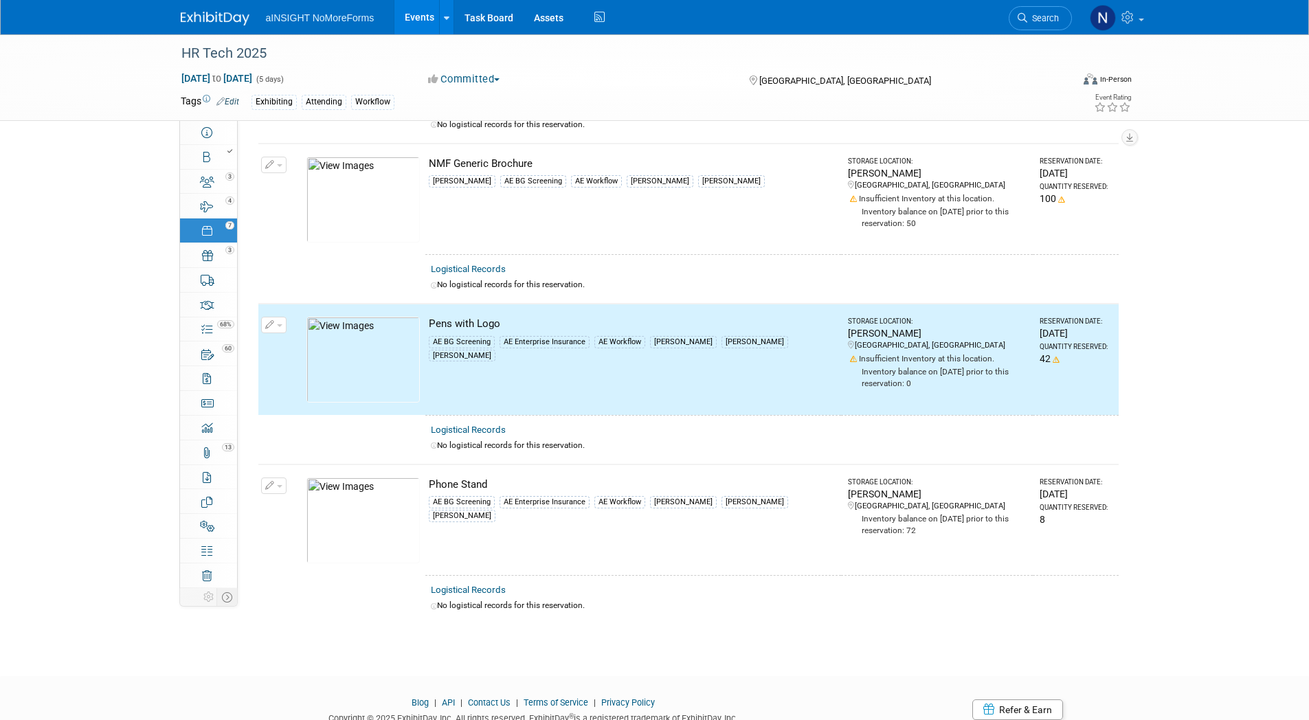
click at [281, 485] on button "button" at bounding box center [273, 486] width 25 height 16
click at [342, 504] on button "Change Reservation" at bounding box center [327, 508] width 116 height 19
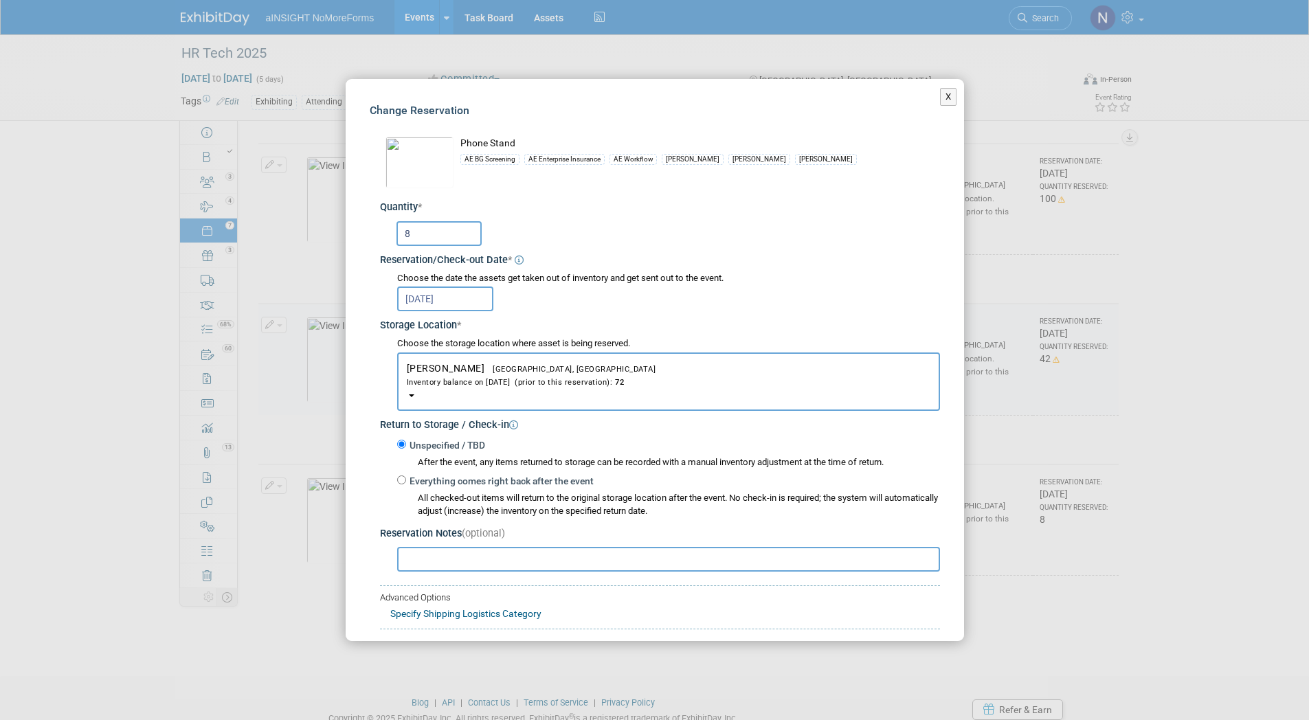
click at [484, 370] on span "[GEOGRAPHIC_DATA], [GEOGRAPHIC_DATA]" at bounding box center [569, 369] width 171 height 9
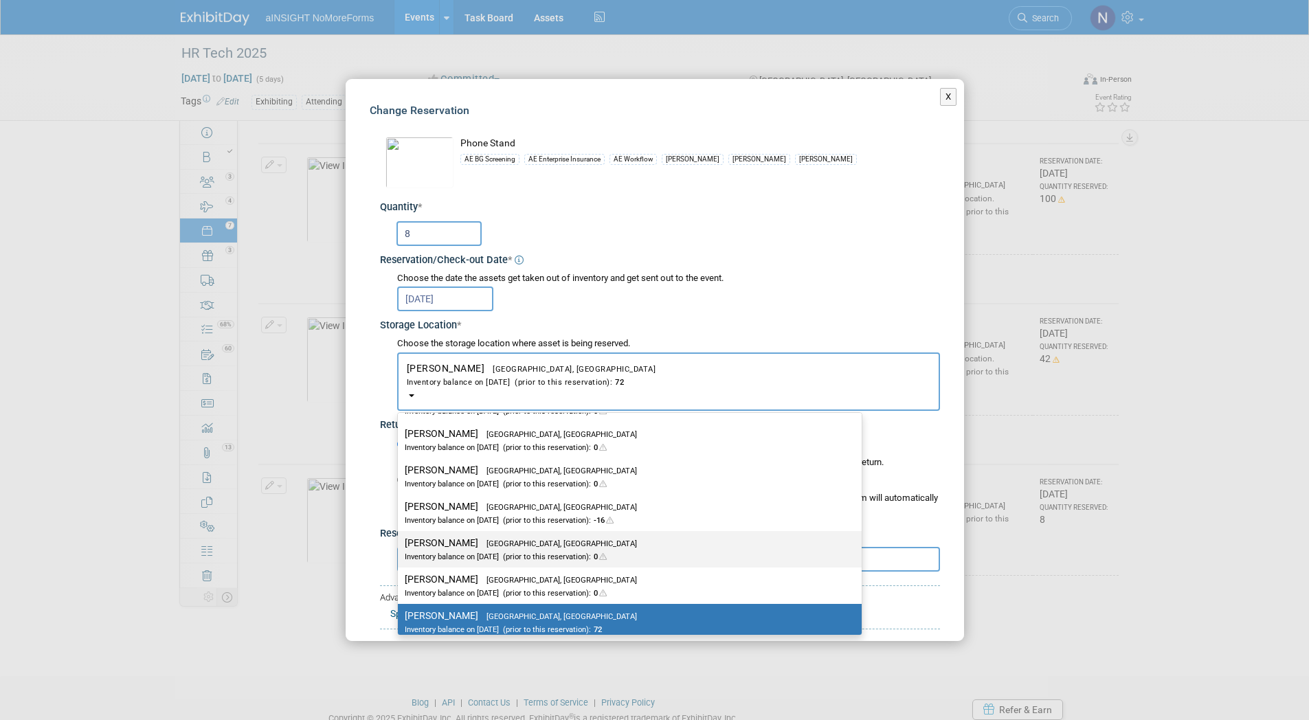
scroll to position [76, 0]
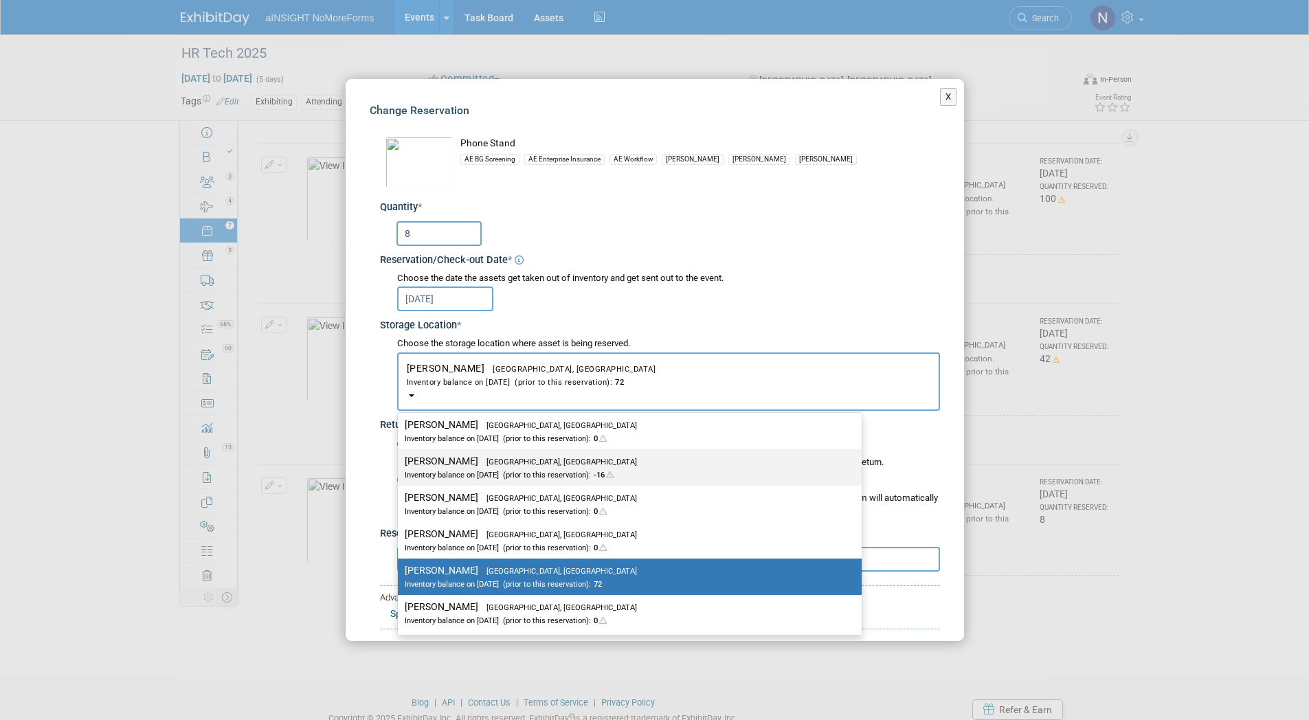
click at [478, 465] on span "[GEOGRAPHIC_DATA], [GEOGRAPHIC_DATA]" at bounding box center [557, 462] width 159 height 9
click at [400, 465] on input "[PERSON_NAME] [GEOGRAPHIC_DATA], [GEOGRAPHIC_DATA] Inventory balance on [DATE] …" at bounding box center [395, 461] width 9 height 9
select select "11223589"
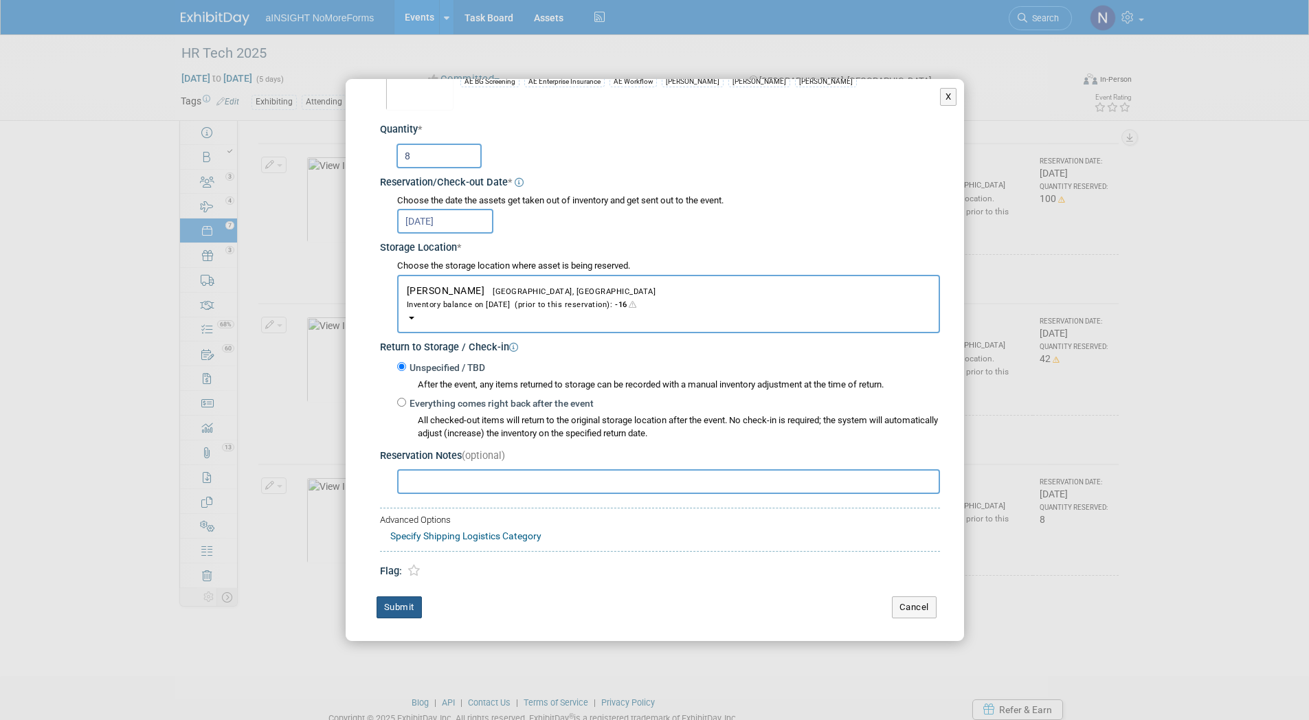
scroll to position [79, 0]
click at [401, 605] on button "Submit" at bounding box center [399, 606] width 45 height 22
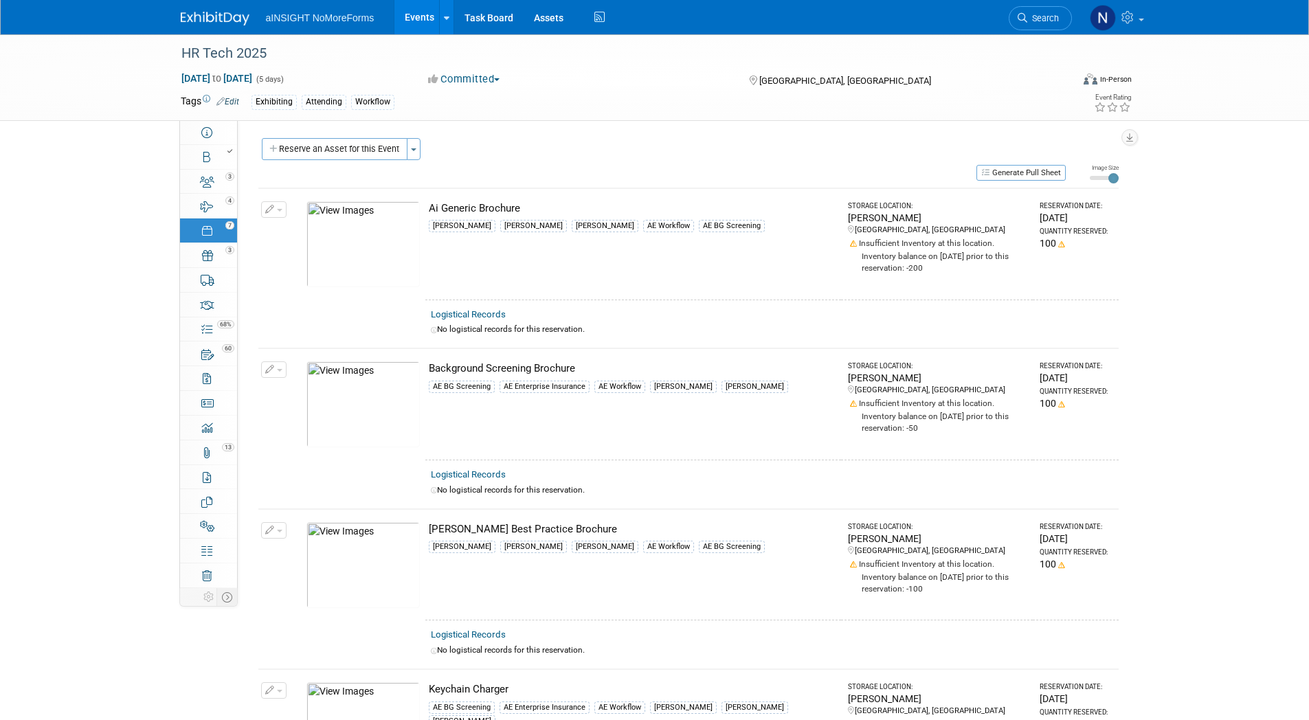
scroll to position [0, 0]
click at [210, 157] on icon at bounding box center [206, 157] width 7 height 11
select select "NoMoreForms"
select select "AE Enterprise Workflow"
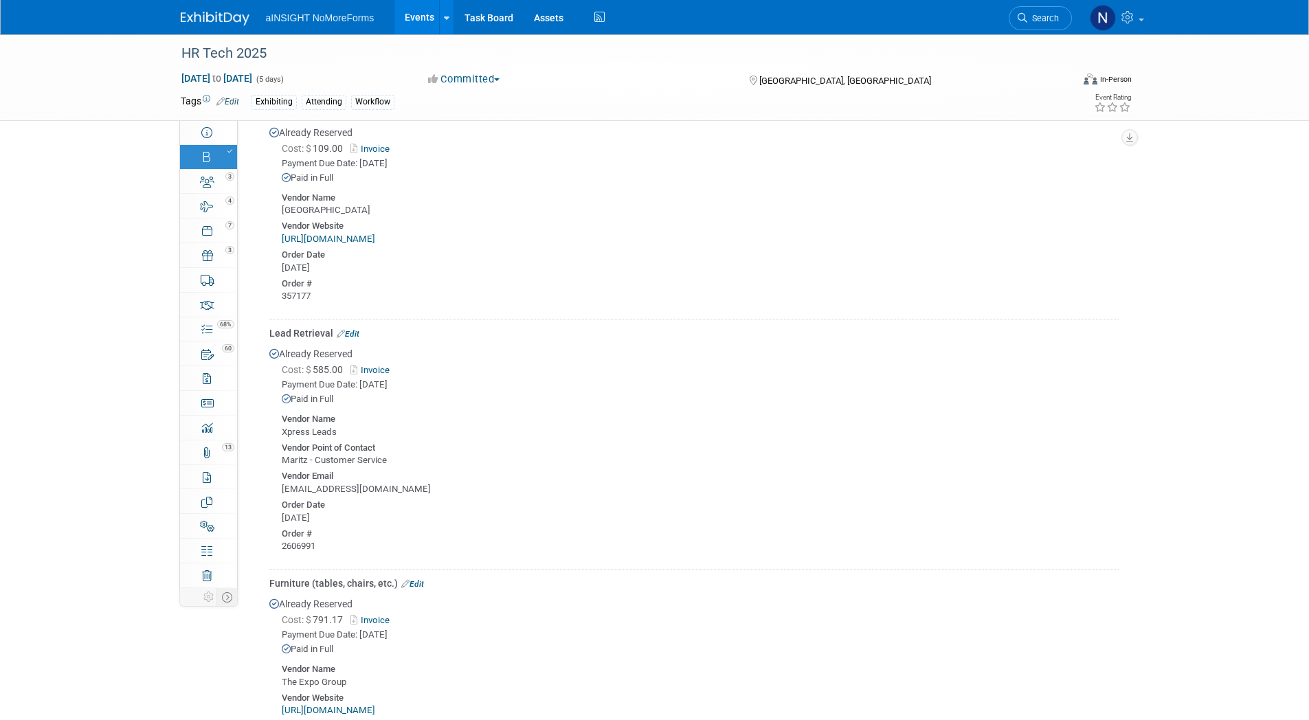
scroll to position [825, 0]
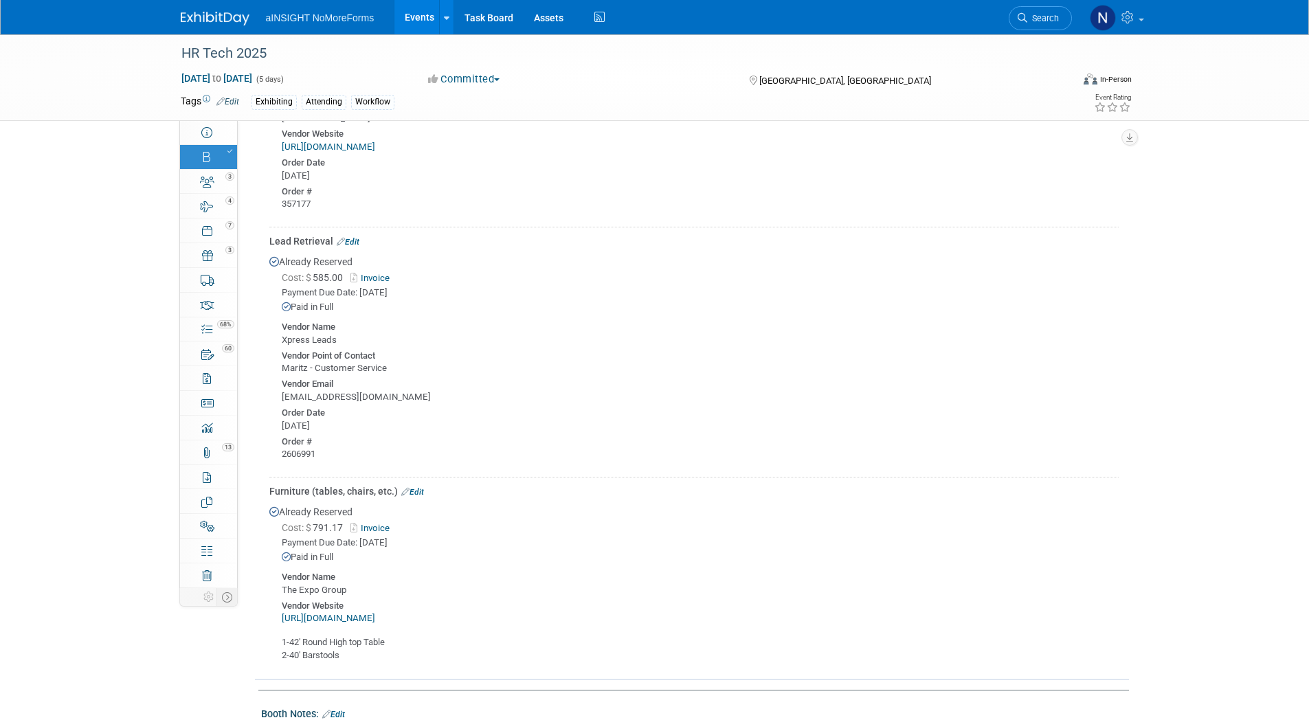
click at [377, 524] on link "Invoice" at bounding box center [372, 528] width 45 height 10
click at [375, 618] on link "[URL][DOMAIN_NAME]" at bounding box center [328, 618] width 93 height 10
